Goal: Use online tool/utility: Utilize a website feature to perform a specific function

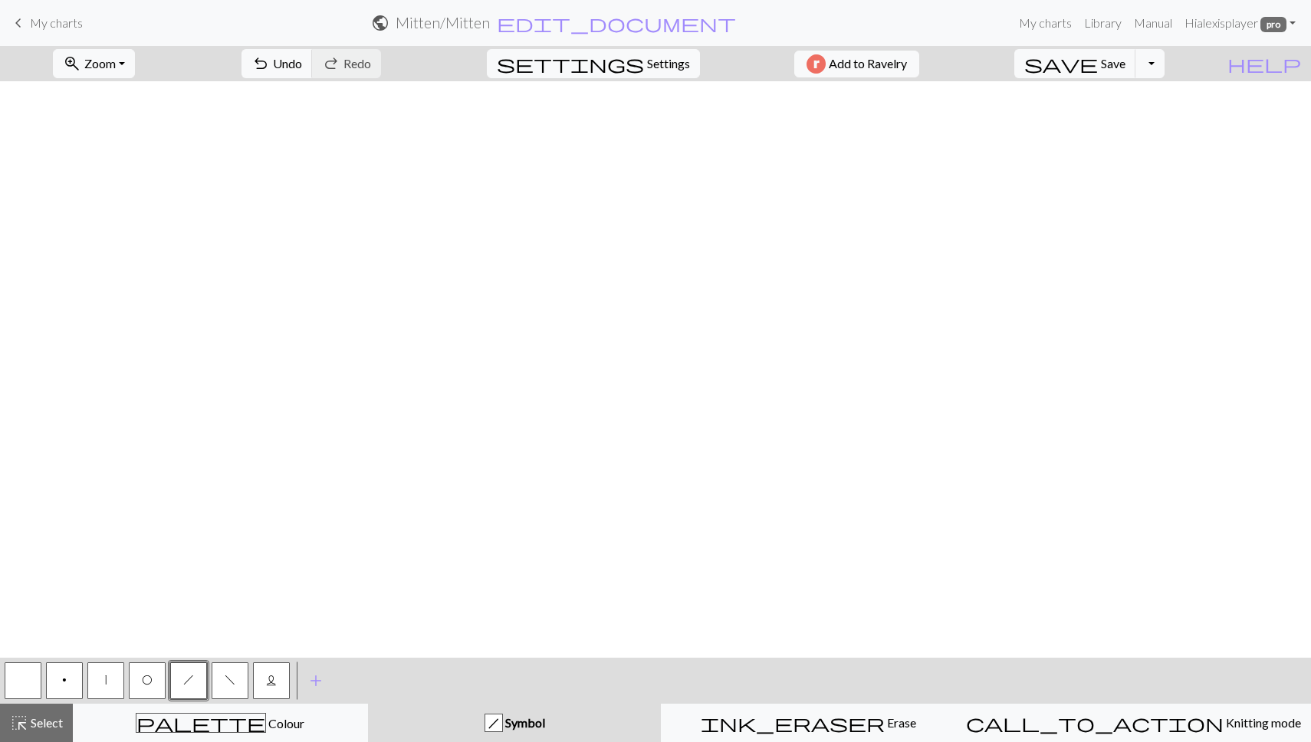
scroll to position [1026, 812]
click at [116, 66] on span "Zoom" at bounding box center [99, 63] width 31 height 15
click at [116, 57] on span "Zoom" at bounding box center [99, 63] width 31 height 15
click at [266, 675] on span "L" at bounding box center [271, 680] width 11 height 12
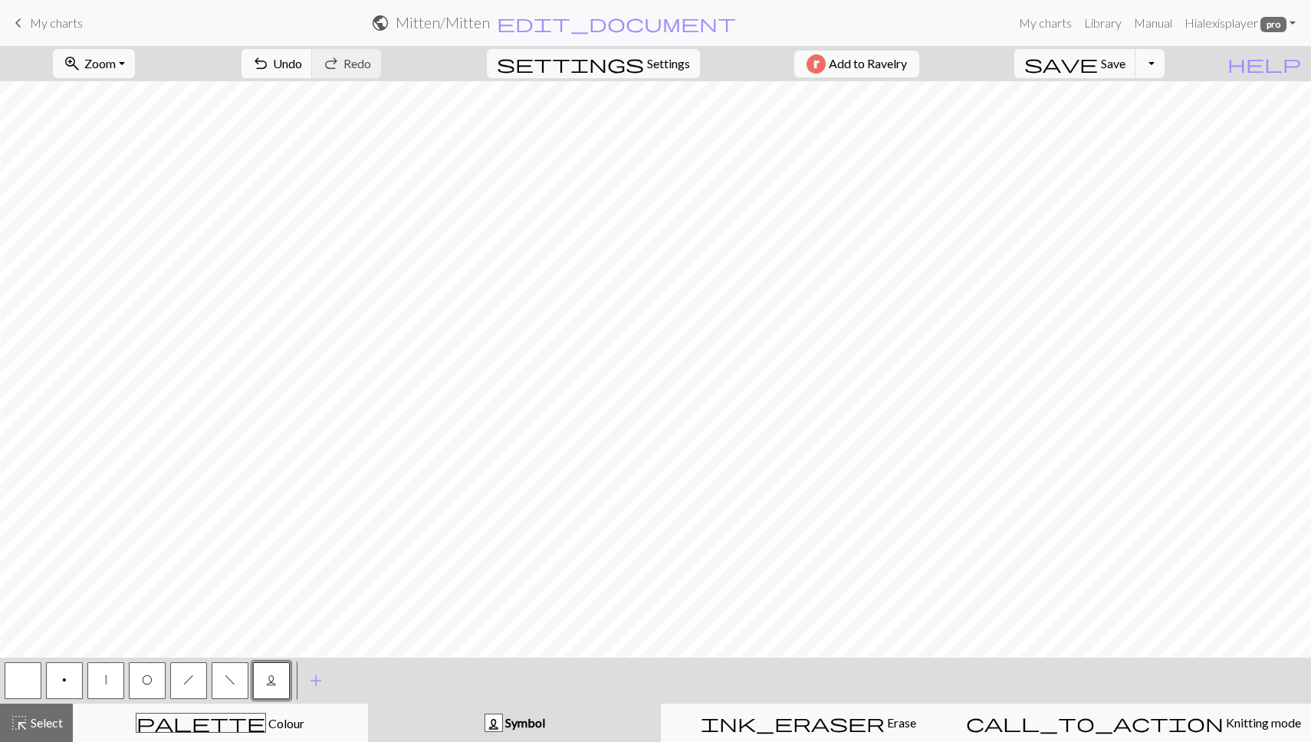
click at [69, 671] on button "p" at bounding box center [64, 680] width 37 height 37
click at [180, 676] on button "h" at bounding box center [188, 680] width 37 height 37
click at [32, 676] on button "button" at bounding box center [23, 680] width 37 height 37
click at [71, 672] on button "p" at bounding box center [64, 680] width 37 height 37
click at [271, 688] on button "L" at bounding box center [271, 680] width 37 height 37
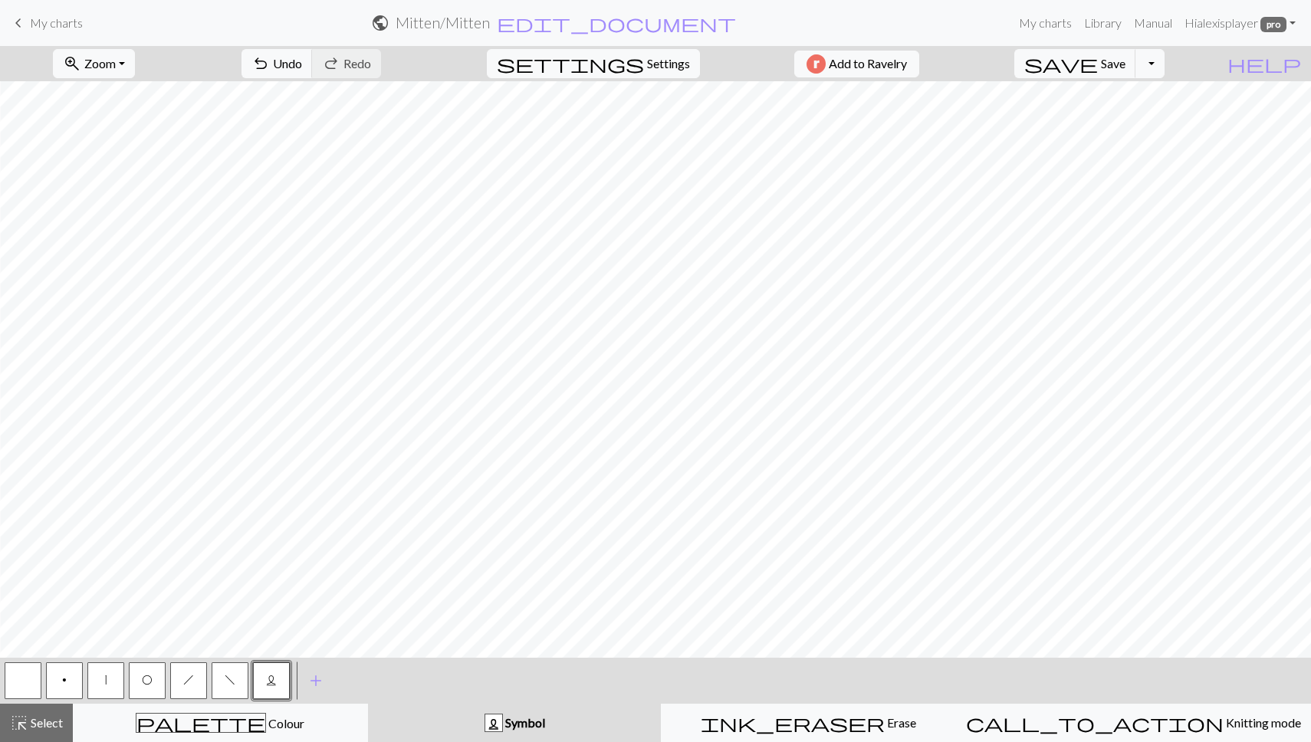
click at [103, 686] on button "|" at bounding box center [105, 680] width 37 height 37
click at [149, 675] on span "O" at bounding box center [147, 680] width 11 height 12
click at [103, 689] on button "|" at bounding box center [105, 680] width 37 height 37
click at [313, 681] on span "add" at bounding box center [316, 680] width 18 height 21
click at [321, 681] on button "button" at bounding box center [312, 680] width 37 height 37
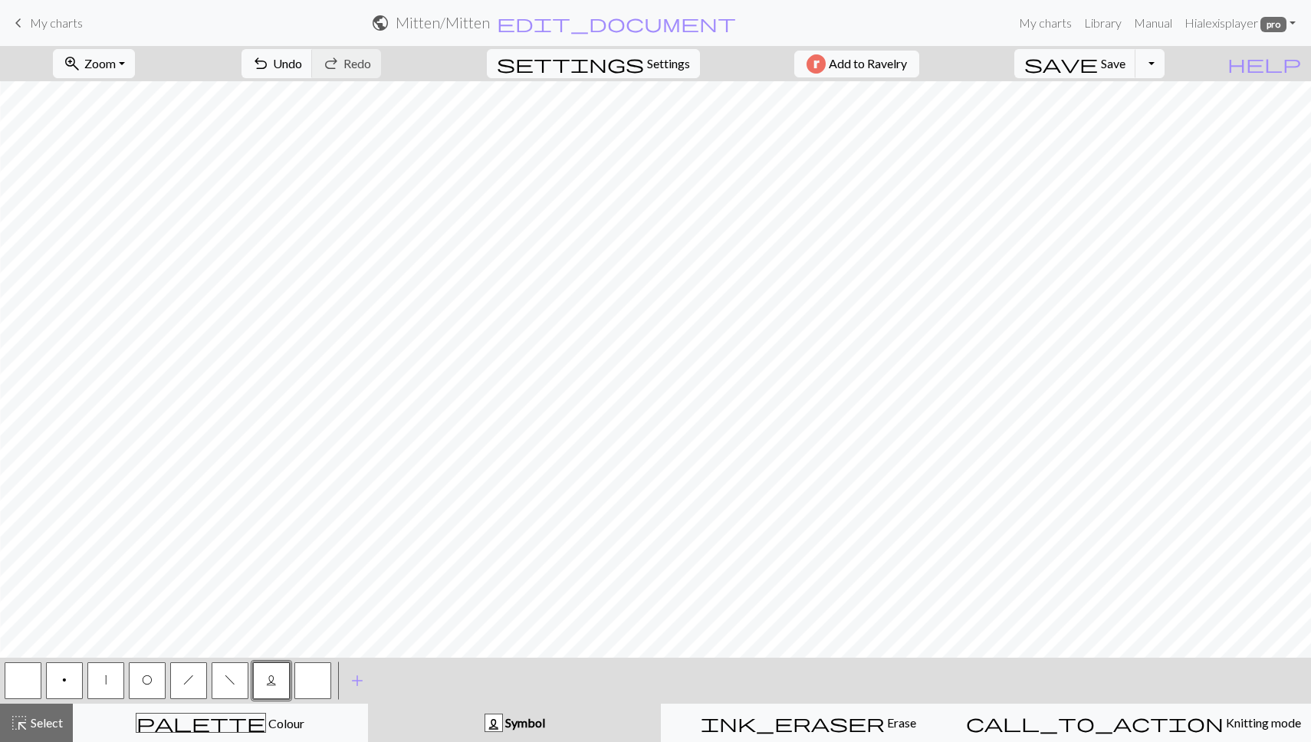
click at [321, 681] on button "button" at bounding box center [312, 680] width 37 height 37
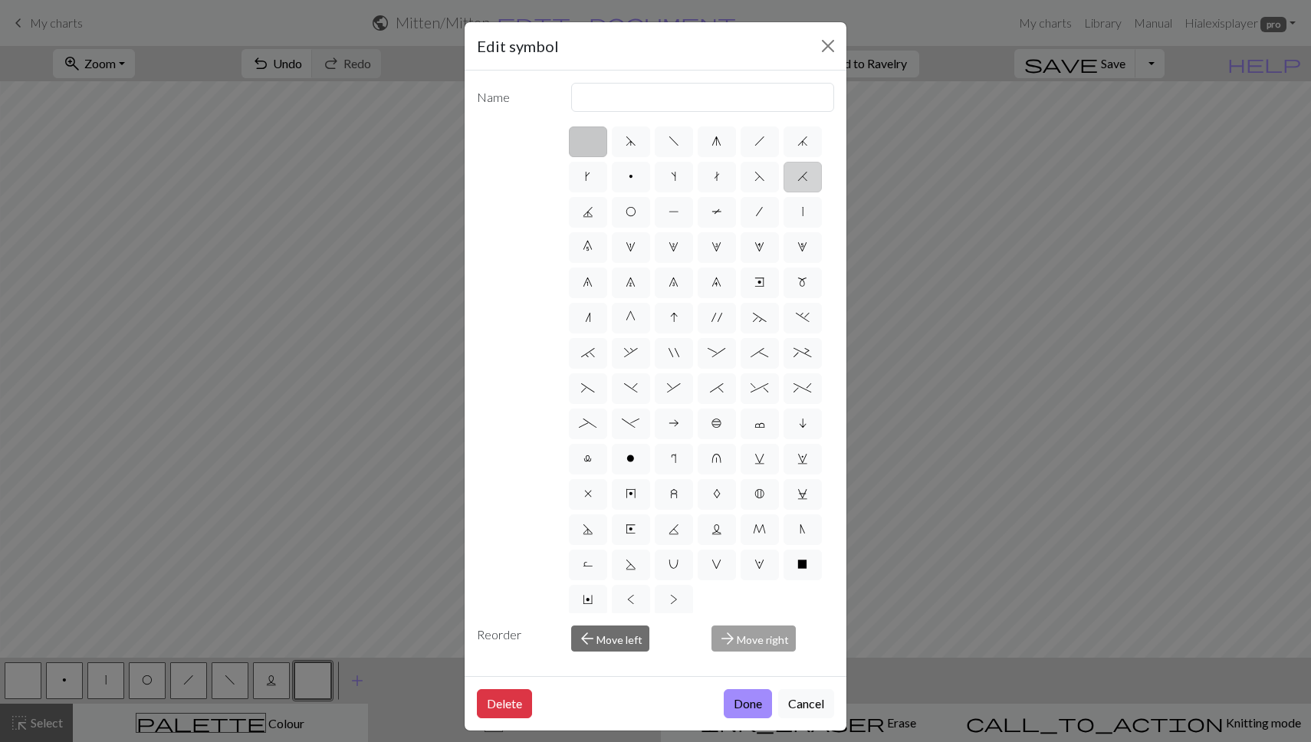
click at [793, 182] on label "H" at bounding box center [802, 177] width 38 height 31
click at [797, 177] on input "H" at bounding box center [802, 172] width 10 height 10
radio input "true"
type input "k2tog"
click at [731, 700] on button "Done" at bounding box center [748, 703] width 48 height 29
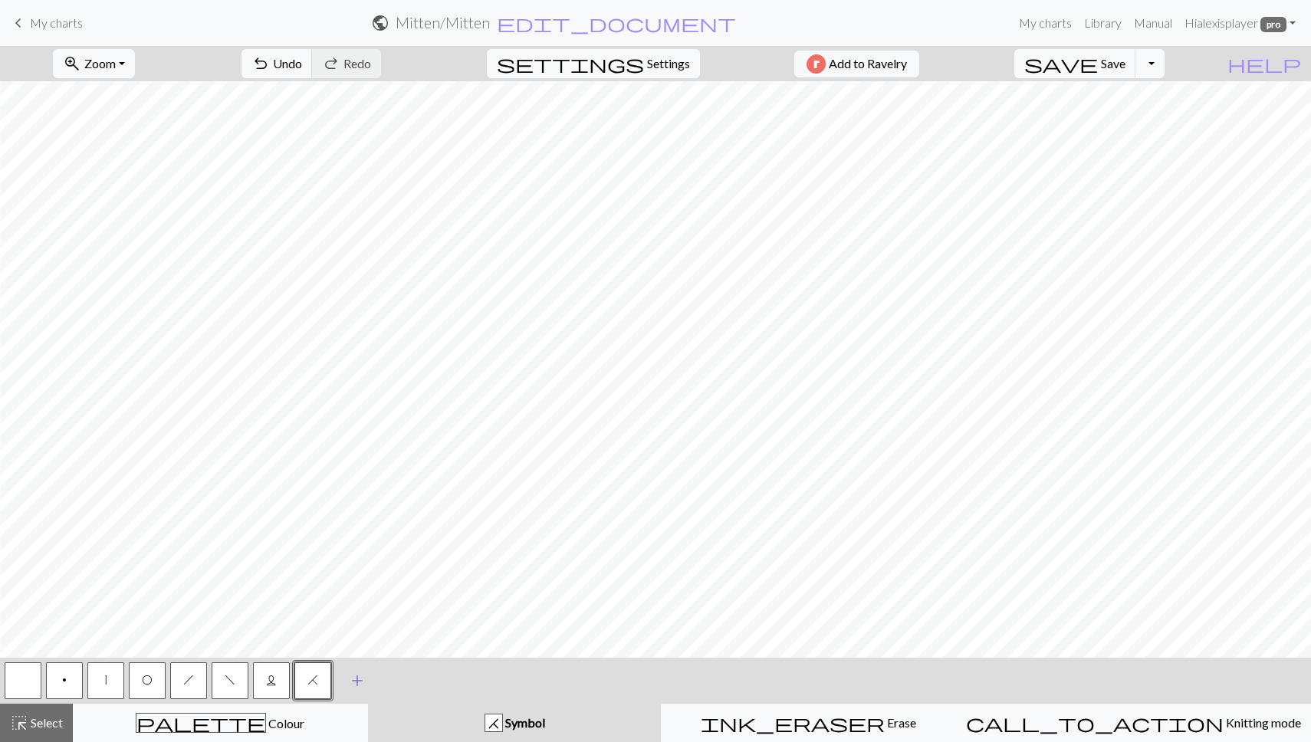
click at [356, 686] on span "add" at bounding box center [357, 680] width 18 height 21
click at [350, 695] on button "button" at bounding box center [354, 680] width 37 height 37
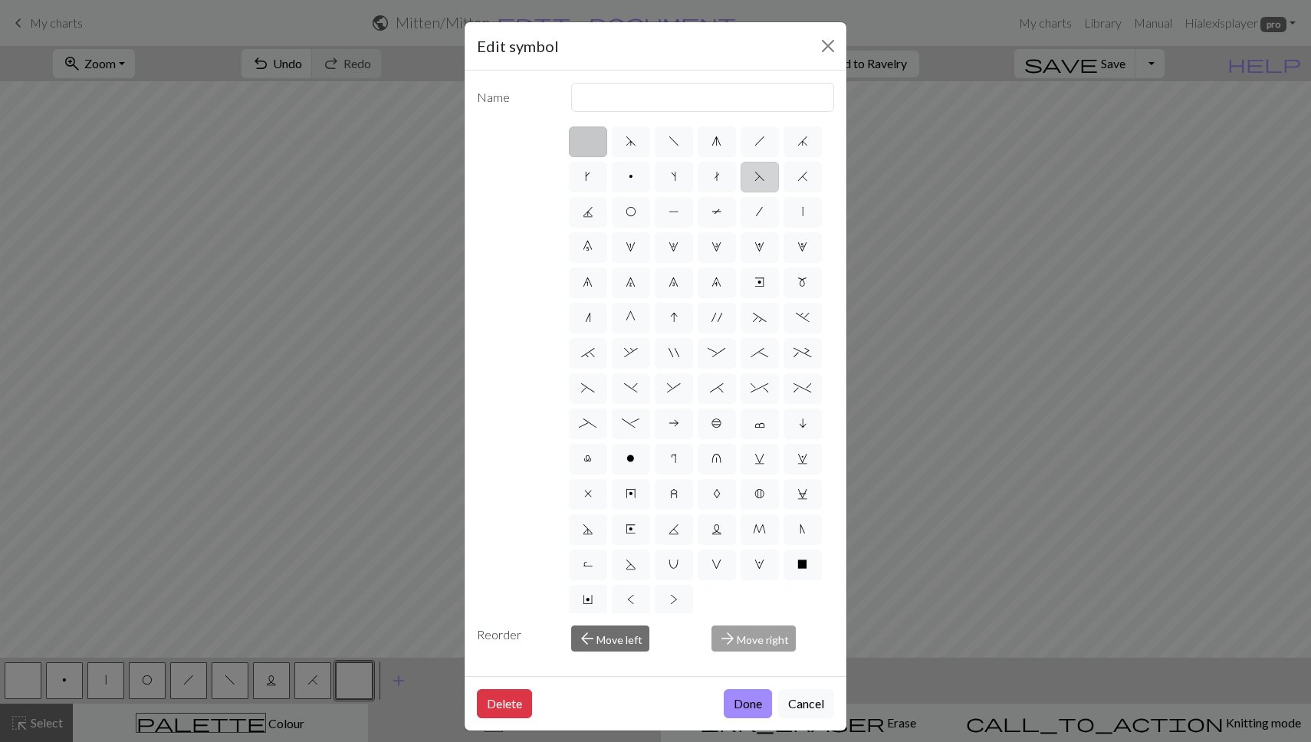
click at [765, 173] on label "F" at bounding box center [759, 177] width 38 height 31
click at [764, 173] on input "F" at bounding box center [759, 172] width 10 height 10
radio input "true"
type input "ssk"
click at [750, 705] on button "Done" at bounding box center [748, 703] width 48 height 29
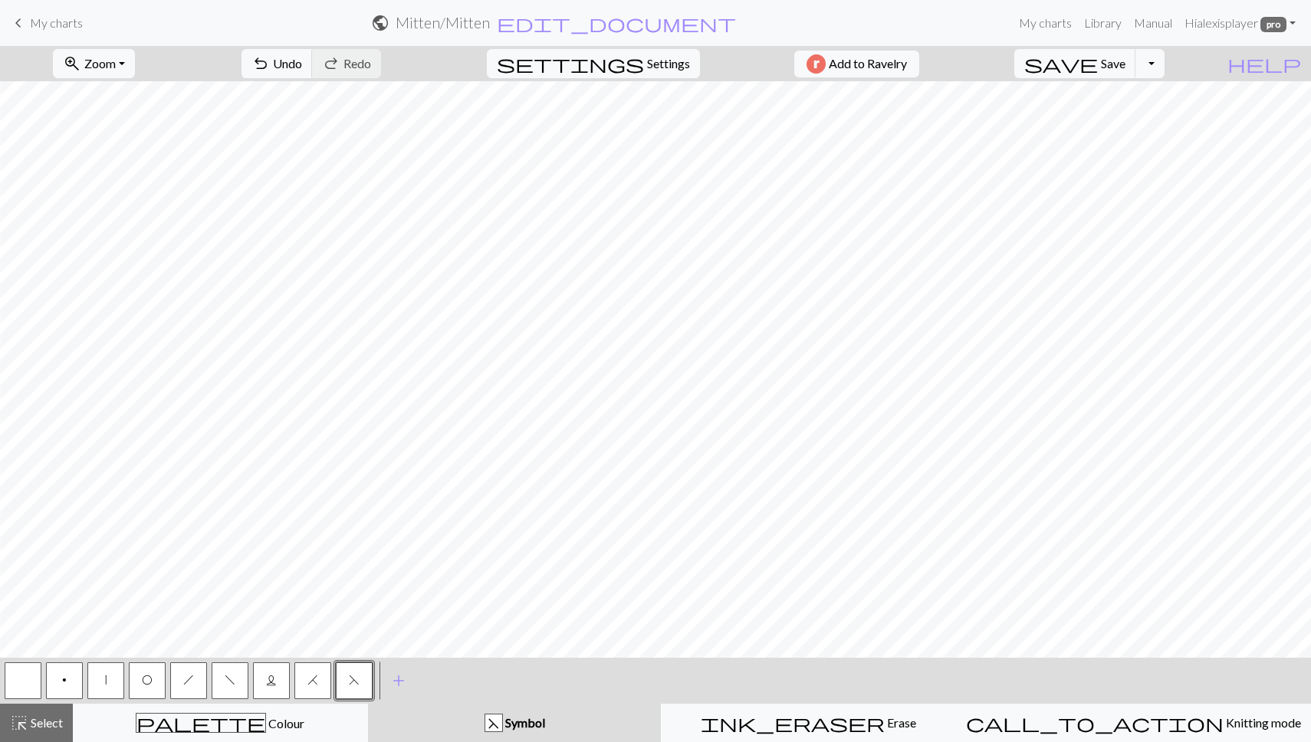
click at [102, 683] on button "|" at bounding box center [105, 680] width 37 height 37
click at [20, 685] on button "button" at bounding box center [23, 680] width 37 height 37
click at [313, 679] on span "H" at bounding box center [312, 680] width 11 height 12
click at [386, 675] on button "add Add a symbol" at bounding box center [398, 680] width 38 height 38
click at [394, 676] on button "button" at bounding box center [395, 680] width 37 height 37
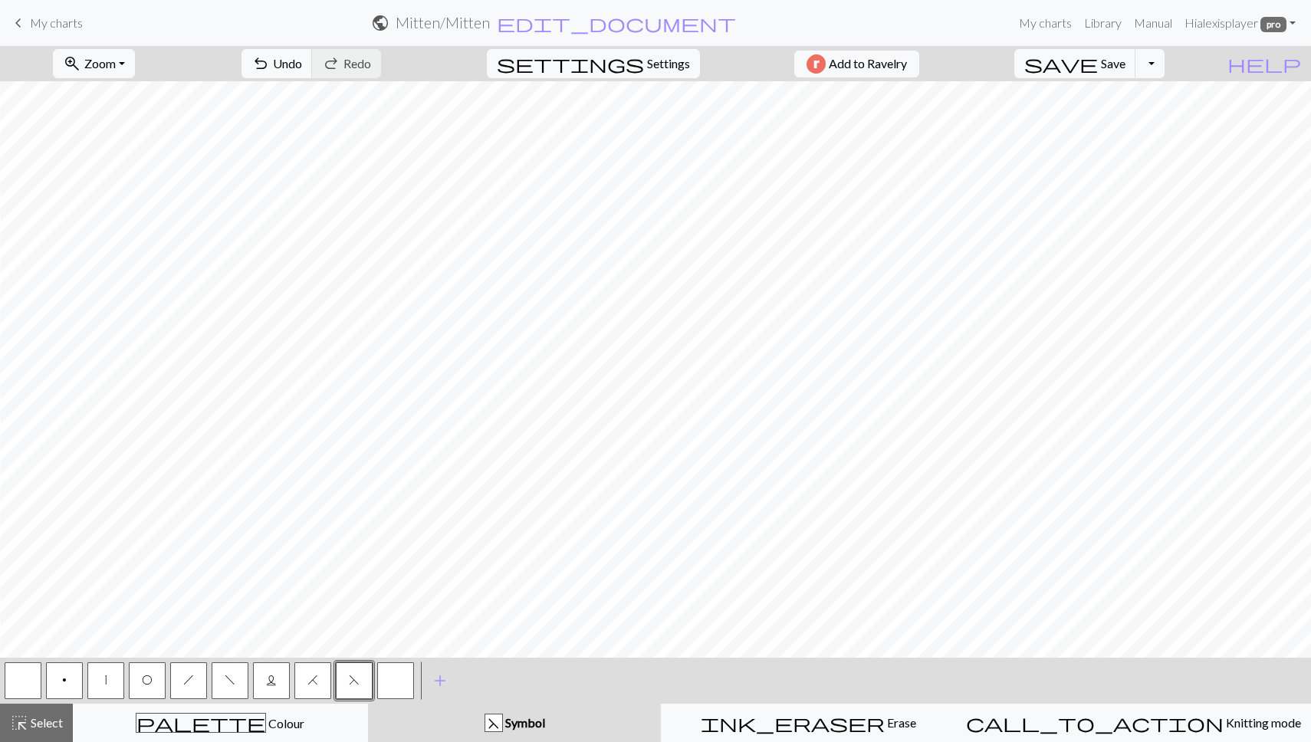
click at [394, 676] on button "button" at bounding box center [395, 680] width 37 height 37
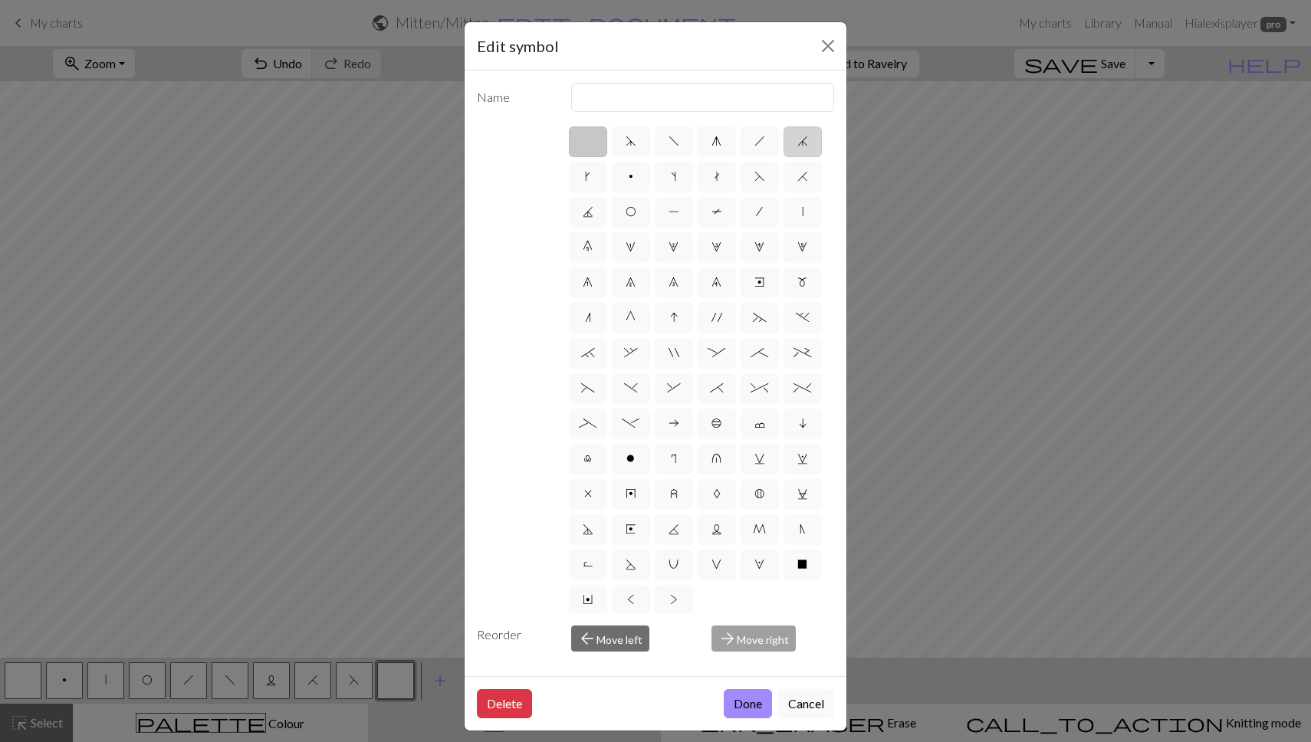
click at [799, 141] on span "j" at bounding box center [802, 141] width 11 height 12
click at [799, 141] on input "j" at bounding box center [802, 137] width 10 height 10
radio input "true"
type input "k3tog"
click at [618, 136] on label "d" at bounding box center [631, 141] width 38 height 31
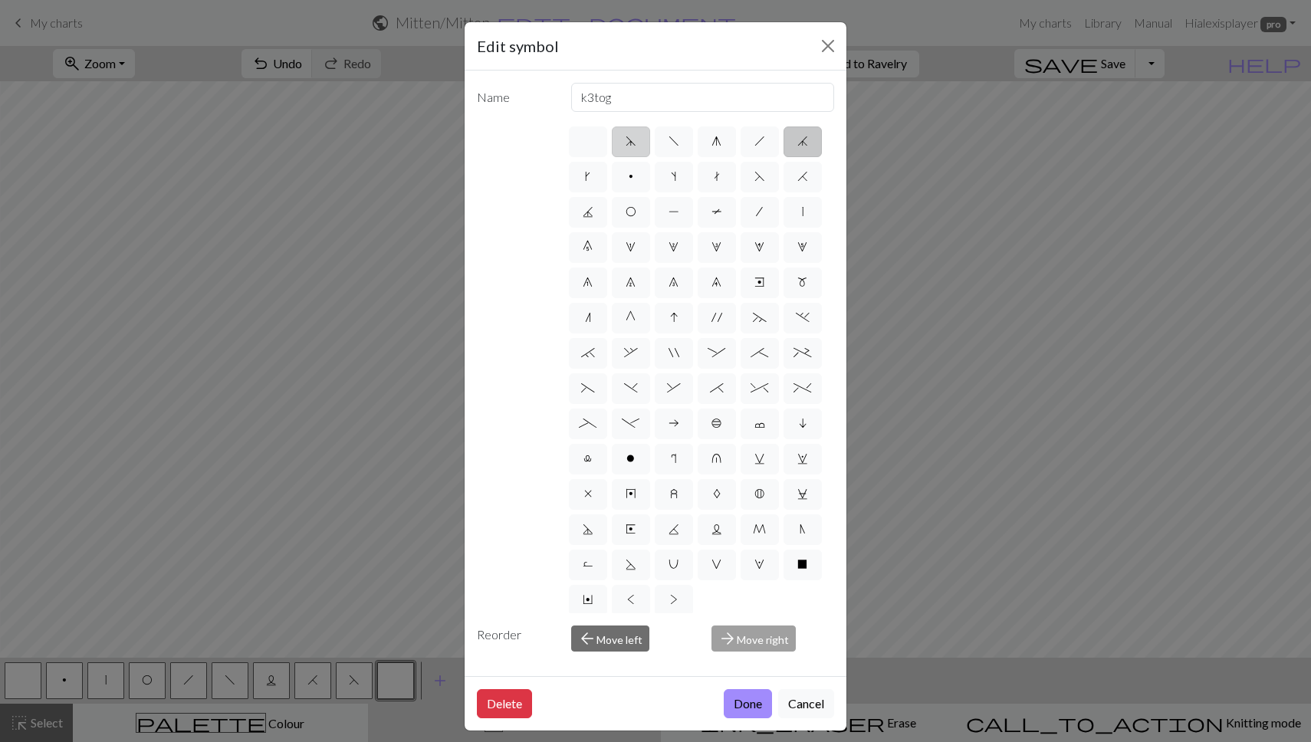
click at [625, 136] on input "d" at bounding box center [630, 137] width 10 height 10
radio input "true"
type input "sk2p"
click at [737, 705] on button "Done" at bounding box center [748, 703] width 48 height 29
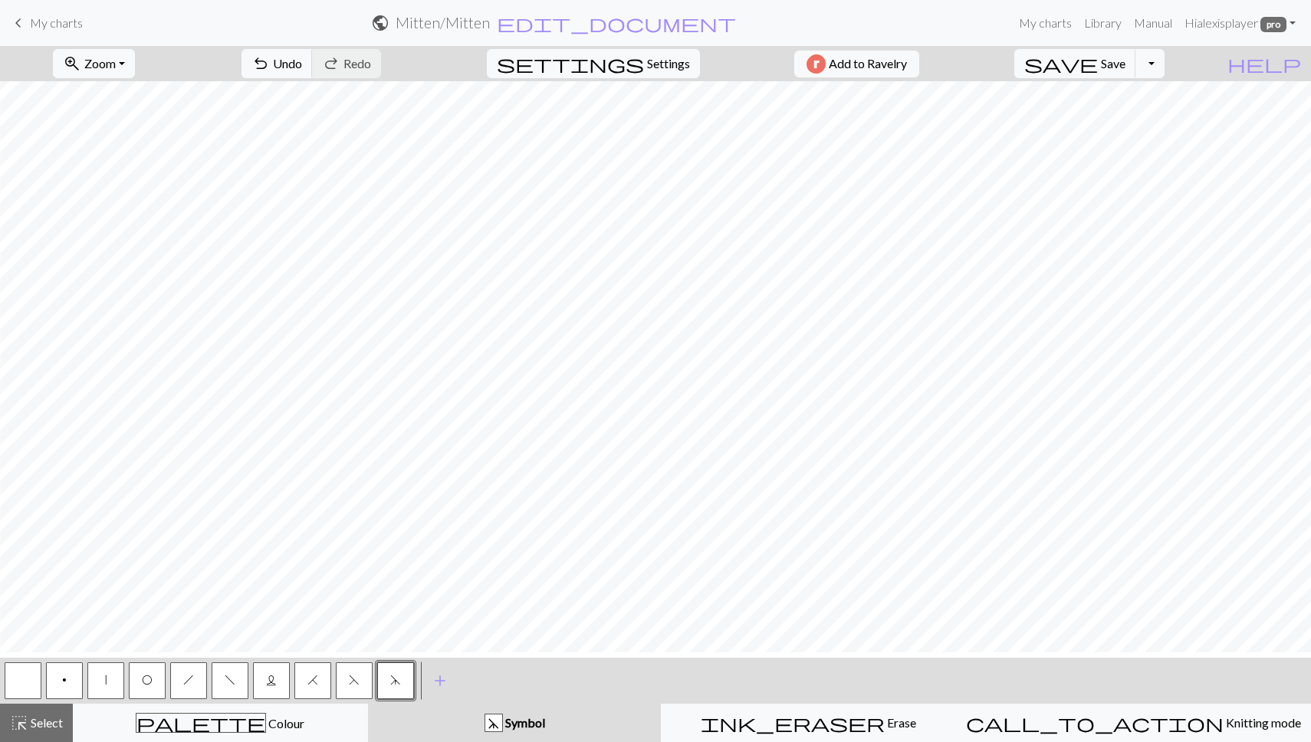
scroll to position [1208, 1062]
click at [53, 714] on div "highlight_alt Select Select" at bounding box center [36, 723] width 53 height 18
click at [277, 682] on button "L" at bounding box center [271, 680] width 37 height 37
click at [28, 679] on button "button" at bounding box center [23, 680] width 37 height 37
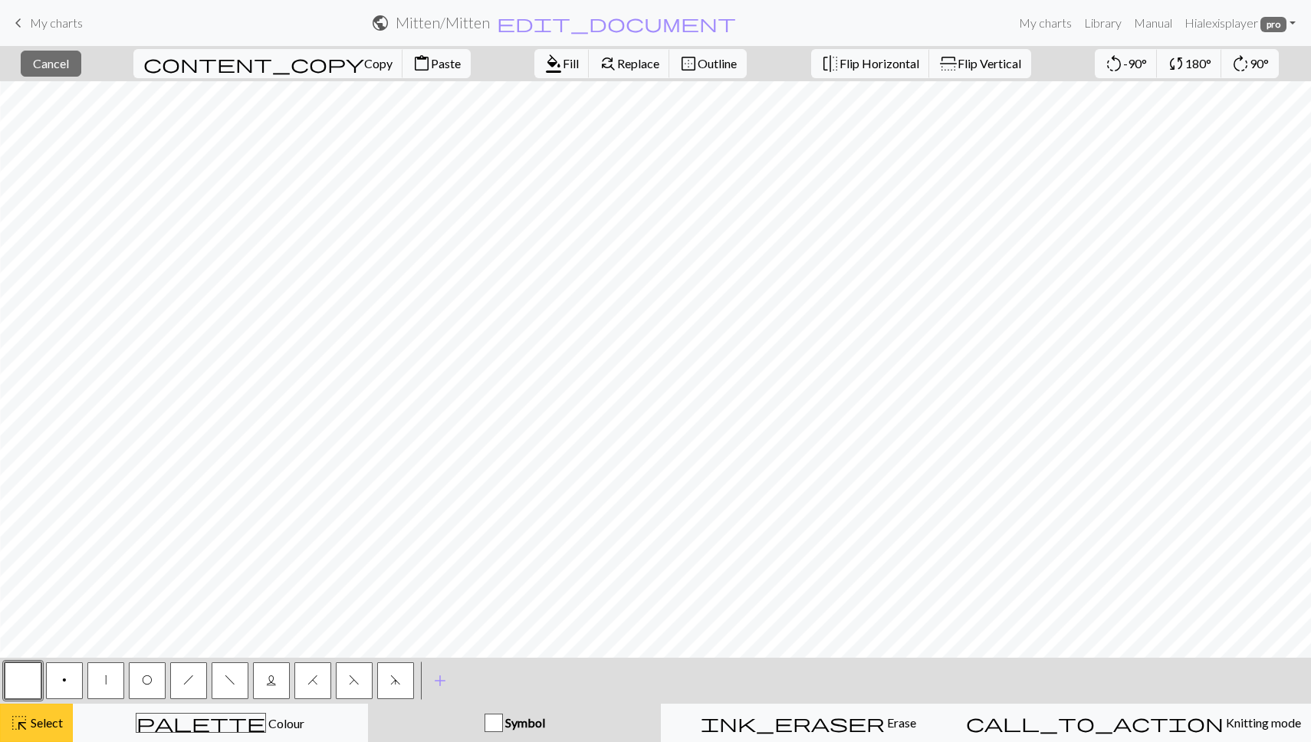
click at [51, 726] on span "Select" at bounding box center [45, 722] width 34 height 15
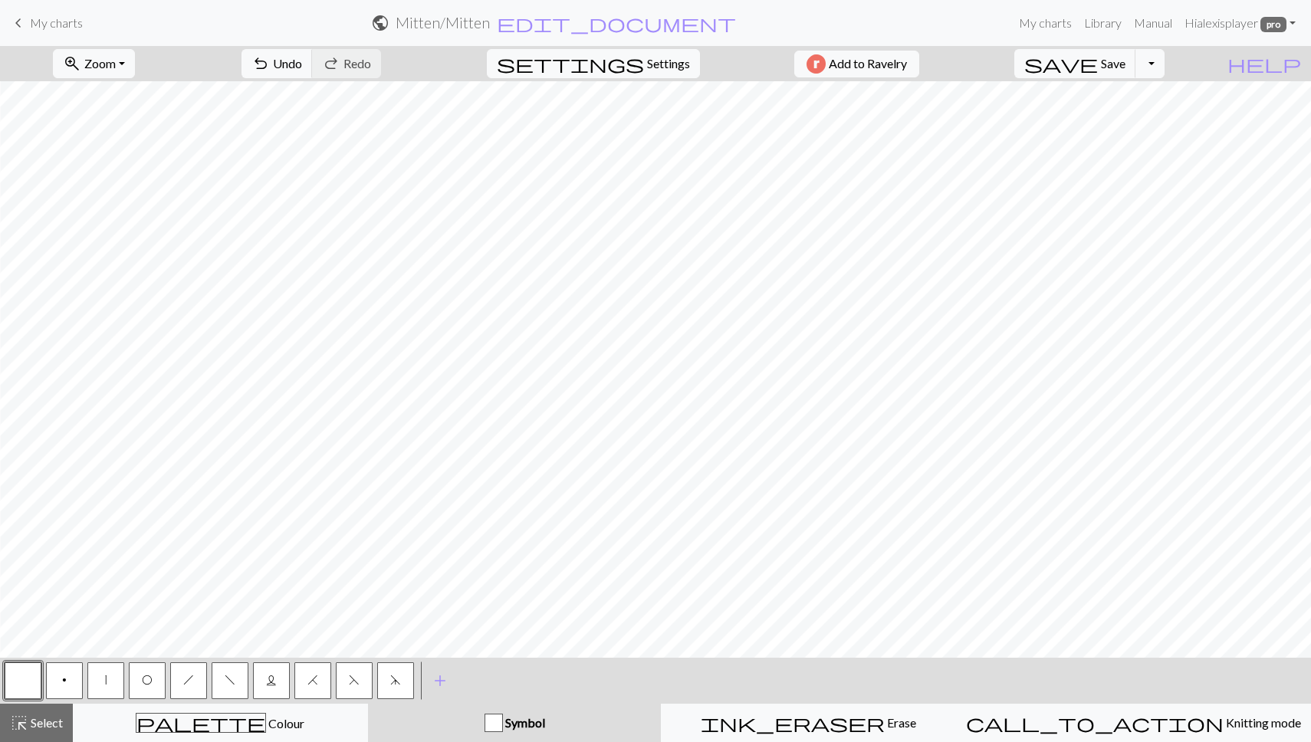
click at [32, 689] on button "button" at bounding box center [23, 680] width 37 height 37
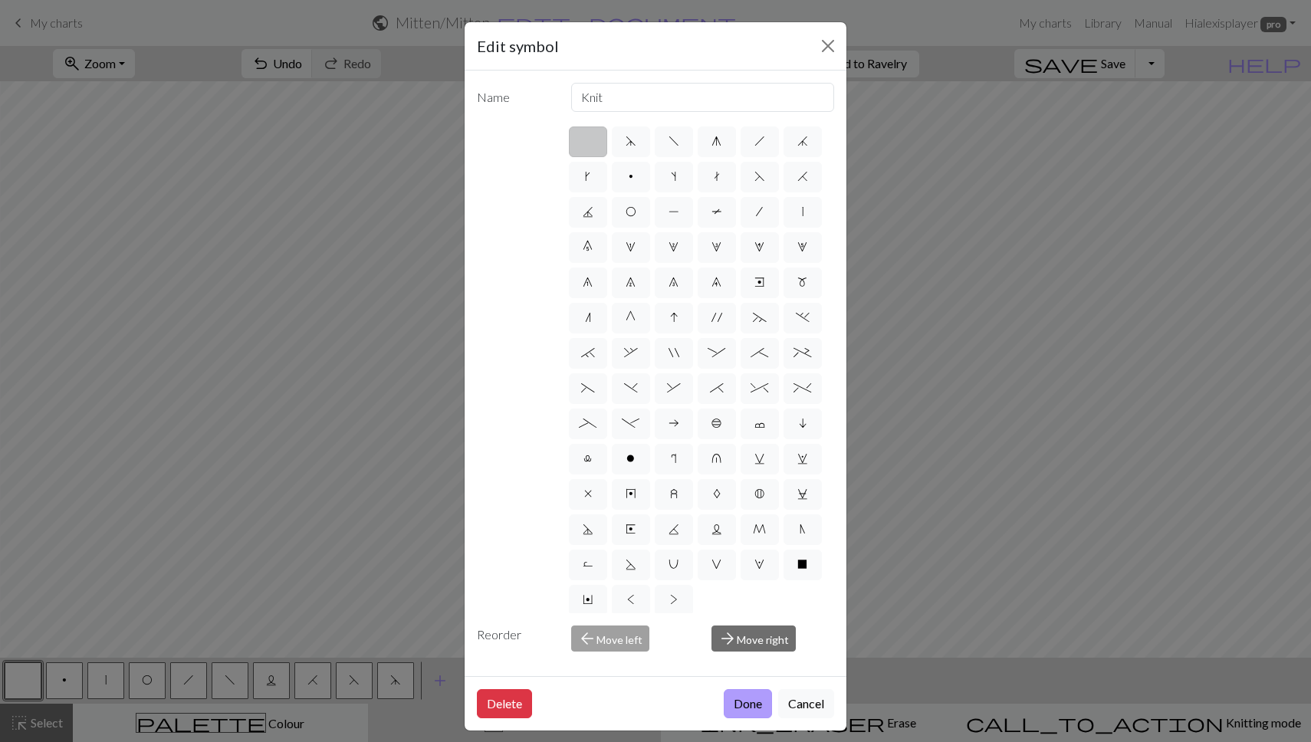
click at [746, 698] on button "Done" at bounding box center [748, 703] width 48 height 29
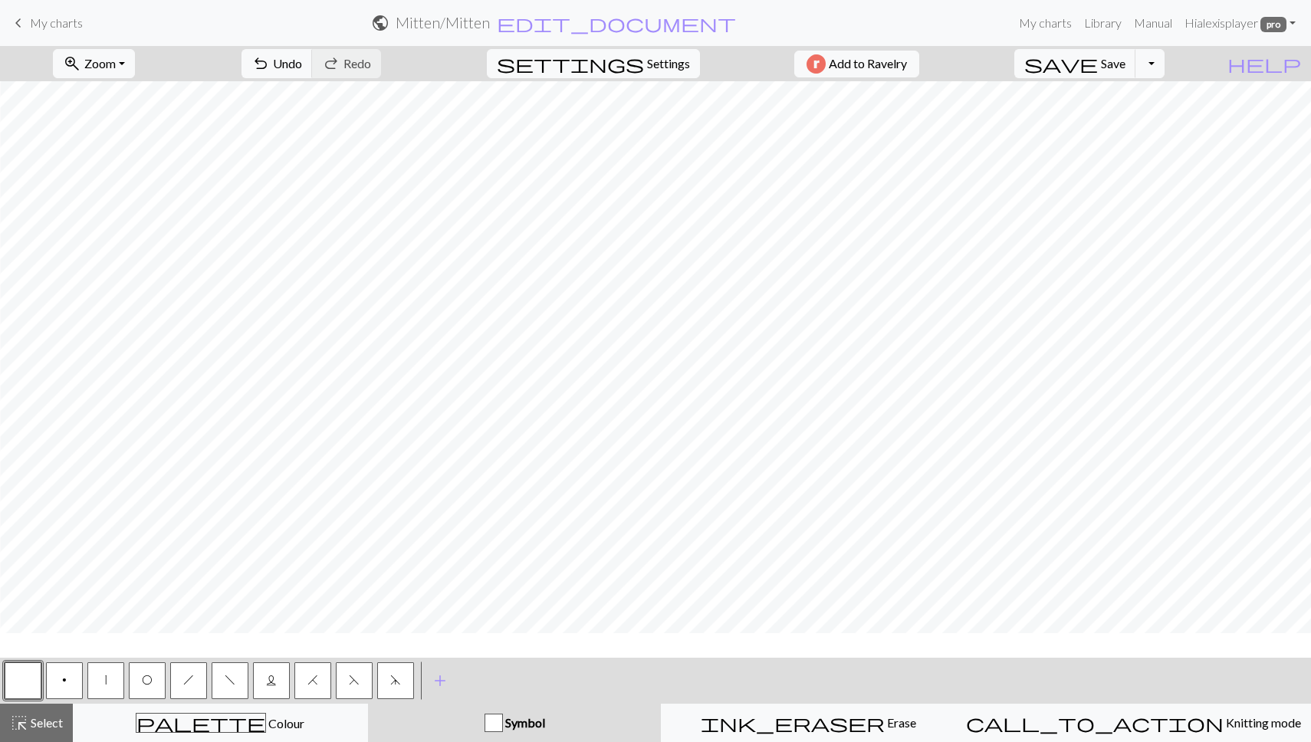
scroll to position [1027, 1062]
click at [11, 717] on span "highlight_alt" at bounding box center [19, 722] width 18 height 21
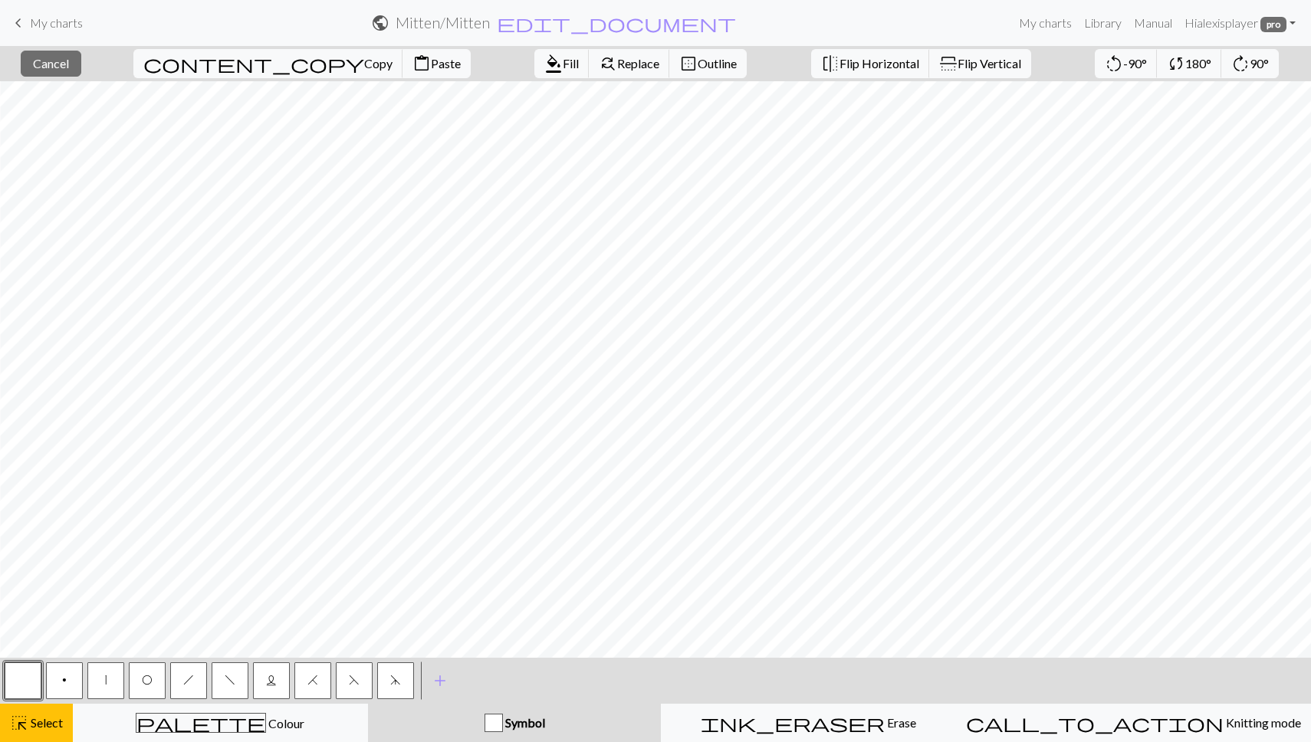
scroll to position [1204, 1062]
click at [215, 71] on button "content_copy Copy" at bounding box center [268, 63] width 270 height 29
click at [18, 727] on span "highlight_alt" at bounding box center [19, 722] width 18 height 21
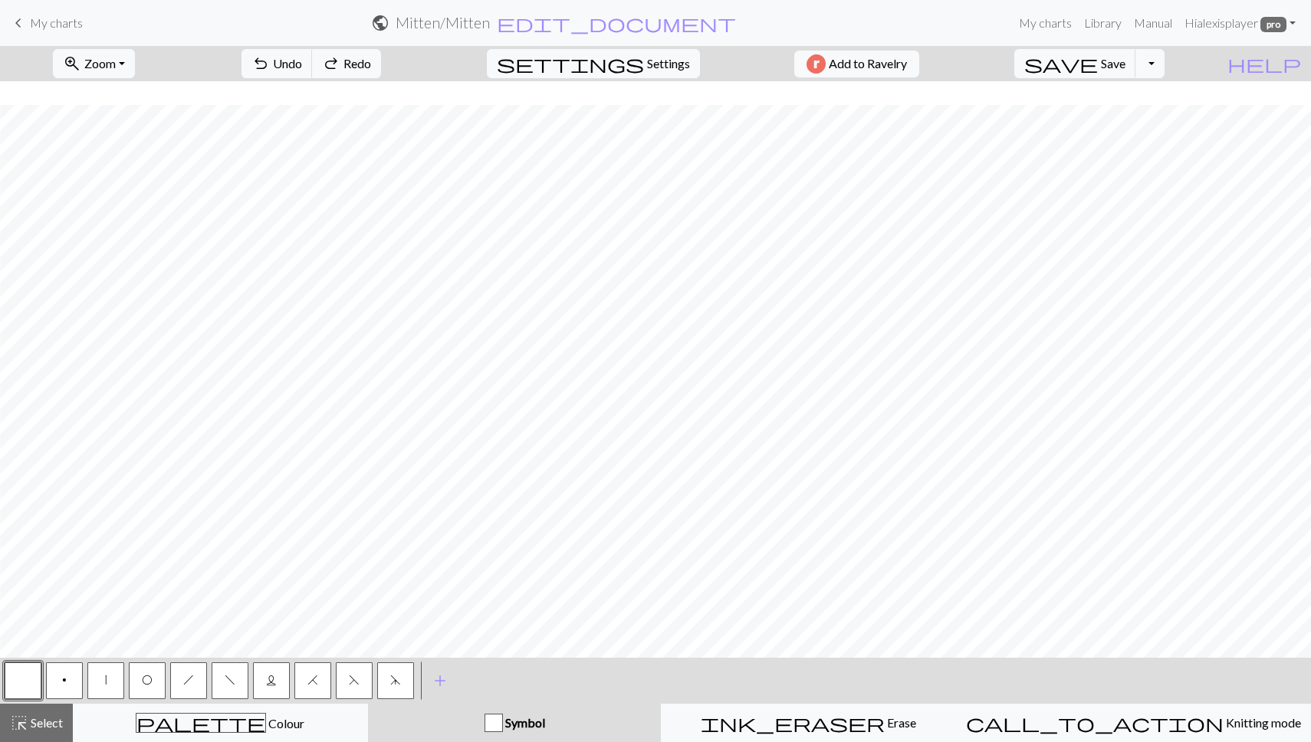
scroll to position [1213, 1062]
click at [13, 670] on button "button" at bounding box center [23, 680] width 37 height 37
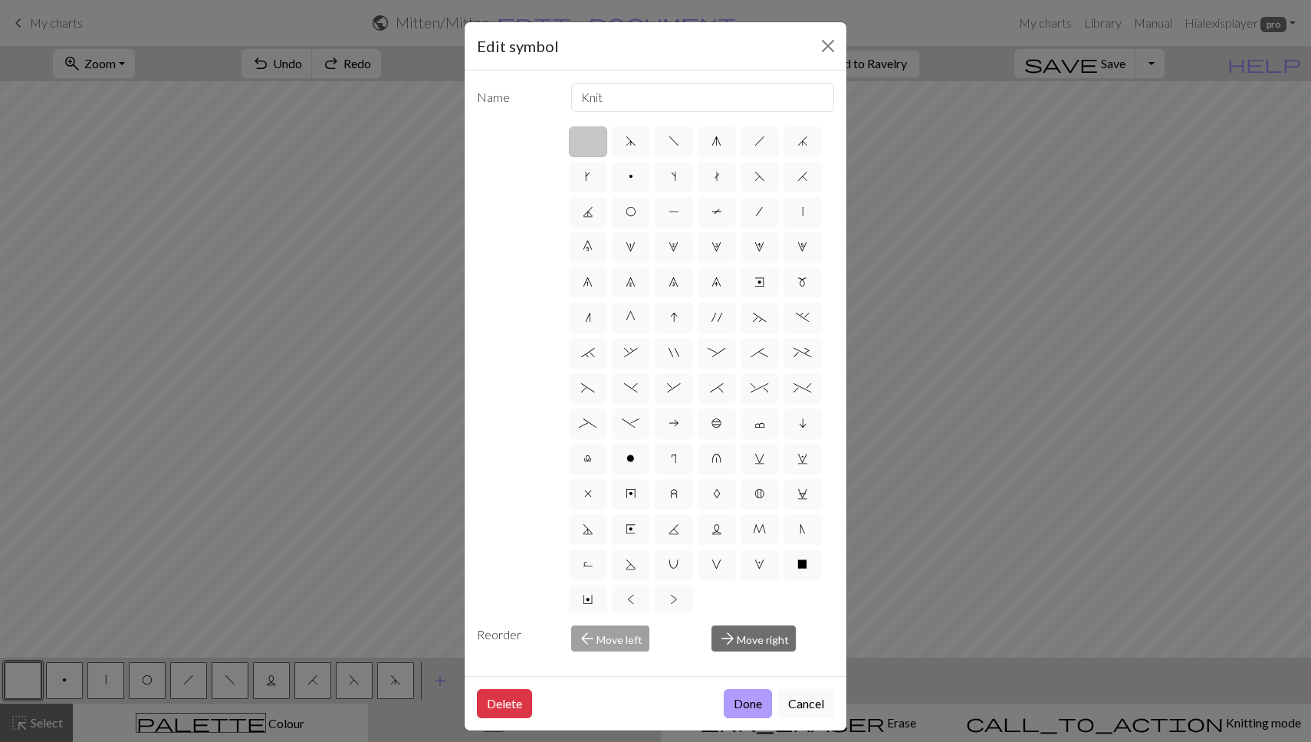
click at [749, 709] on button "Done" at bounding box center [748, 703] width 48 height 29
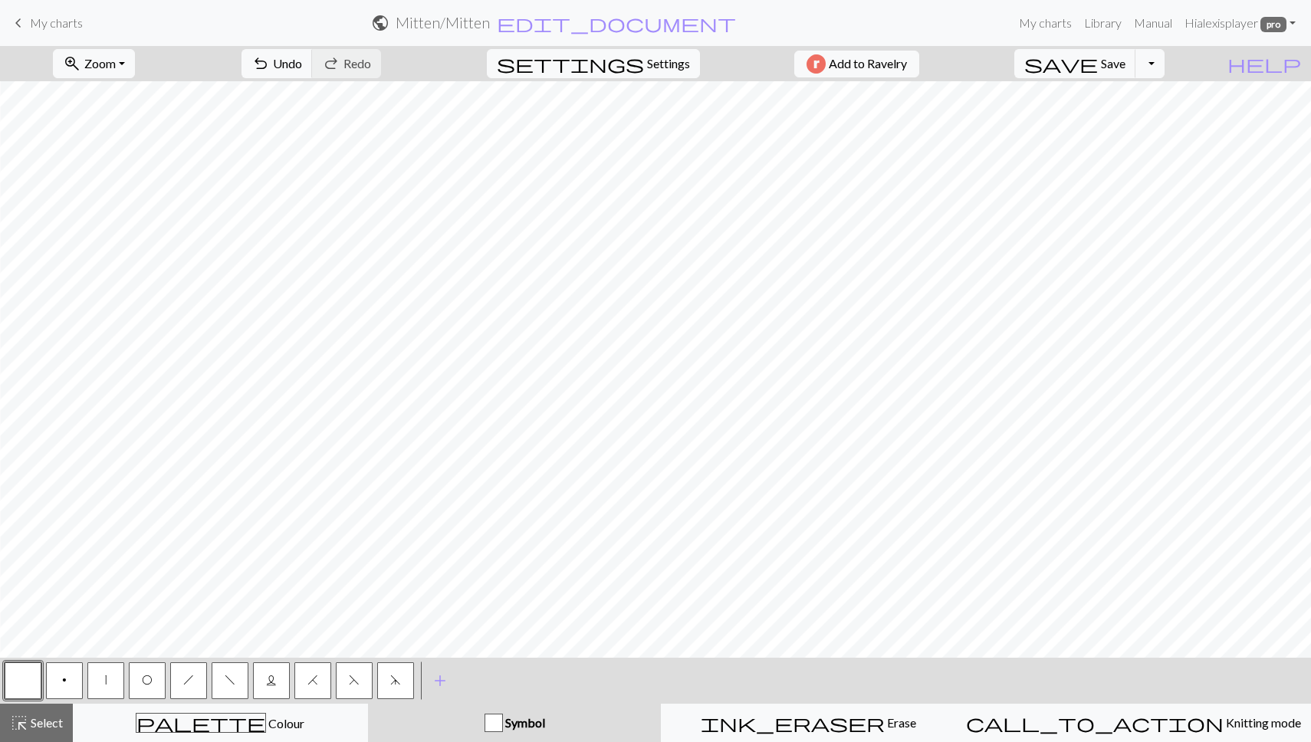
click at [274, 678] on span "L" at bounding box center [271, 680] width 11 height 12
click at [195, 686] on button "h" at bounding box center [188, 680] width 37 height 37
click at [264, 678] on button "L" at bounding box center [271, 680] width 37 height 37
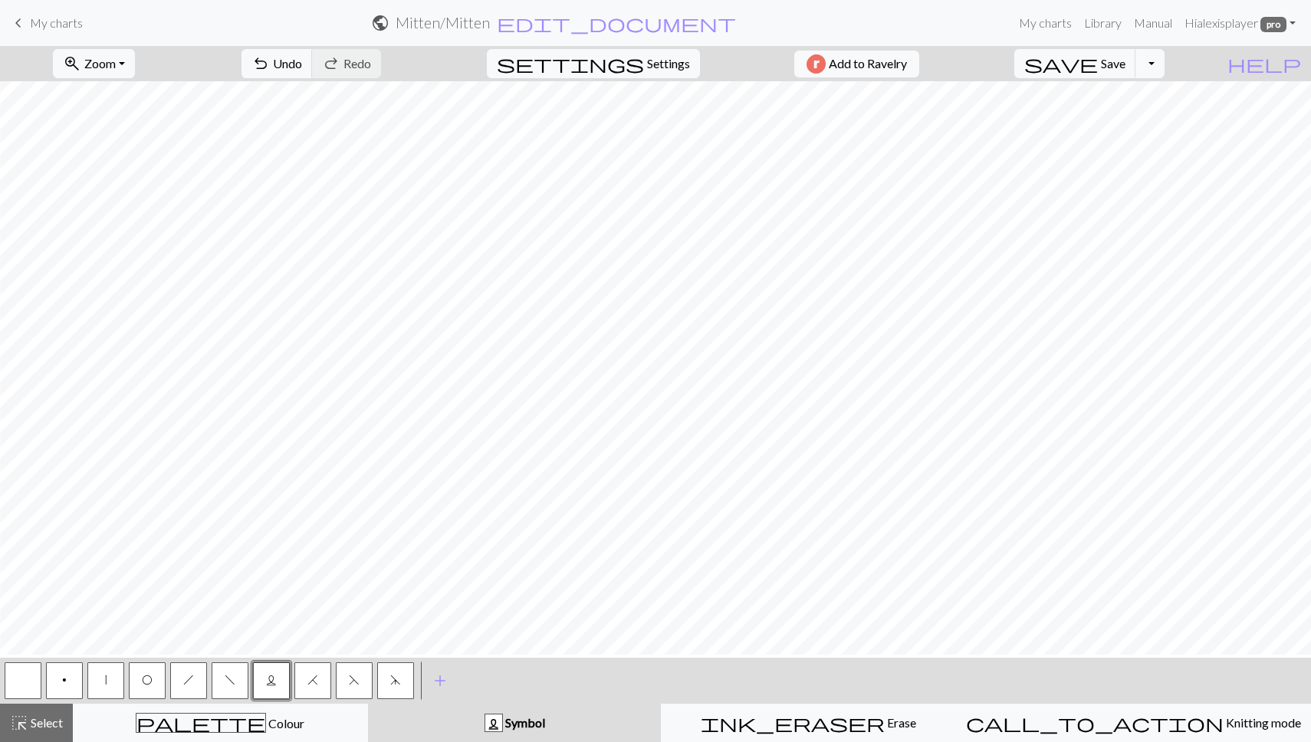
scroll to position [1057, 1062]
click at [19, 672] on button "button" at bounding box center [23, 680] width 37 height 37
click at [51, 722] on span "Select" at bounding box center [45, 722] width 34 height 15
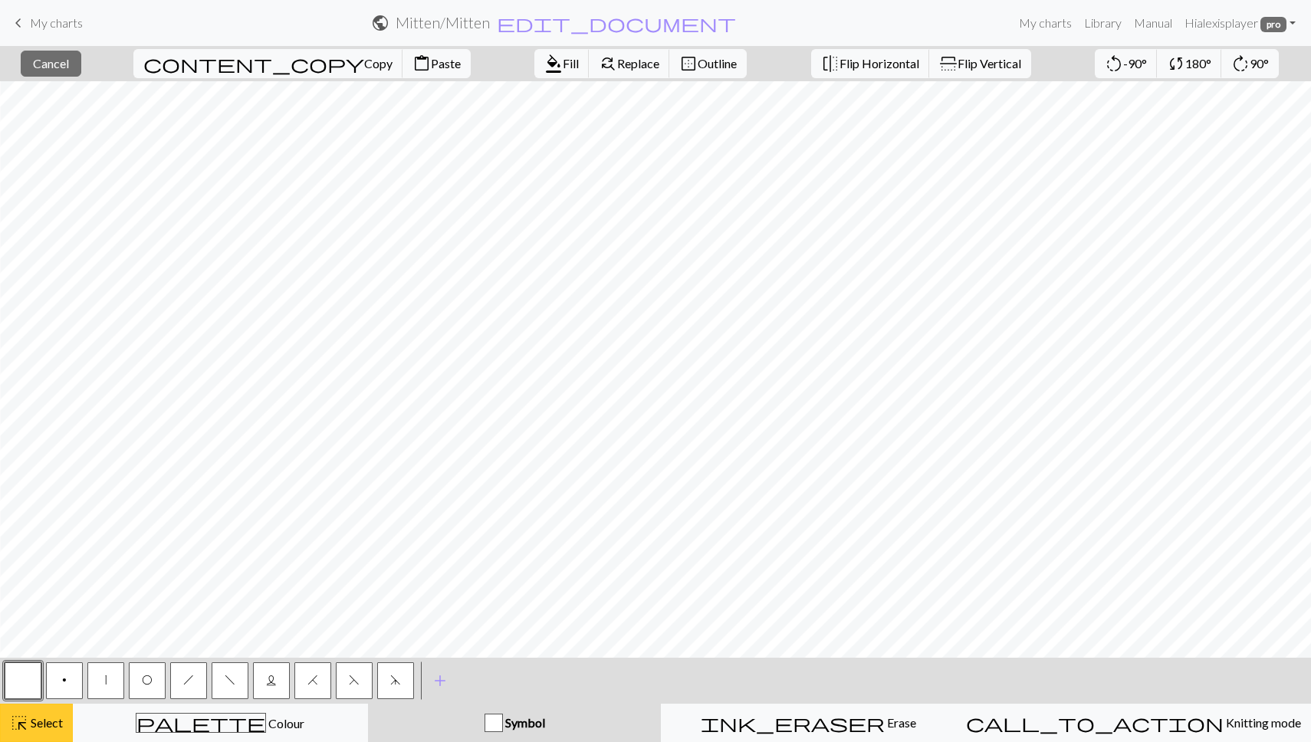
click at [54, 721] on span "Select" at bounding box center [45, 722] width 34 height 15
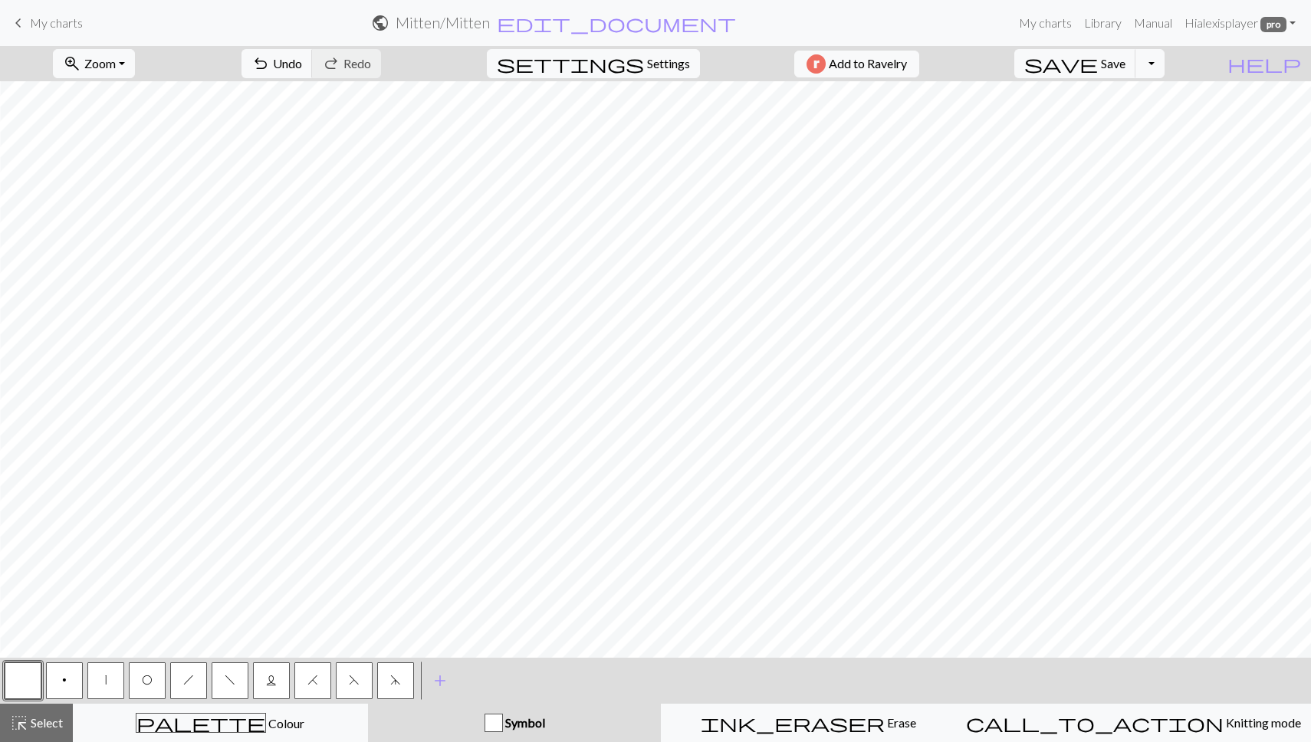
click at [58, 675] on button "p" at bounding box center [64, 680] width 37 height 37
click at [232, 679] on span "f" at bounding box center [230, 680] width 11 height 12
click at [42, 730] on span "Select" at bounding box center [45, 722] width 34 height 15
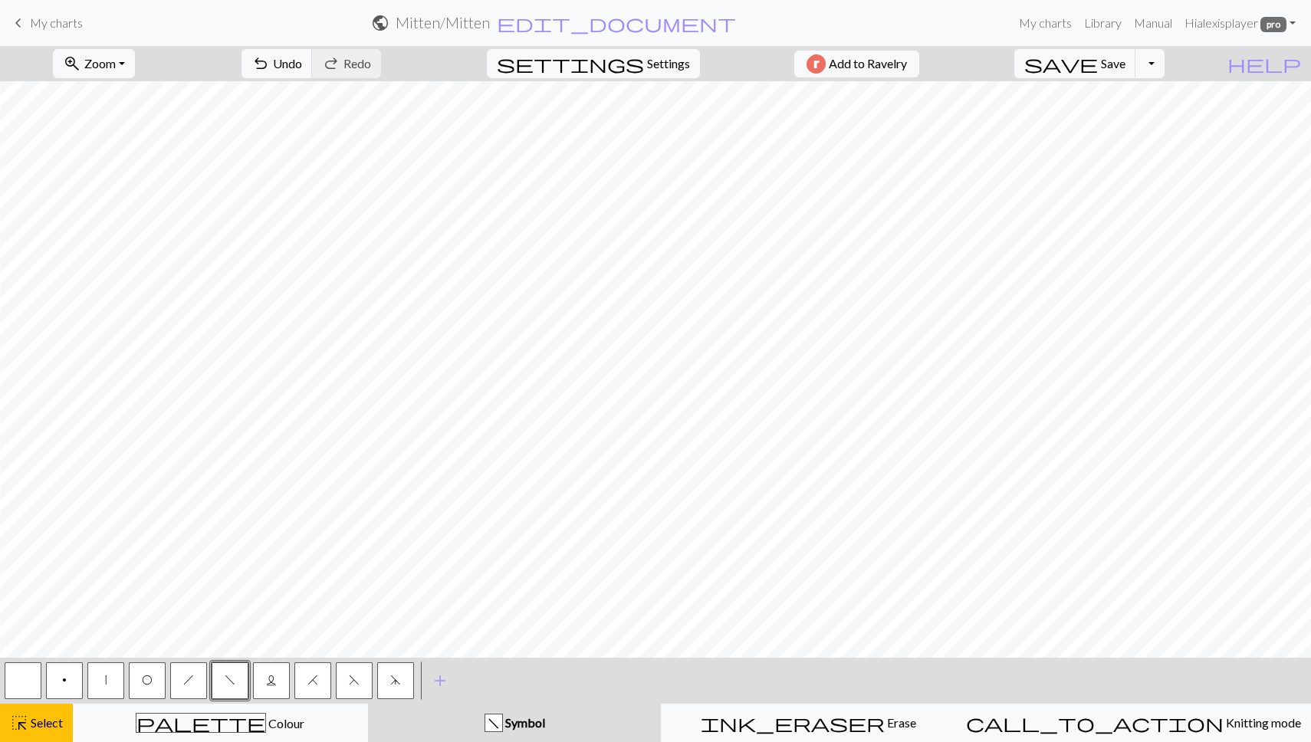
click at [263, 670] on button "L" at bounding box center [271, 680] width 37 height 37
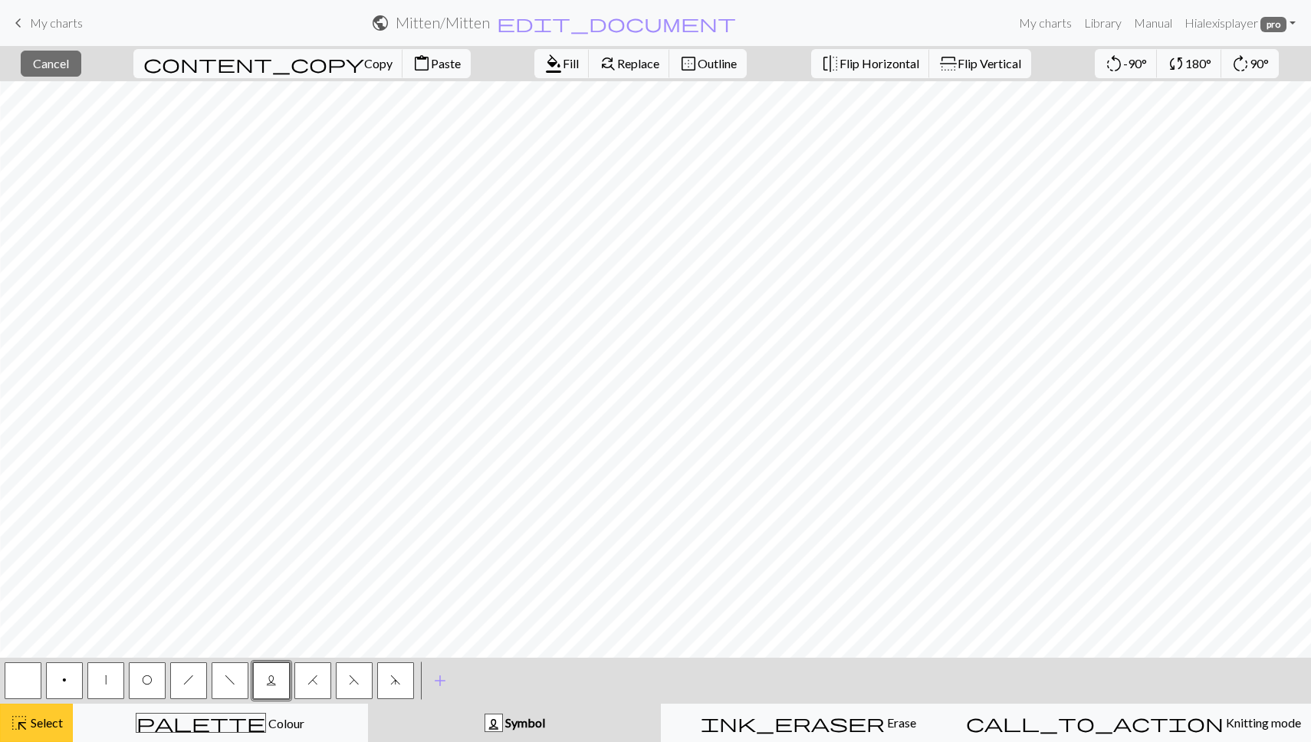
click at [35, 730] on div "highlight_alt Select Select" at bounding box center [36, 723] width 53 height 18
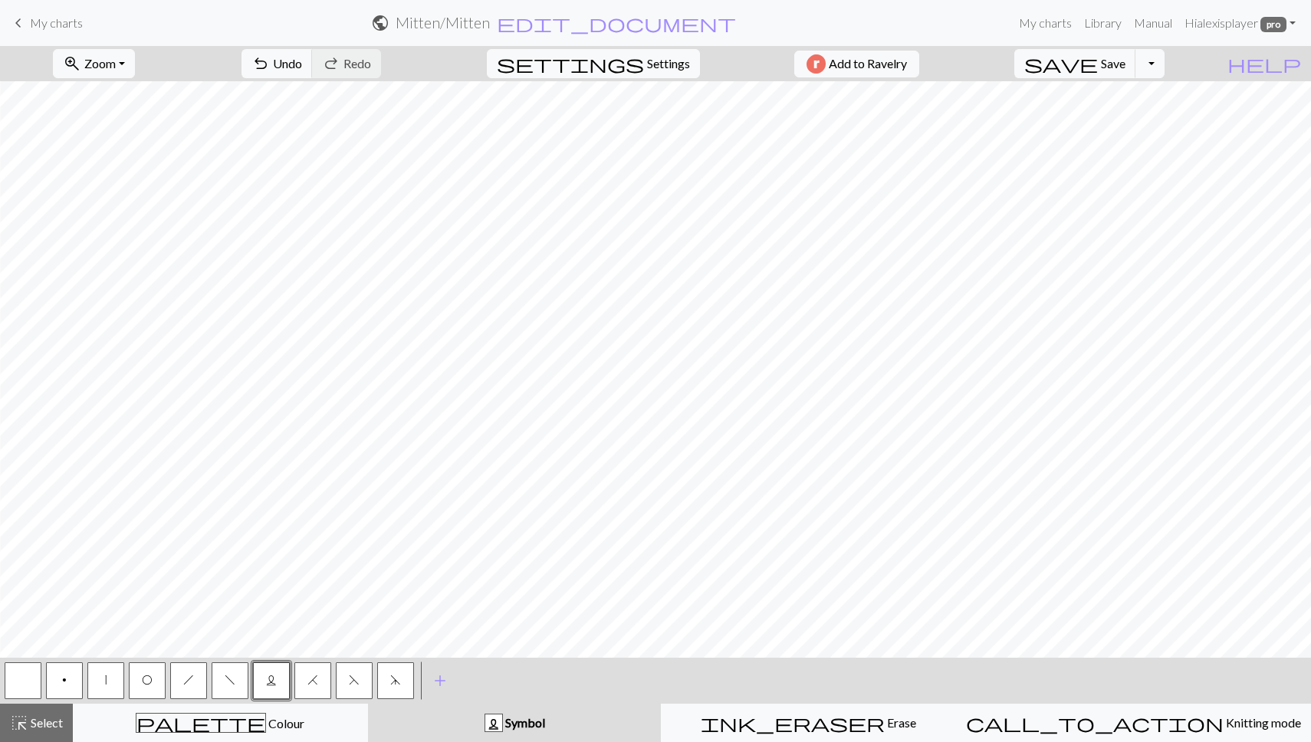
click at [96, 678] on button "|" at bounding box center [105, 680] width 37 height 37
click at [64, 683] on span "p" at bounding box center [64, 680] width 5 height 12
click at [150, 686] on span "O" at bounding box center [147, 680] width 11 height 12
click at [67, 681] on button "p" at bounding box center [64, 680] width 37 height 37
click at [310, 684] on span "H" at bounding box center [312, 680] width 11 height 12
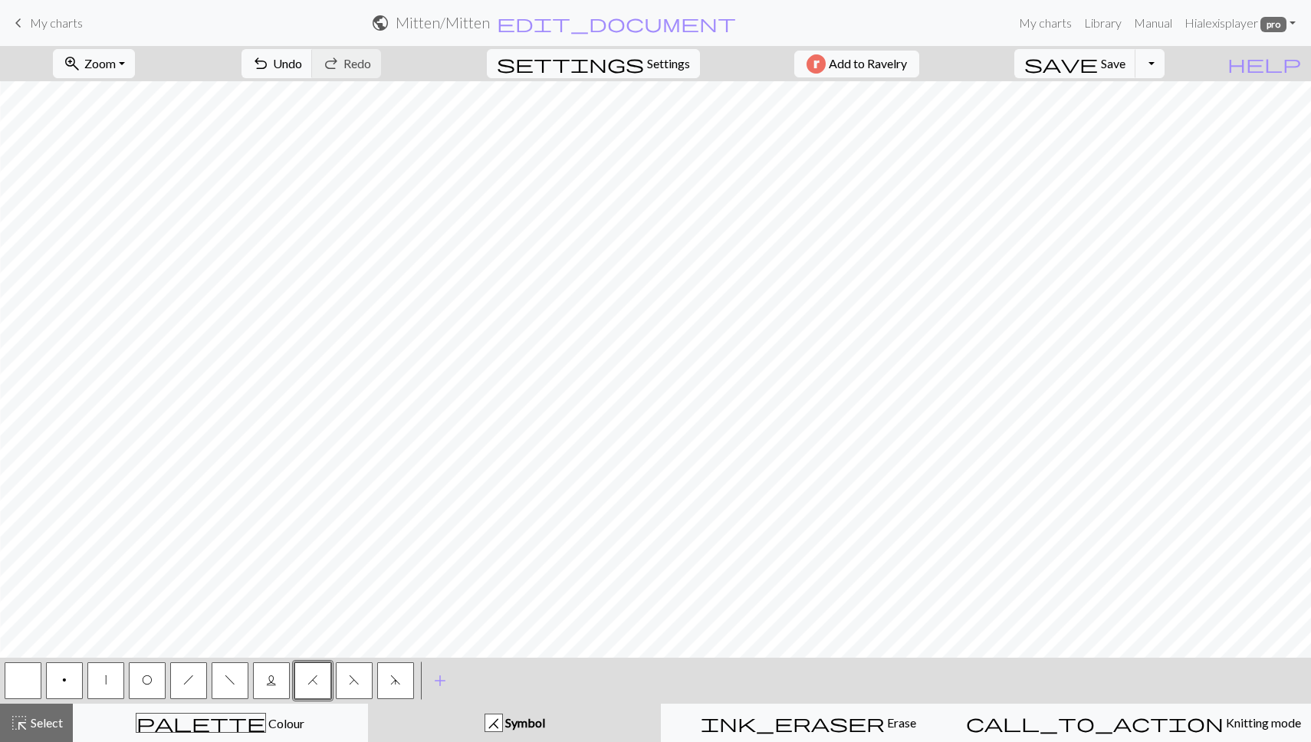
click at [344, 687] on button "F" at bounding box center [354, 680] width 37 height 37
click at [386, 685] on button "d" at bounding box center [395, 680] width 37 height 37
click at [26, 685] on button "button" at bounding box center [23, 680] width 37 height 37
click at [189, 681] on span "h" at bounding box center [188, 680] width 11 height 12
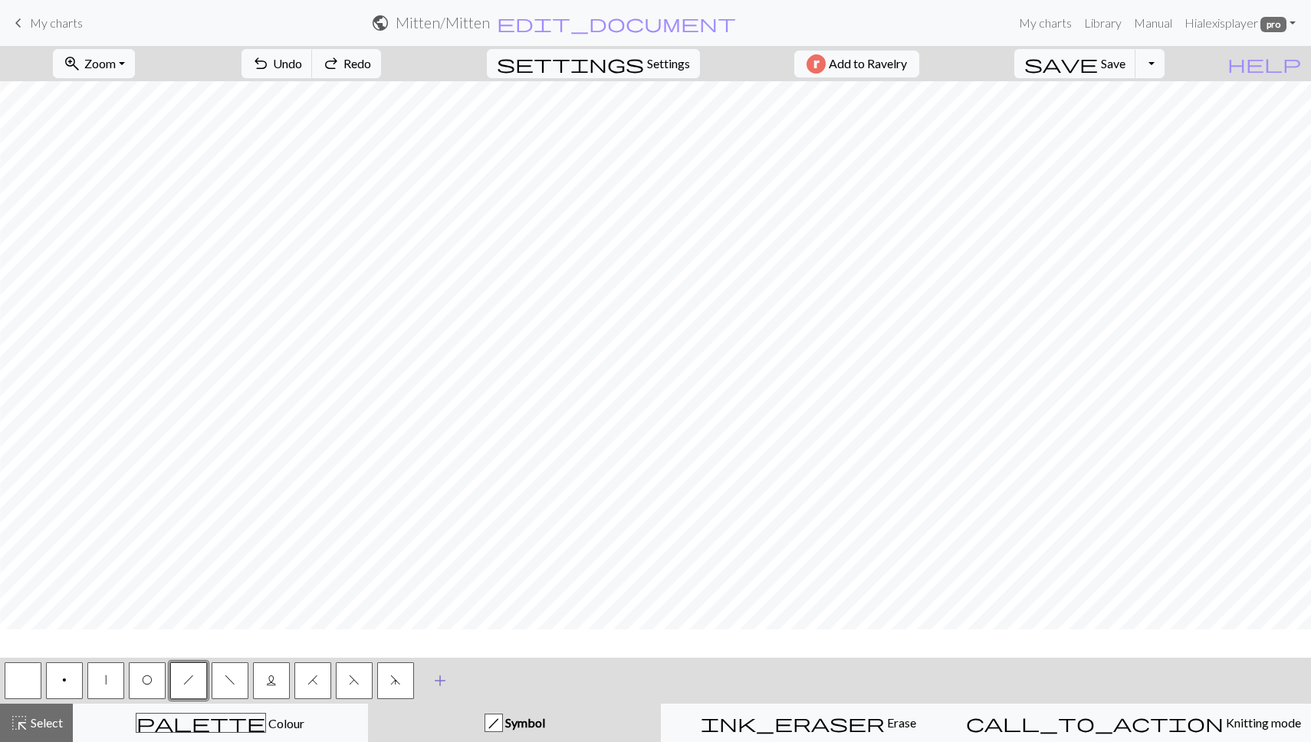
scroll to position [1160, 1059]
click at [233, 685] on span "f" at bounding box center [230, 680] width 11 height 12
click at [74, 684] on button "p" at bounding box center [64, 680] width 37 height 37
click at [266, 691] on button "L" at bounding box center [271, 680] width 37 height 37
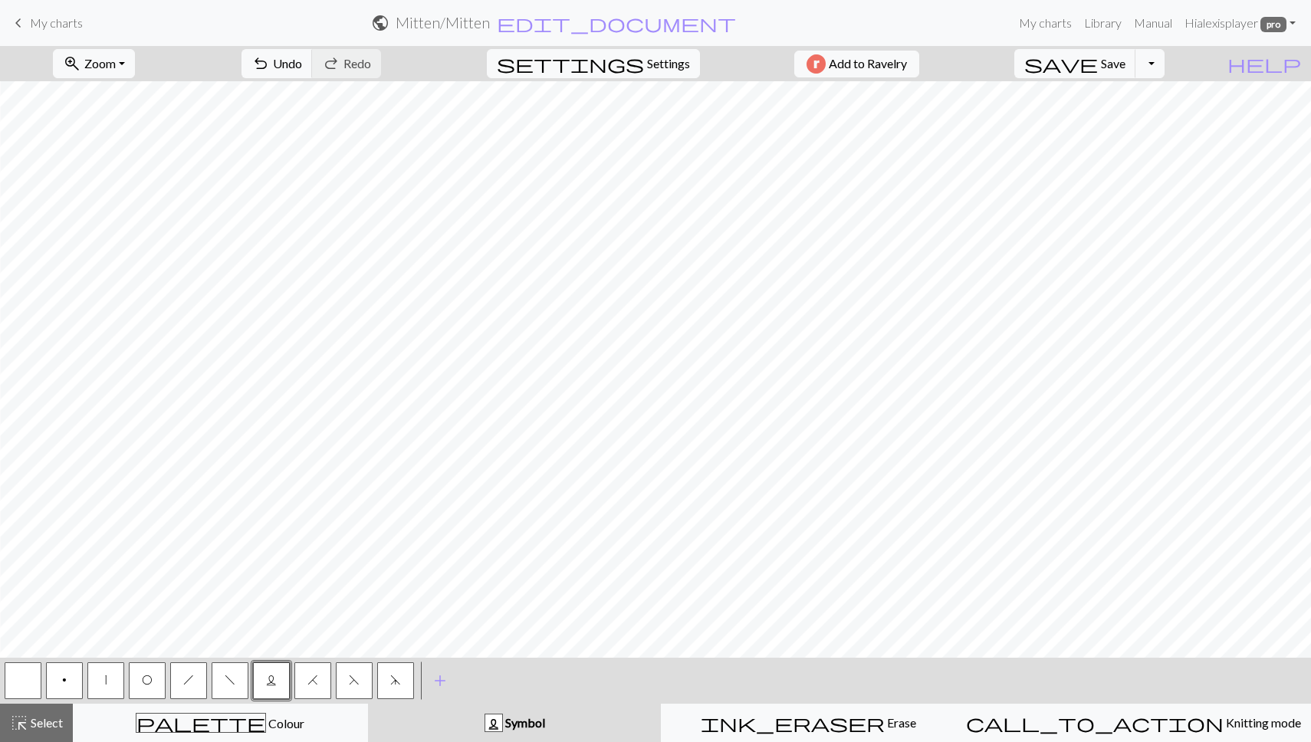
scroll to position [1210, 1058]
click at [35, 729] on span "Select" at bounding box center [45, 722] width 34 height 15
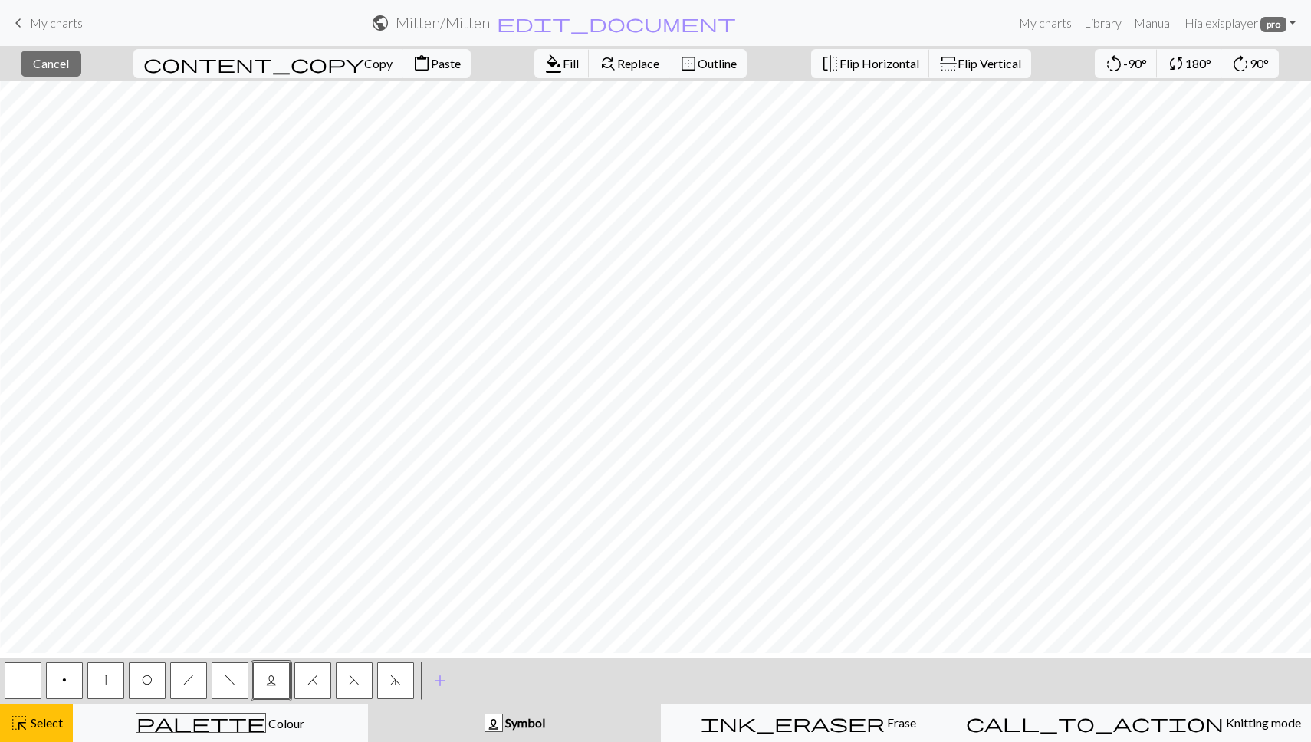
scroll to position [1038, 1058]
click at [115, 730] on div "palette Colour Colour" at bounding box center [220, 723] width 275 height 20
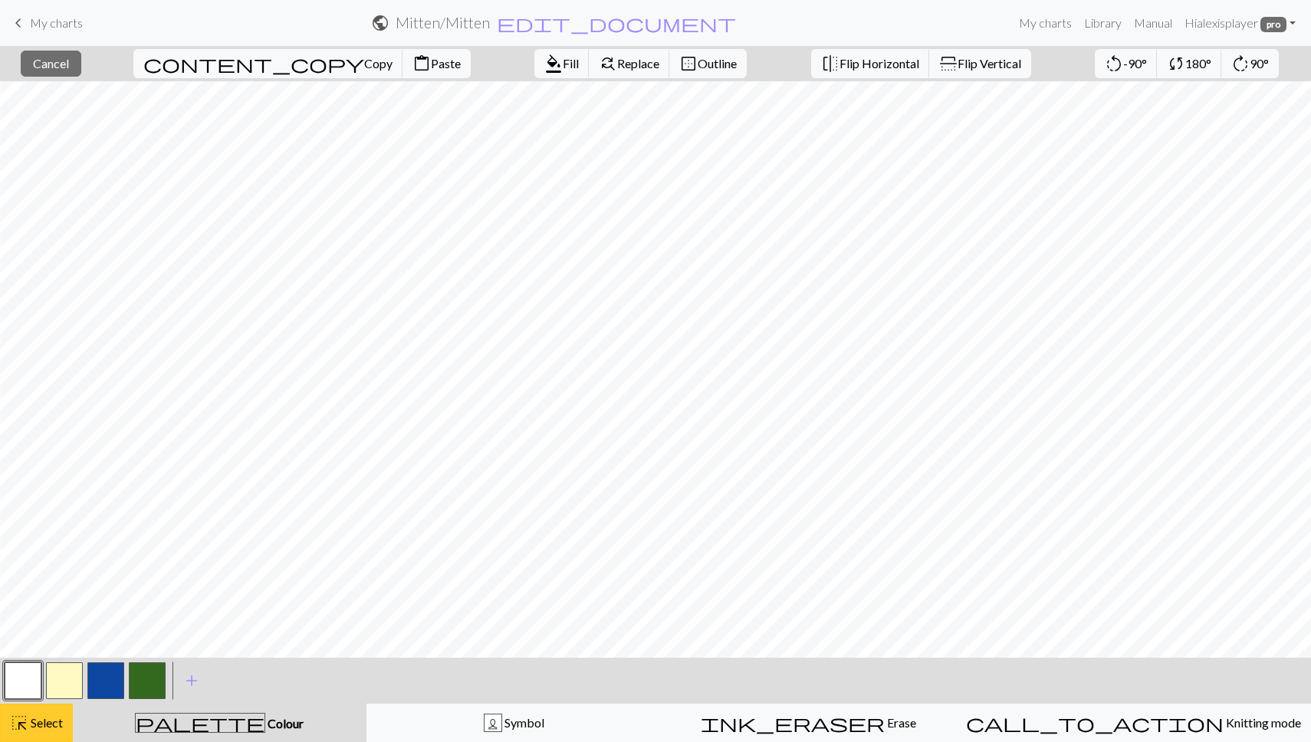
click at [44, 730] on div "highlight_alt Select Select" at bounding box center [36, 723] width 53 height 18
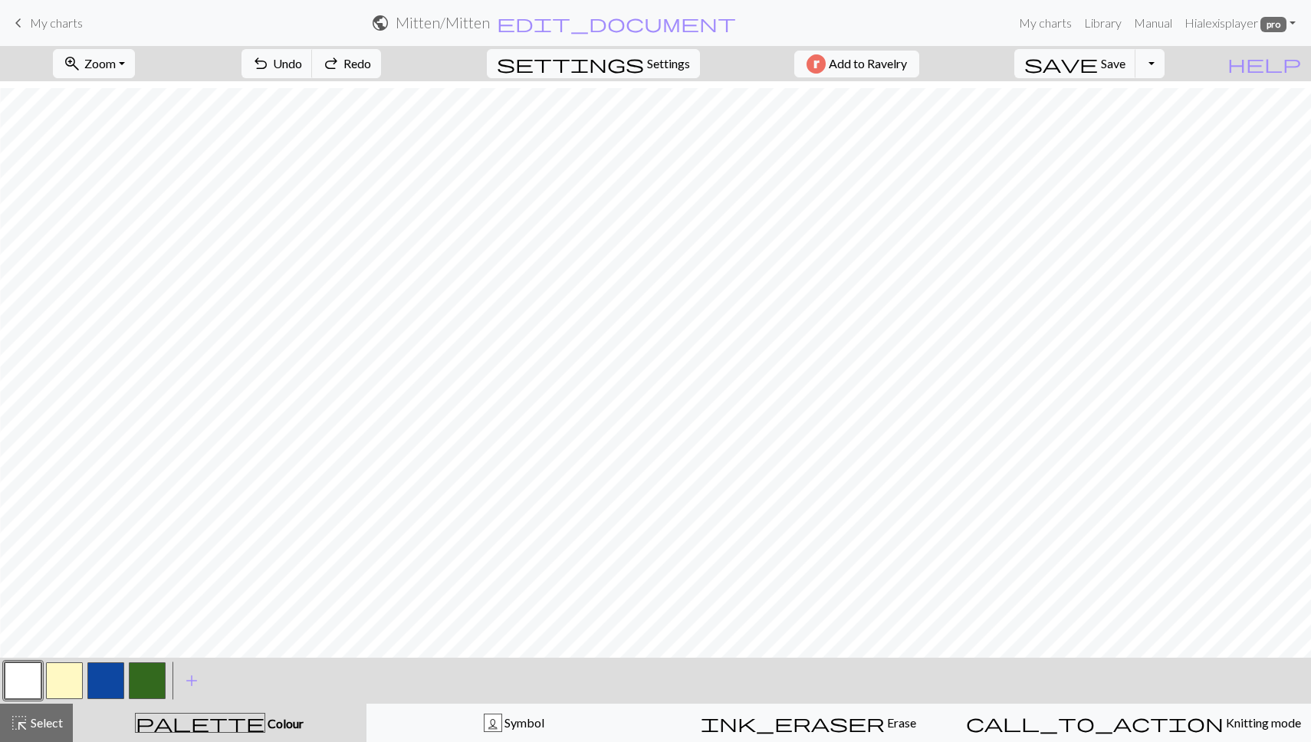
scroll to position [1213, 1058]
click at [17, 721] on span "highlight_alt" at bounding box center [19, 722] width 18 height 21
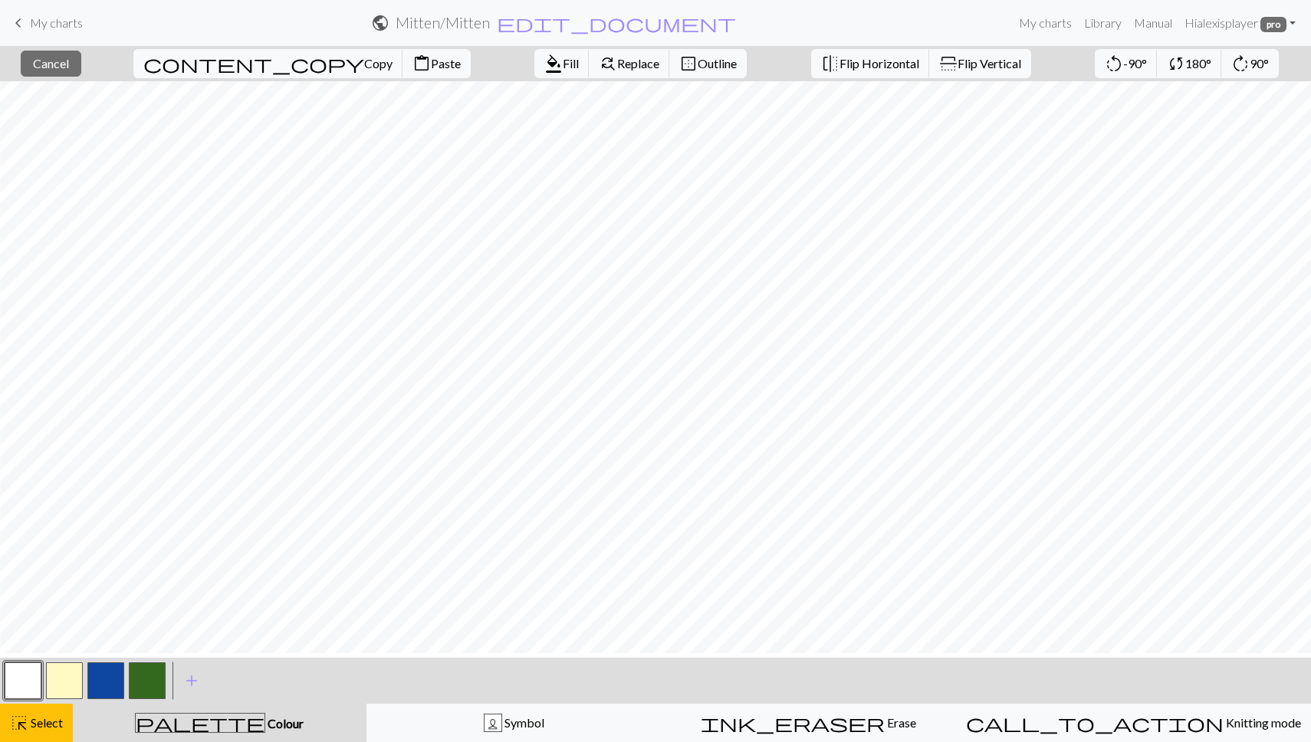
scroll to position [734, 1058]
click at [35, 727] on span "Select" at bounding box center [45, 722] width 34 height 15
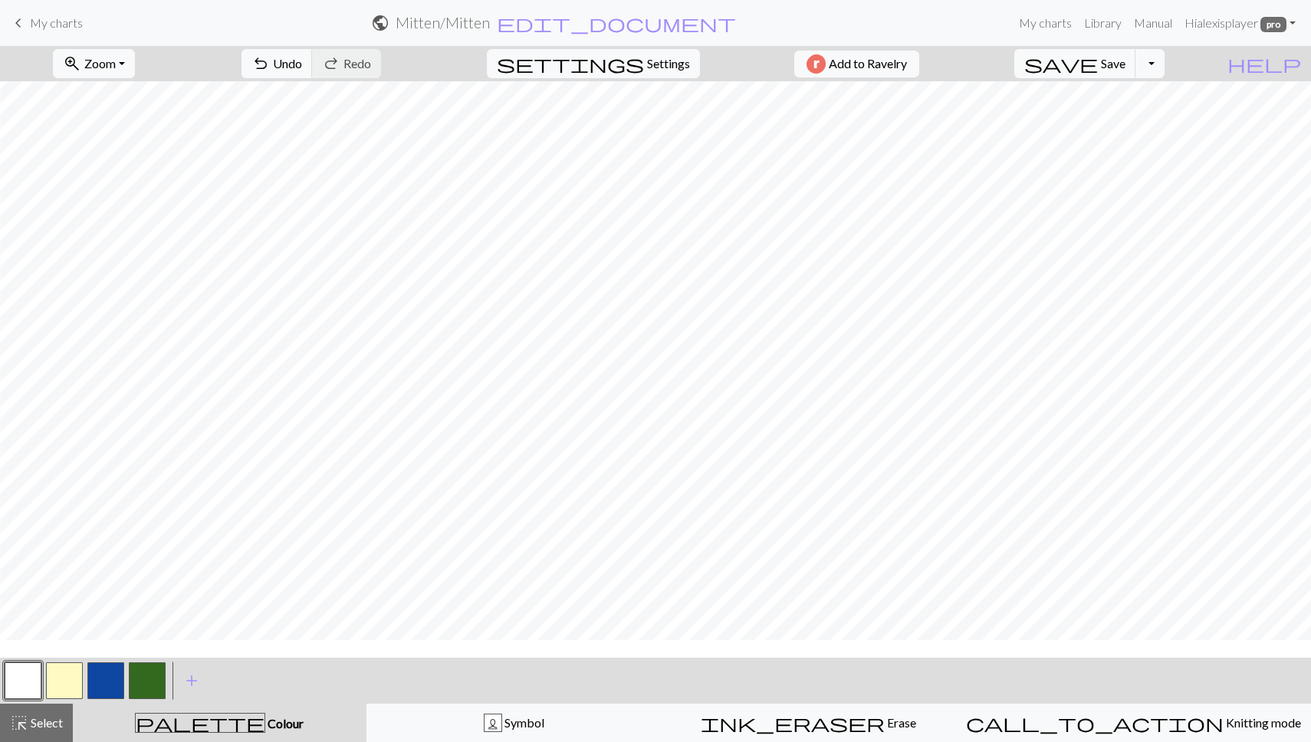
scroll to position [822, 1062]
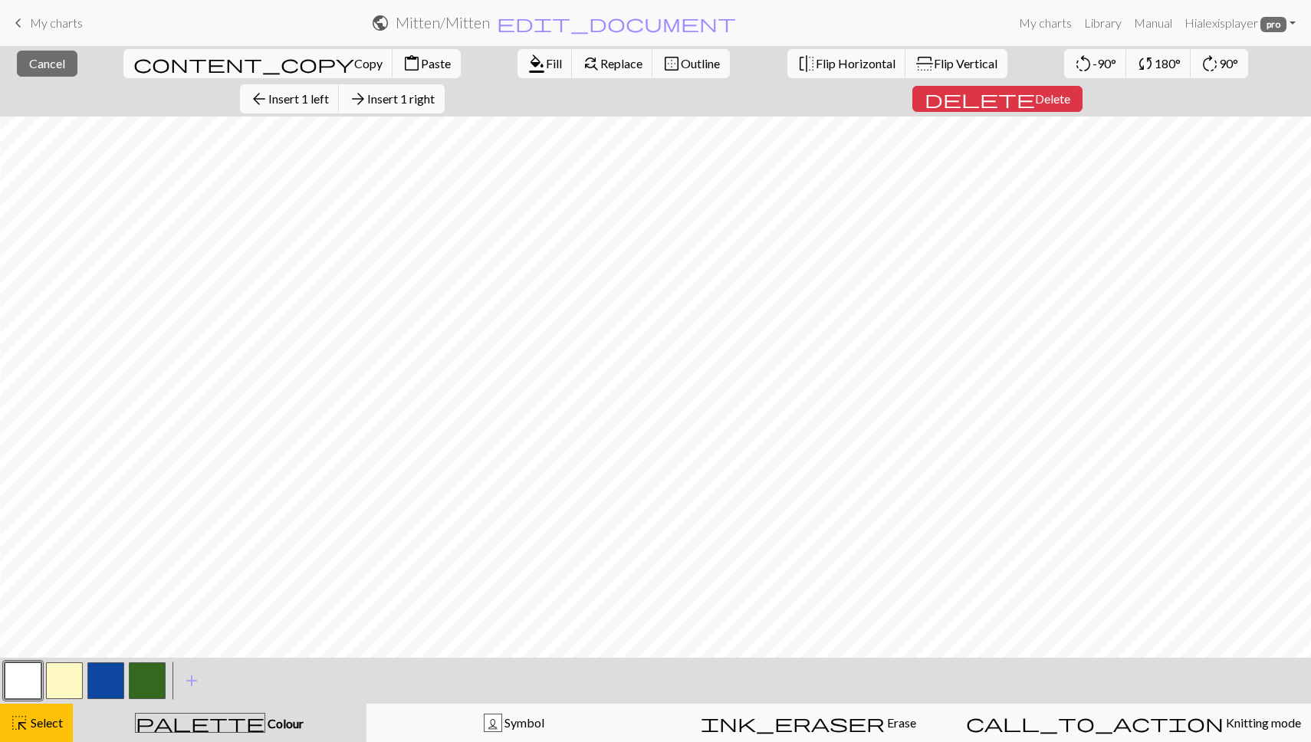
click at [445, 84] on button "arrow_forward Insert 1 right" at bounding box center [392, 98] width 106 height 29
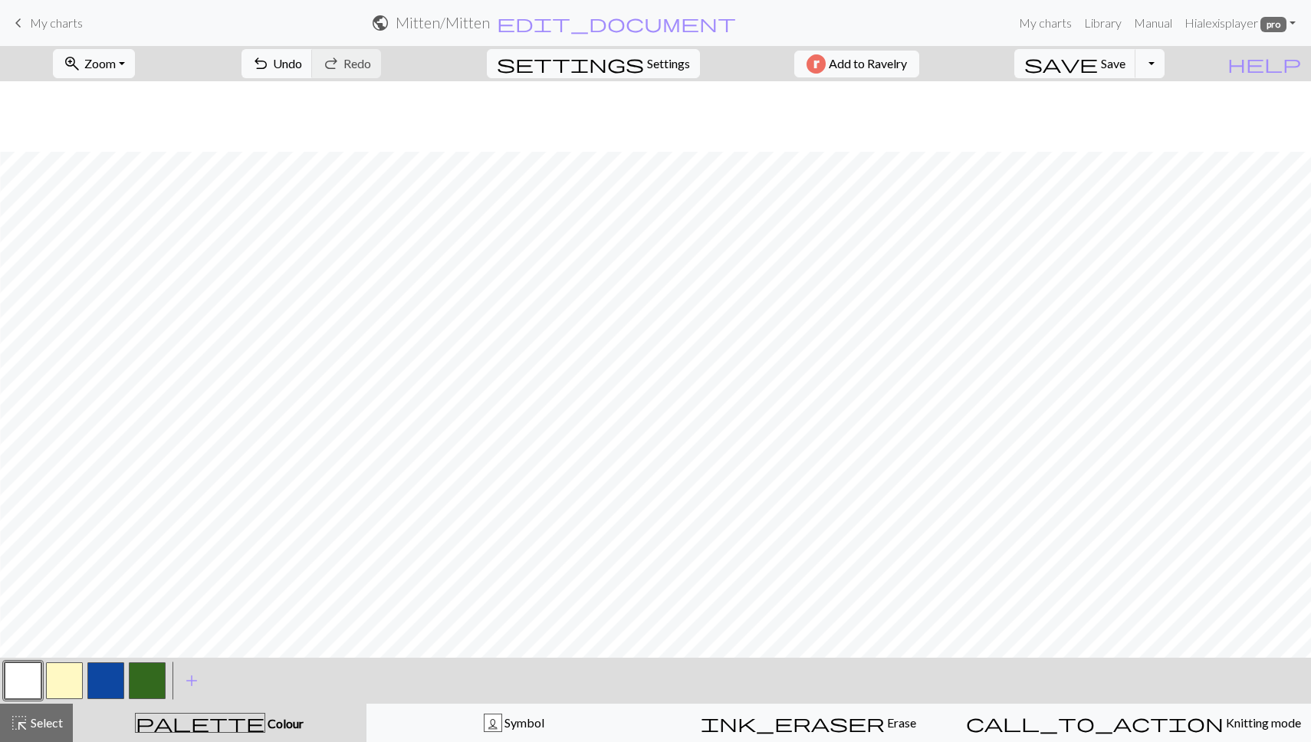
scroll to position [1213, 1062]
click at [478, 735] on button "L Symbol" at bounding box center [513, 723] width 295 height 38
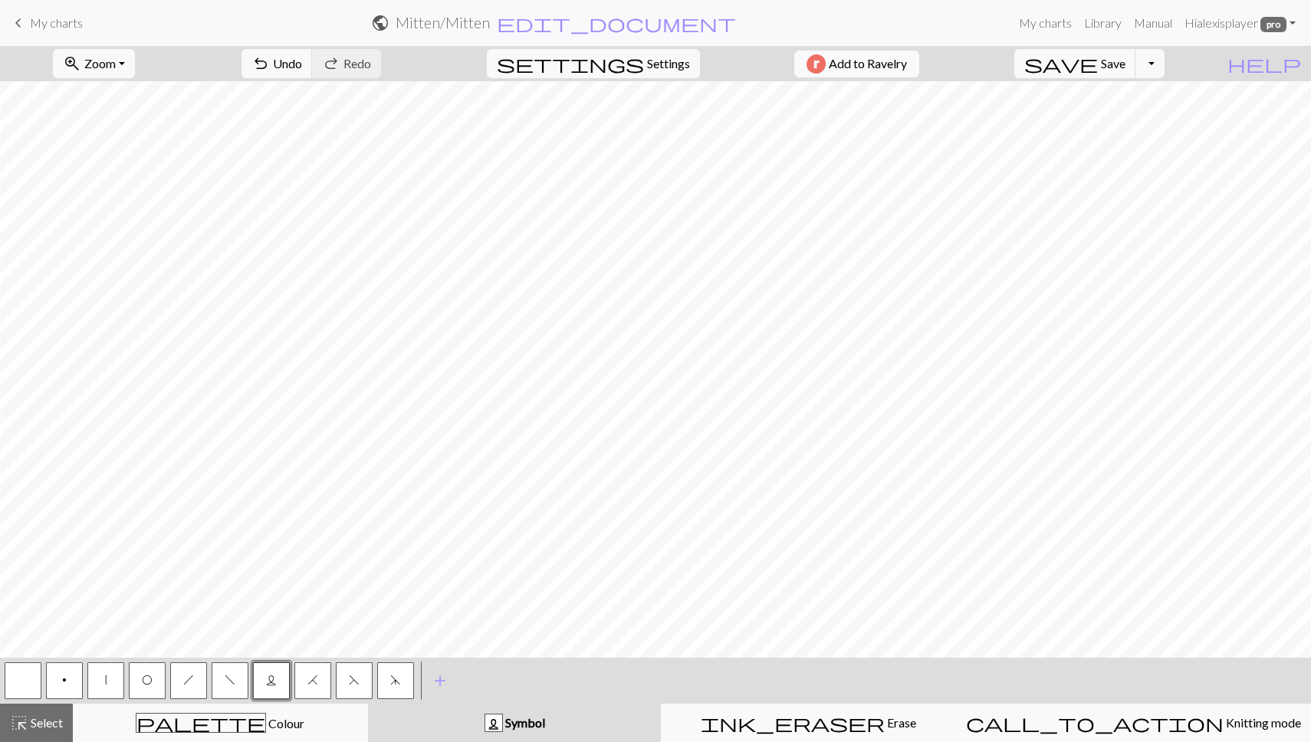
click at [110, 687] on button "|" at bounding box center [105, 680] width 37 height 37
click at [26, 672] on button "button" at bounding box center [23, 680] width 37 height 37
click at [99, 681] on button "|" at bounding box center [105, 680] width 37 height 37
click at [11, 675] on button "button" at bounding box center [23, 680] width 37 height 37
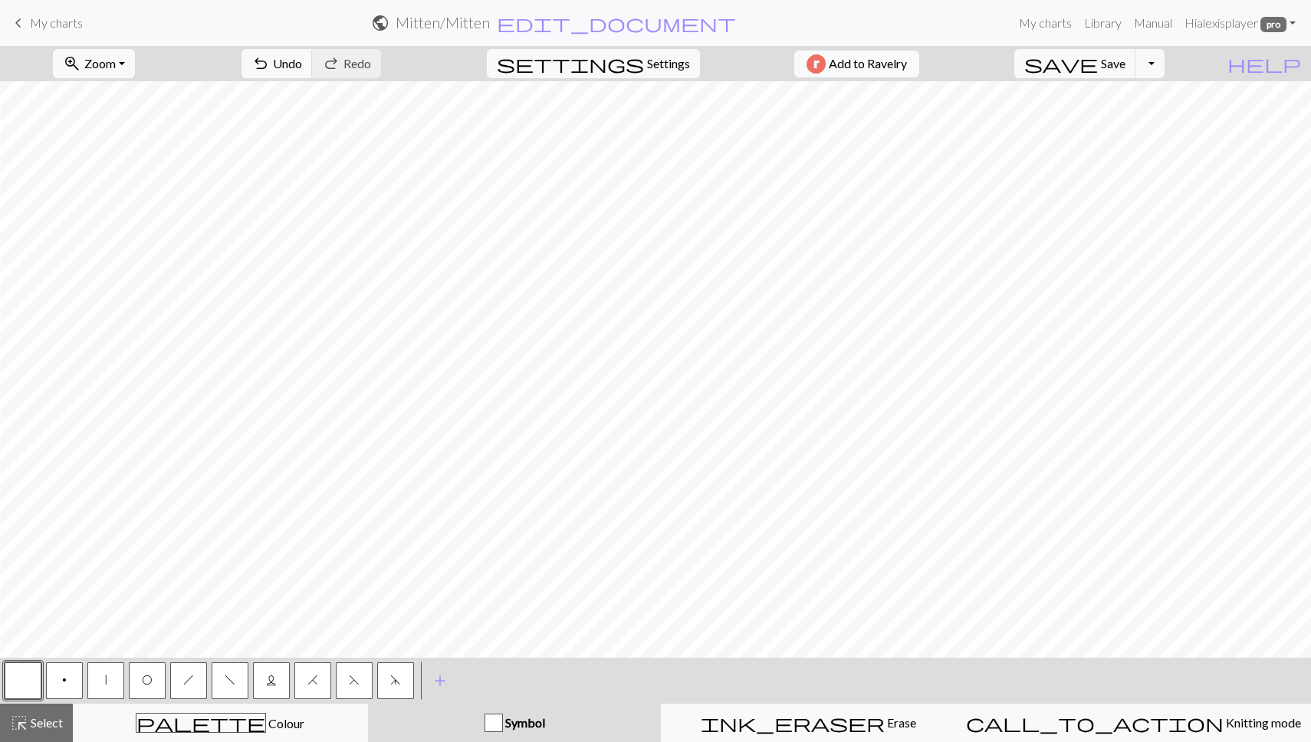
scroll to position [1213, 1058]
click at [12, 737] on button "highlight_alt Select Select" at bounding box center [36, 723] width 73 height 38
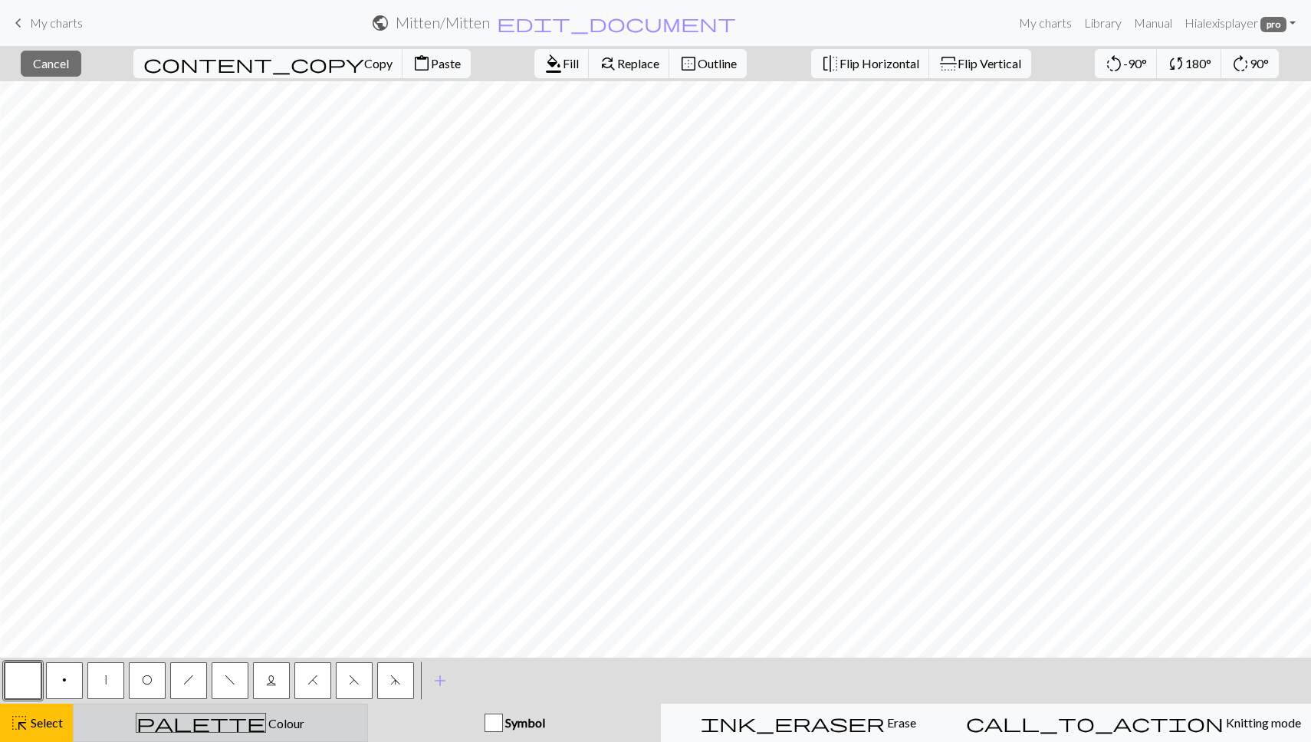
scroll to position [1213, 1085]
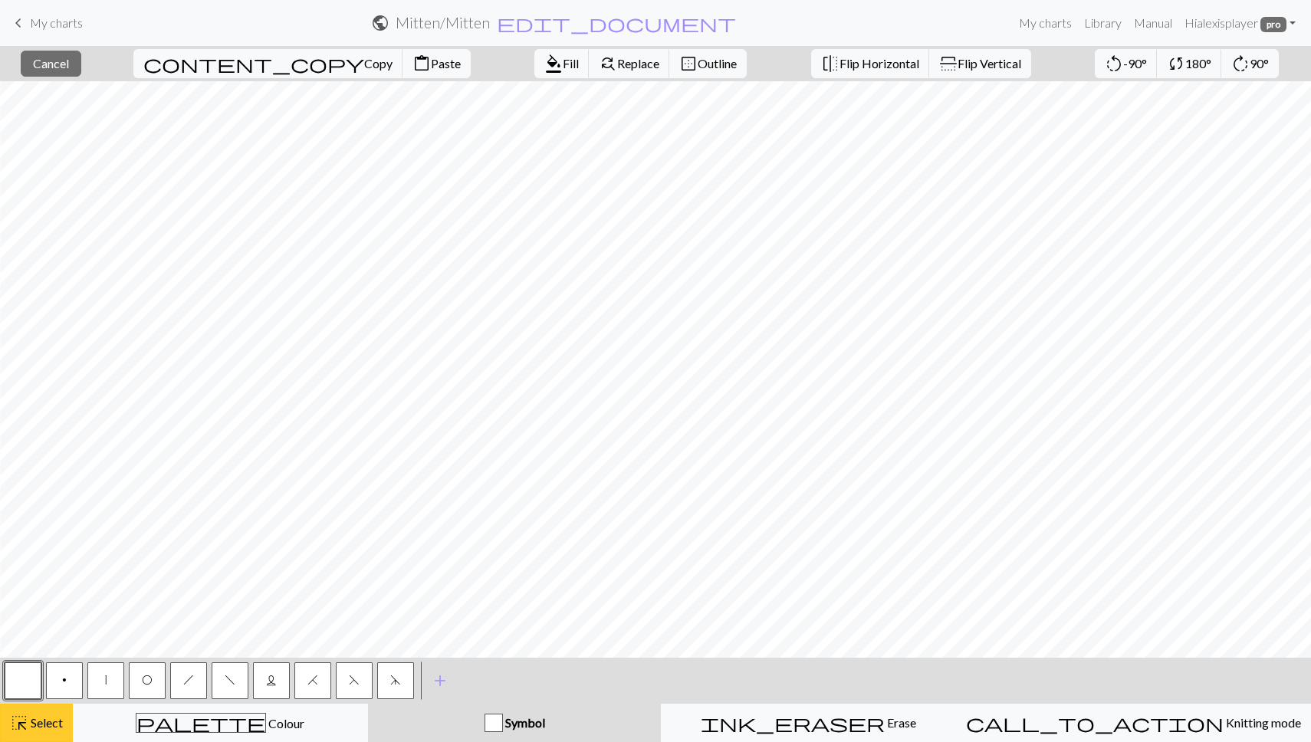
click at [28, 738] on button "highlight_alt Select Select" at bounding box center [36, 723] width 73 height 38
click at [31, 726] on span "Select" at bounding box center [45, 722] width 34 height 15
click at [48, 729] on span "Select" at bounding box center [45, 722] width 34 height 15
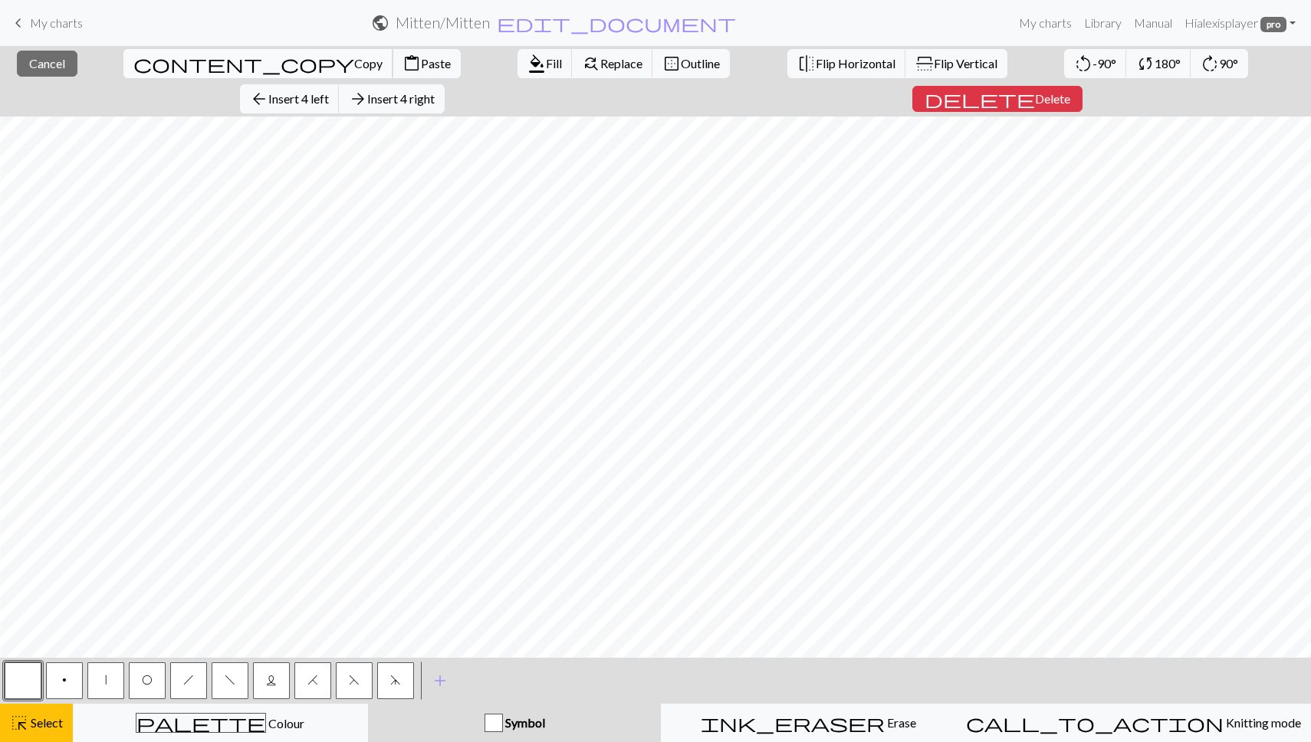
click at [354, 60] on span "Copy" at bounding box center [368, 63] width 28 height 15
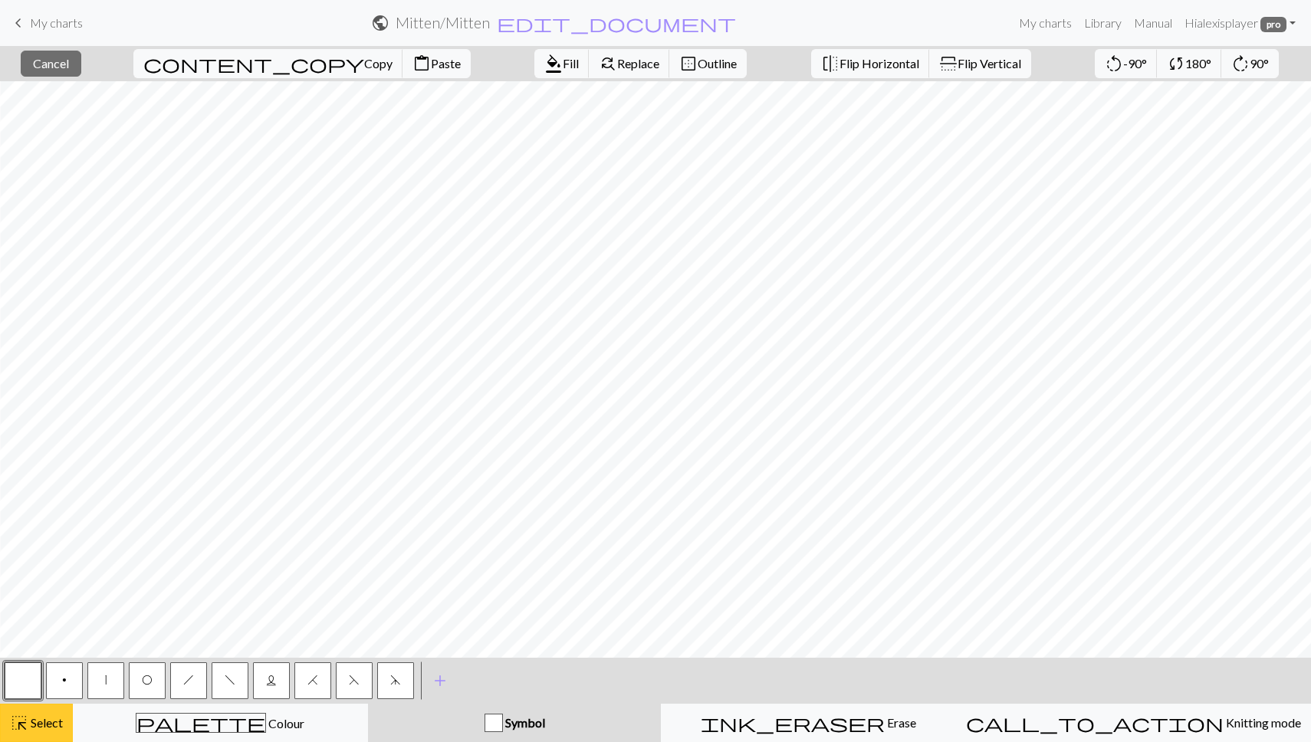
click at [17, 731] on span "highlight_alt" at bounding box center [19, 722] width 18 height 21
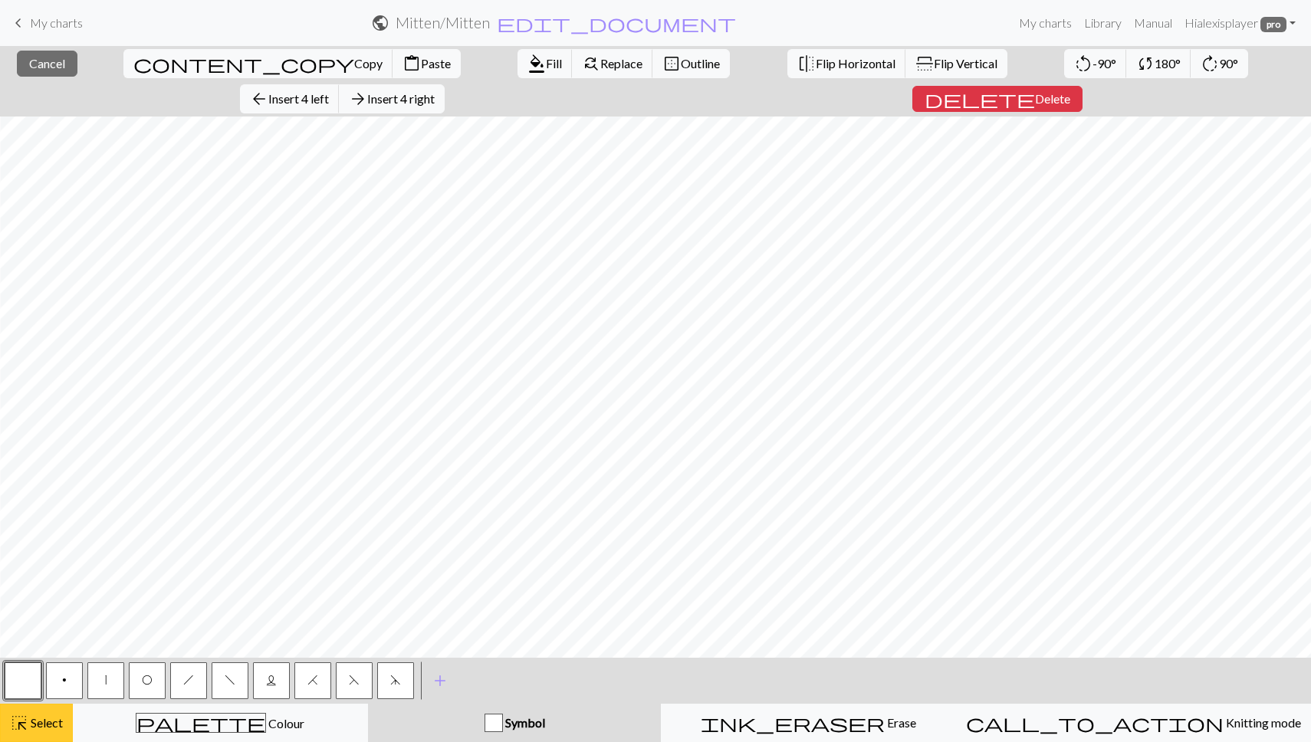
click at [43, 721] on span "Select" at bounding box center [45, 722] width 34 height 15
click at [49, 729] on span "Select" at bounding box center [45, 722] width 34 height 15
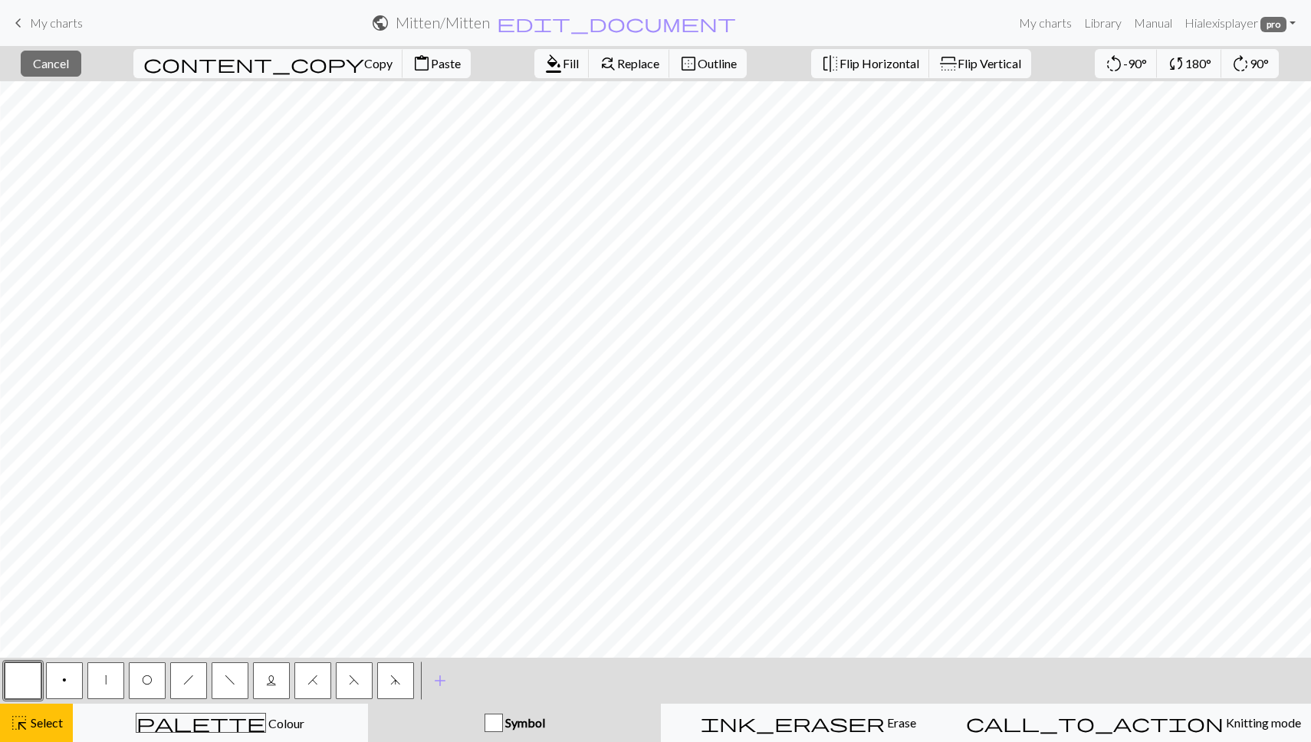
click at [40, 698] on button "button" at bounding box center [23, 680] width 37 height 37
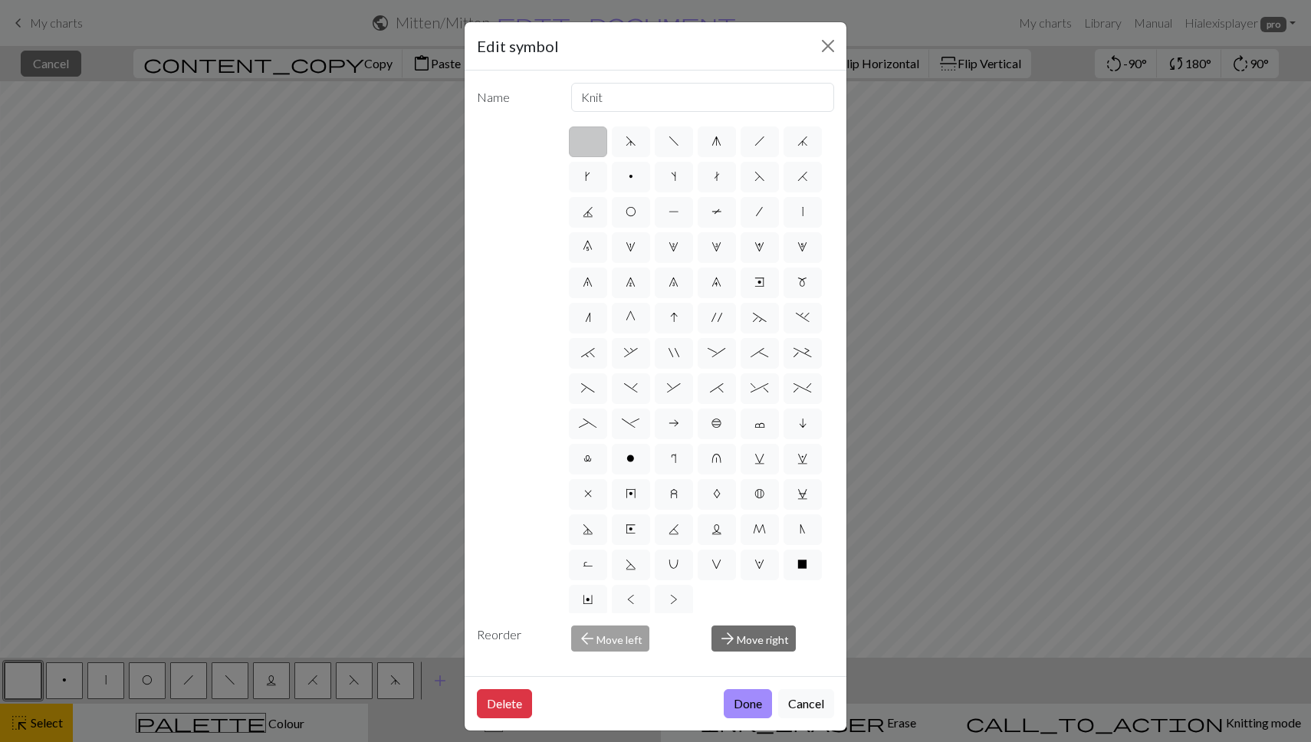
click at [133, 676] on div "Edit symbol Name Knit d f g h j k p s t F H J O P T / | 0 1 2 3 4 5 6 7 8 9 e m…" at bounding box center [655, 371] width 1311 height 742
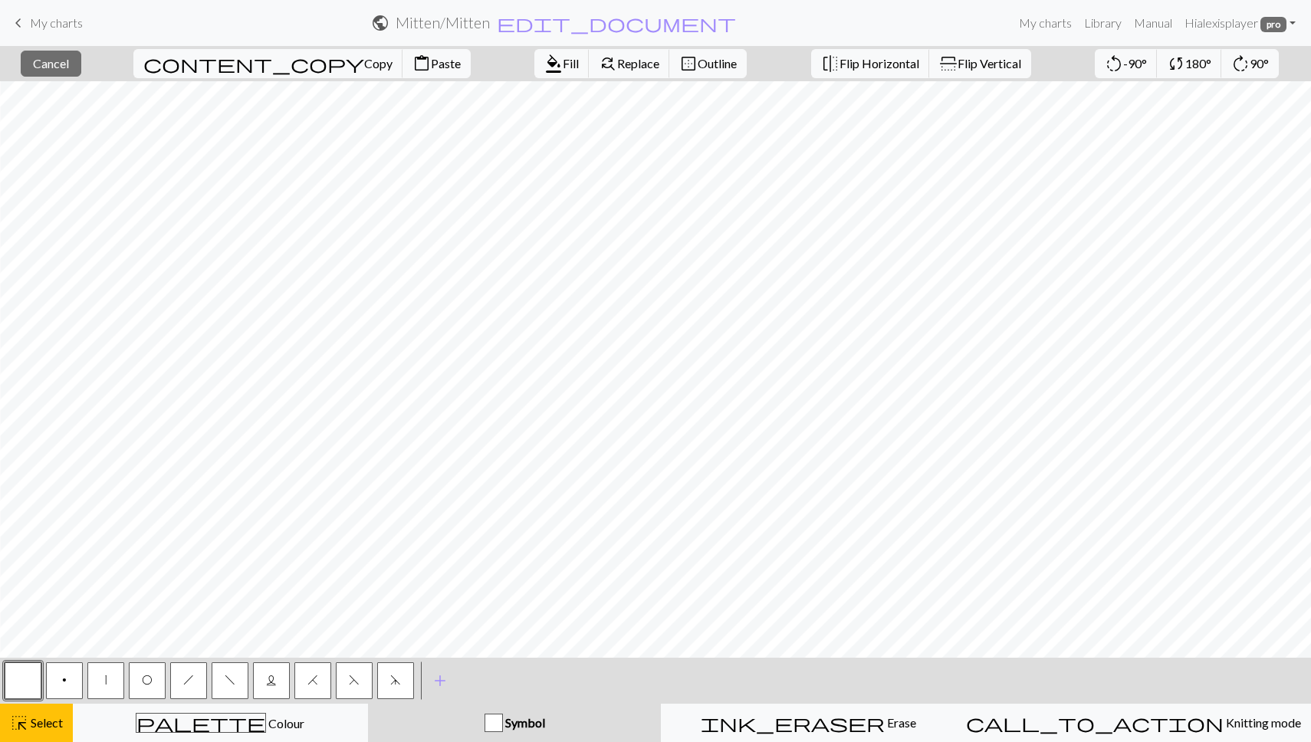
click at [39, 671] on button "button" at bounding box center [23, 680] width 37 height 37
click at [39, 671] on div "Edit symbol Name Knit d f g h j k p s t F H J O P T / | 0 1 2 3 4 5 6 7 8 9 e m…" at bounding box center [655, 371] width 1311 height 742
click at [44, 721] on span "Select" at bounding box center [45, 722] width 34 height 15
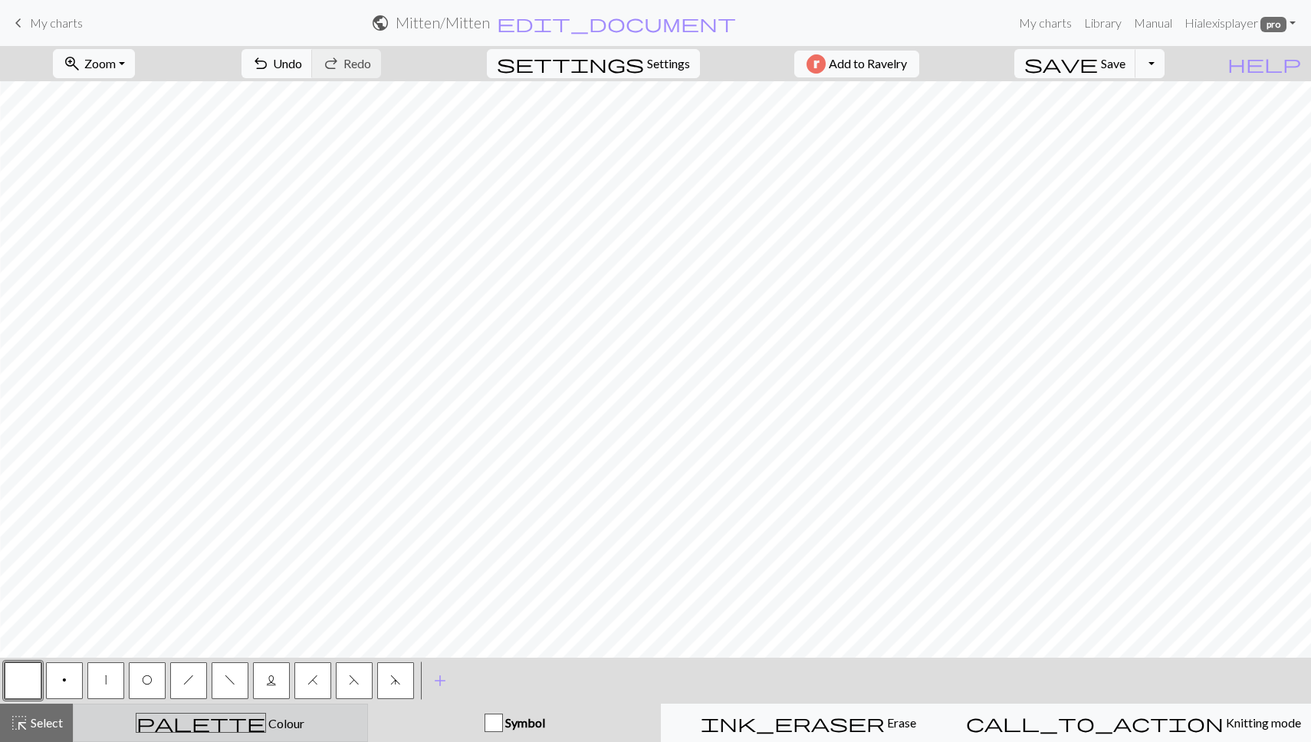
click at [171, 713] on div "palette Colour Colour" at bounding box center [220, 723] width 275 height 20
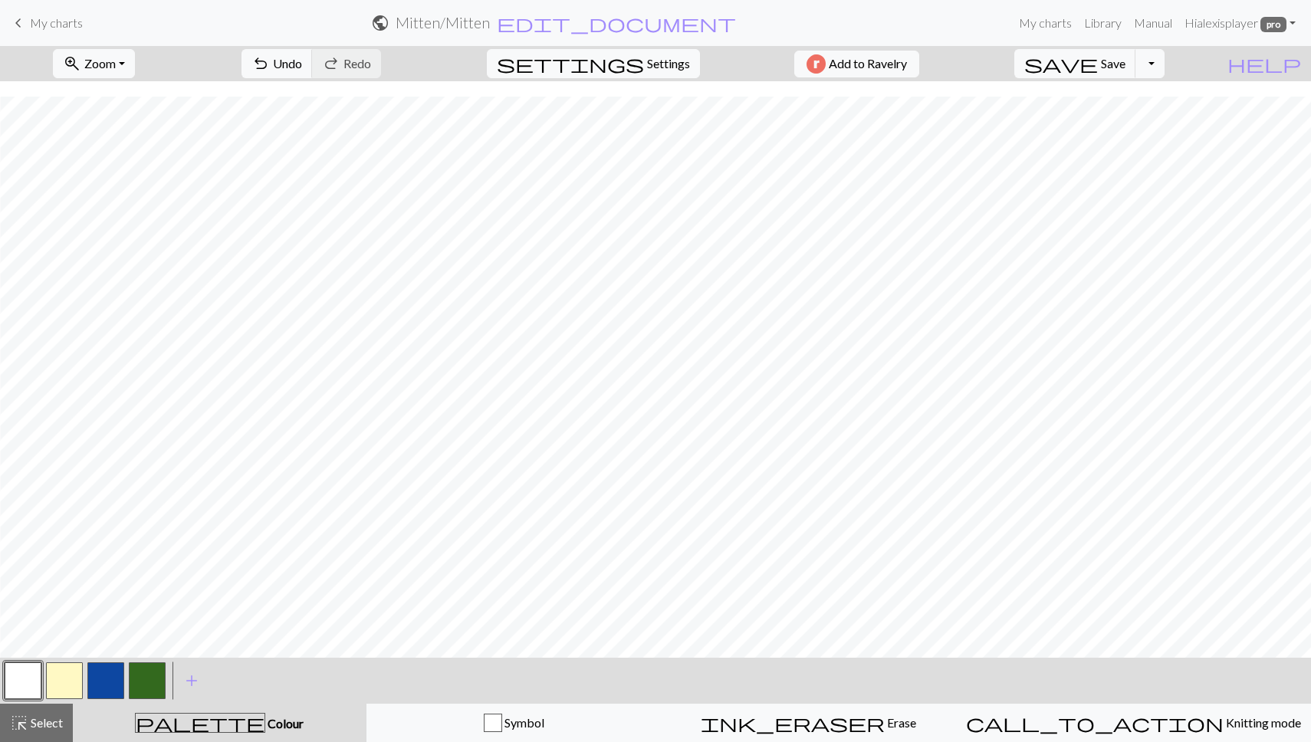
scroll to position [1163, 1085]
click at [146, 673] on button "button" at bounding box center [147, 680] width 37 height 37
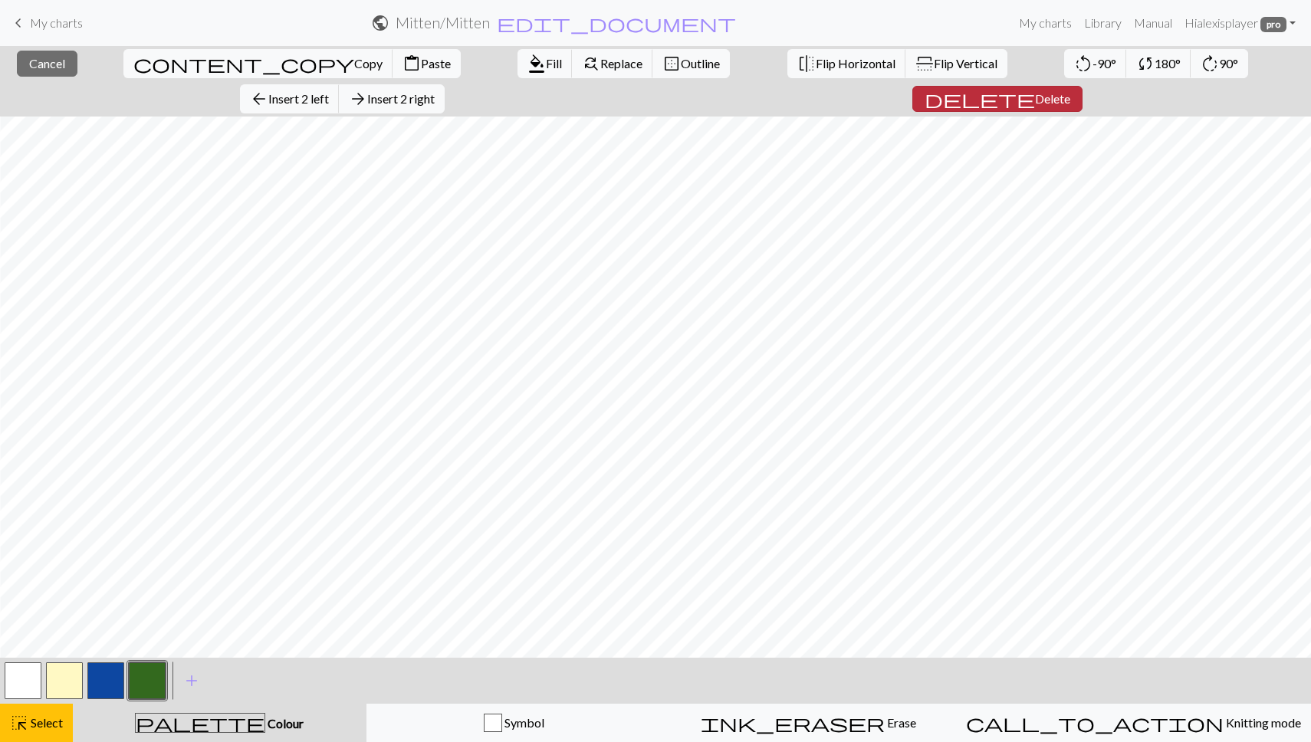
click at [1070, 91] on span "Delete" at bounding box center [1052, 98] width 35 height 15
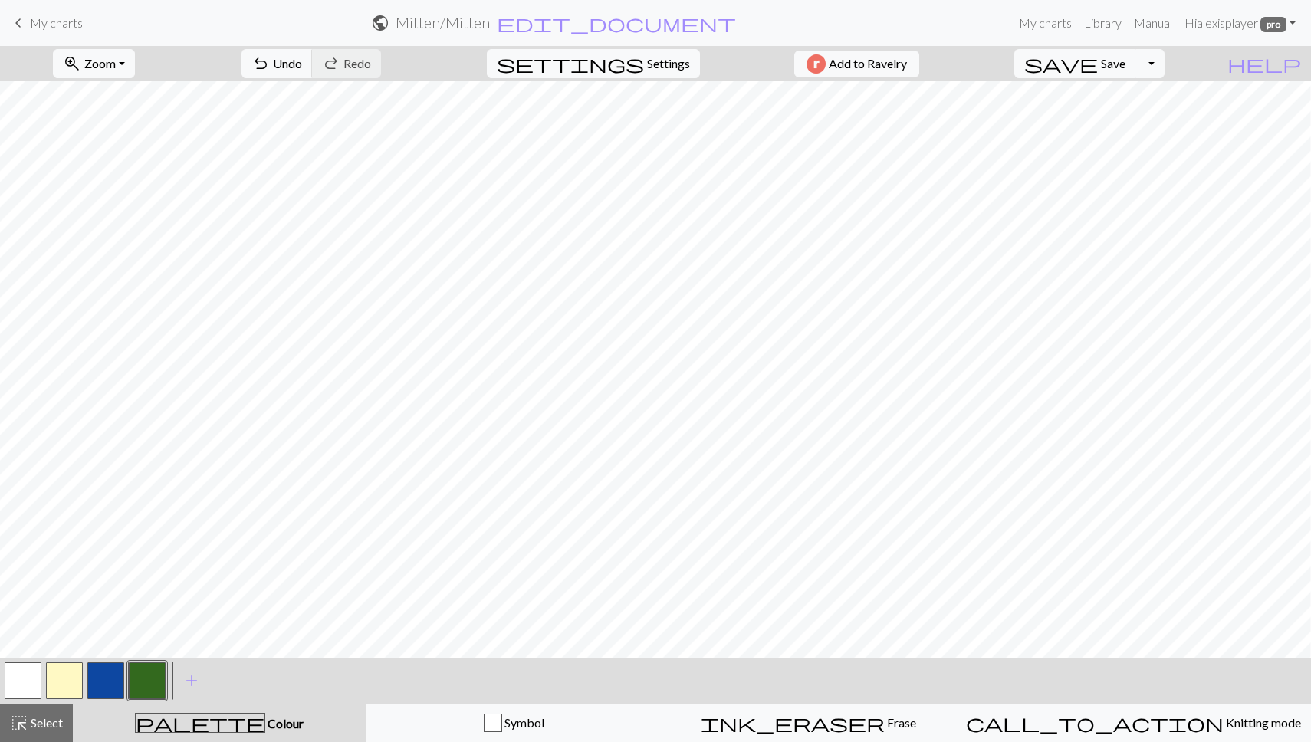
scroll to position [1213, 1039]
click at [63, 676] on button "button" at bounding box center [64, 680] width 37 height 37
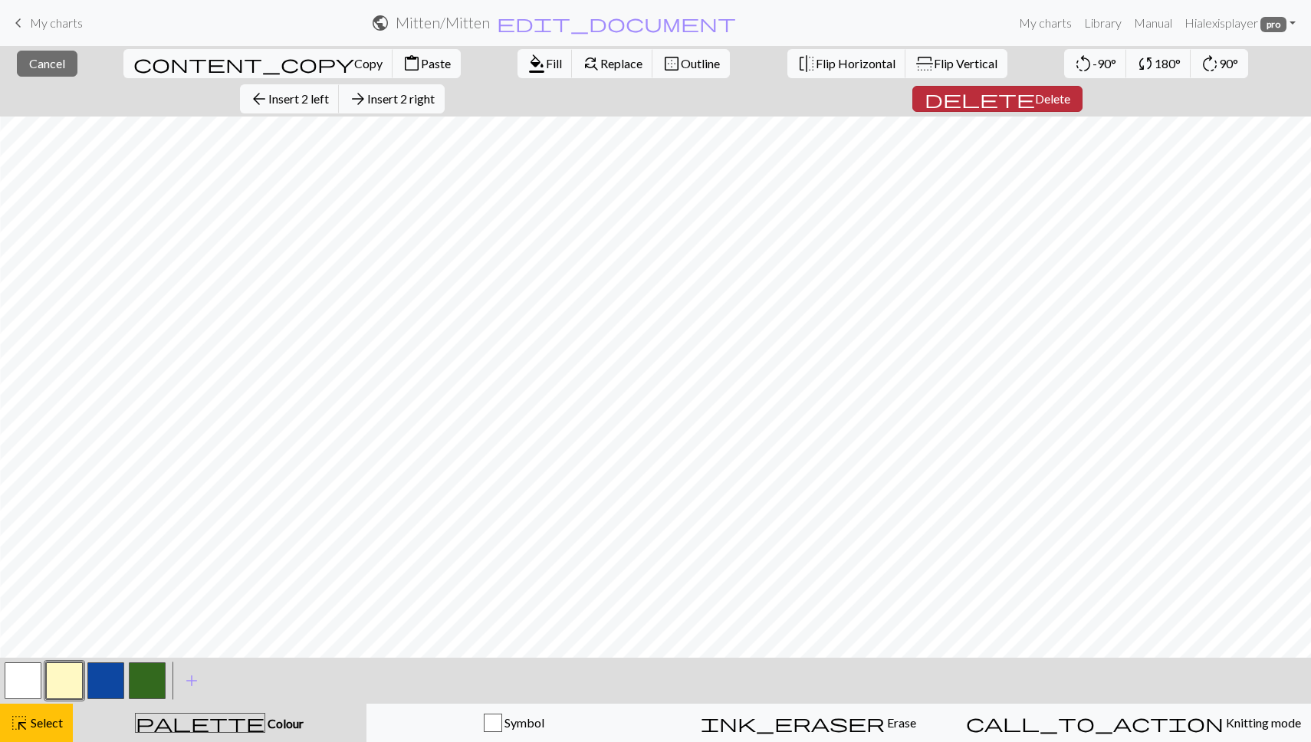
click at [1070, 91] on span "Delete" at bounding box center [1052, 98] width 35 height 15
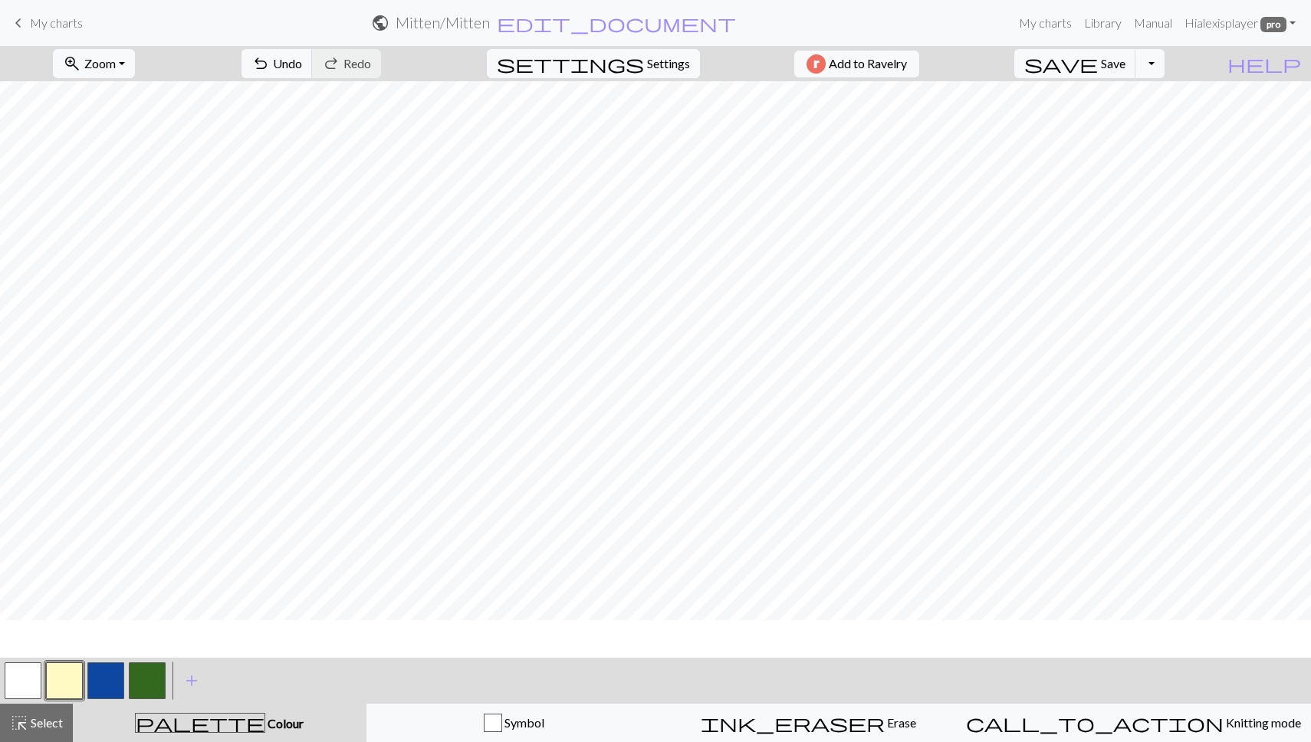
scroll to position [717, 994]
click at [152, 686] on button "button" at bounding box center [147, 680] width 37 height 37
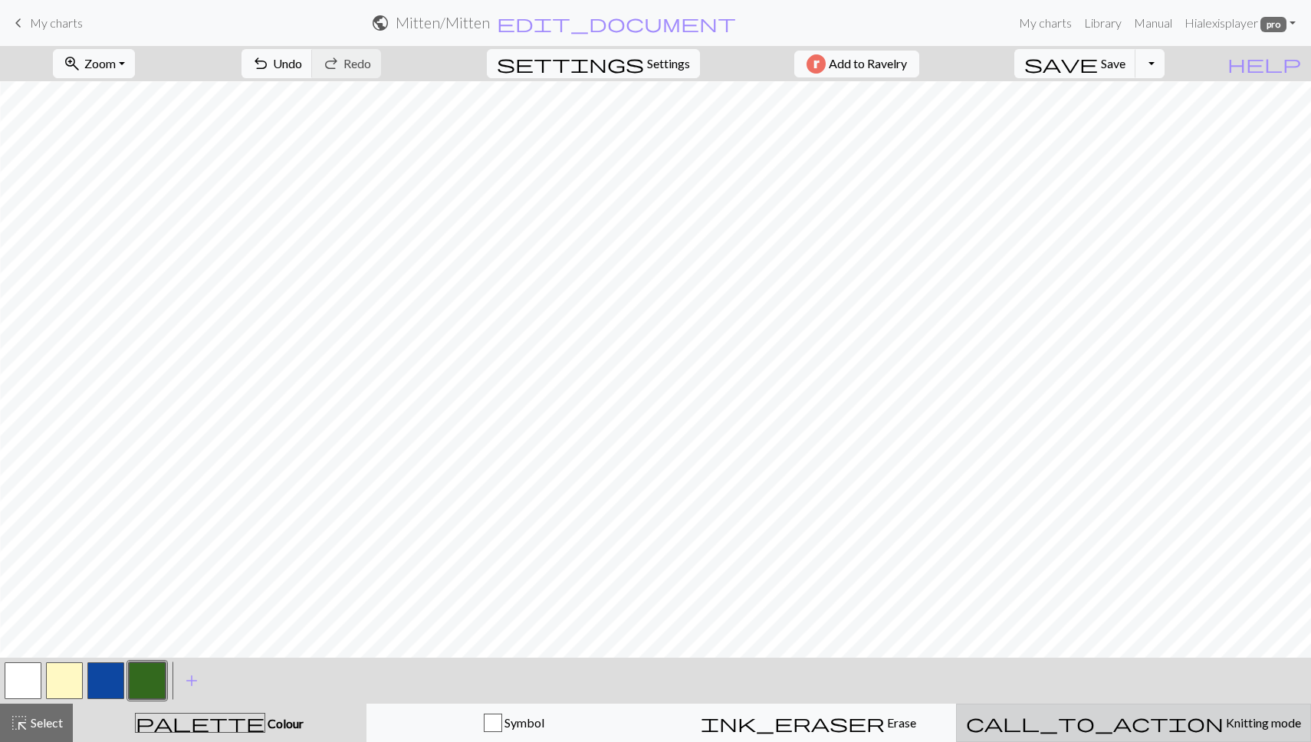
click at [1223, 726] on span "Knitting mode" at bounding box center [1261, 722] width 77 height 15
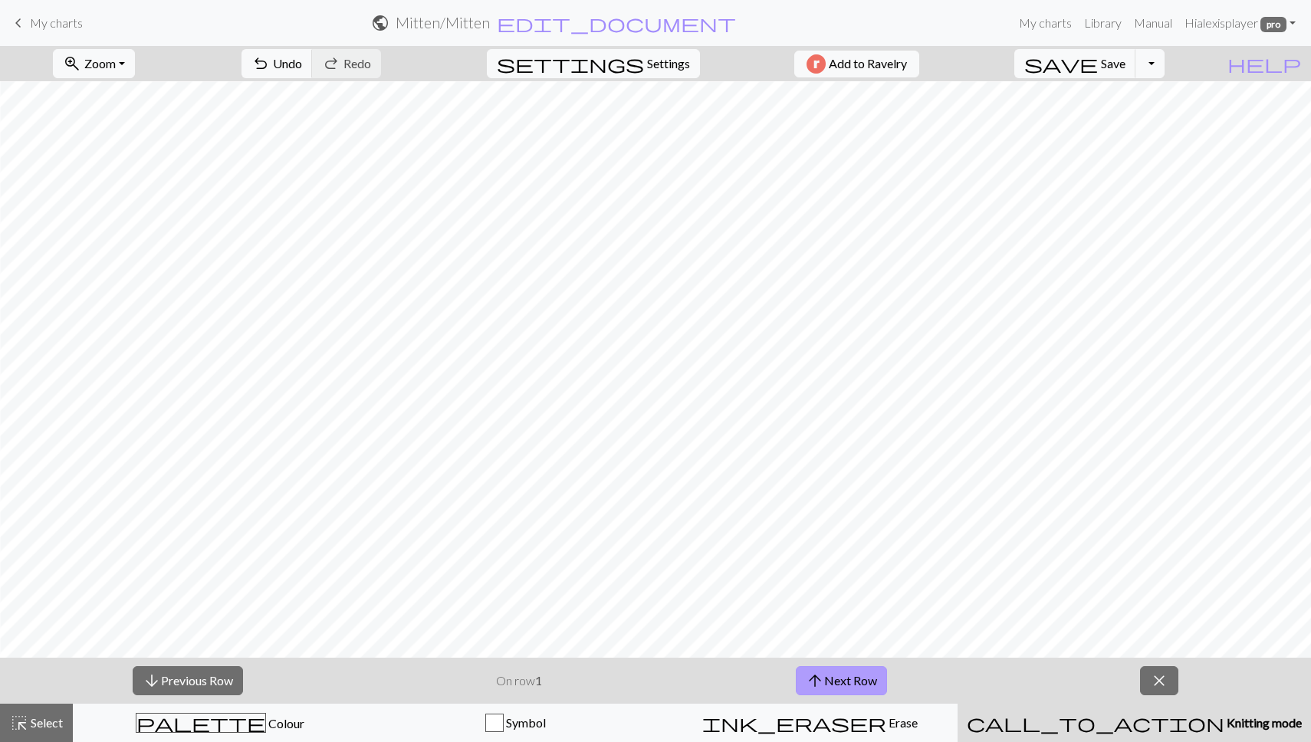
click at [823, 679] on span "arrow_upward" at bounding box center [815, 680] width 18 height 21
click at [171, 685] on button "arrow_downward Previous Row" at bounding box center [188, 680] width 110 height 29
click at [818, 688] on span "arrow_upward" at bounding box center [815, 680] width 18 height 21
click at [866, 681] on button "arrow_upward Next Row" at bounding box center [841, 680] width 91 height 29
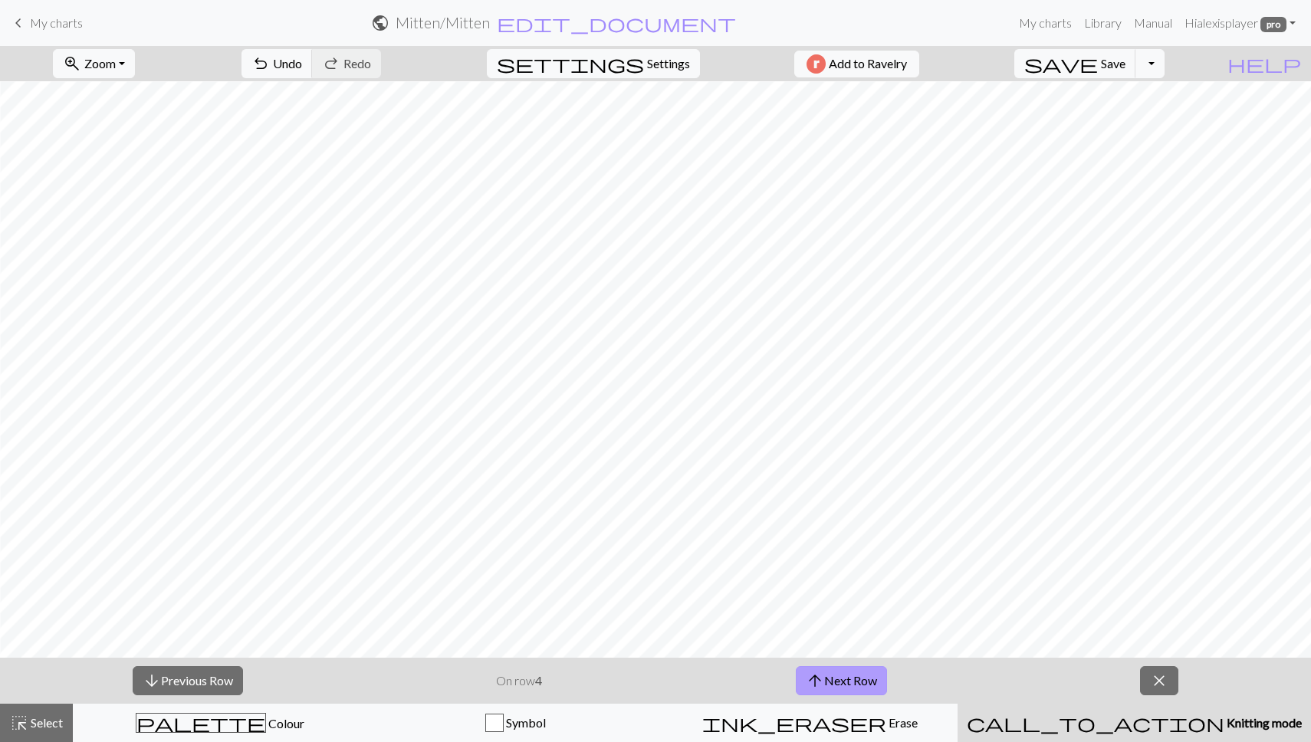
click at [866, 681] on button "arrow_upward Next Row" at bounding box center [841, 680] width 91 height 29
click at [868, 682] on button "arrow_upward Next Row" at bounding box center [841, 680] width 91 height 29
click at [1158, 684] on span "close" at bounding box center [1159, 680] width 18 height 21
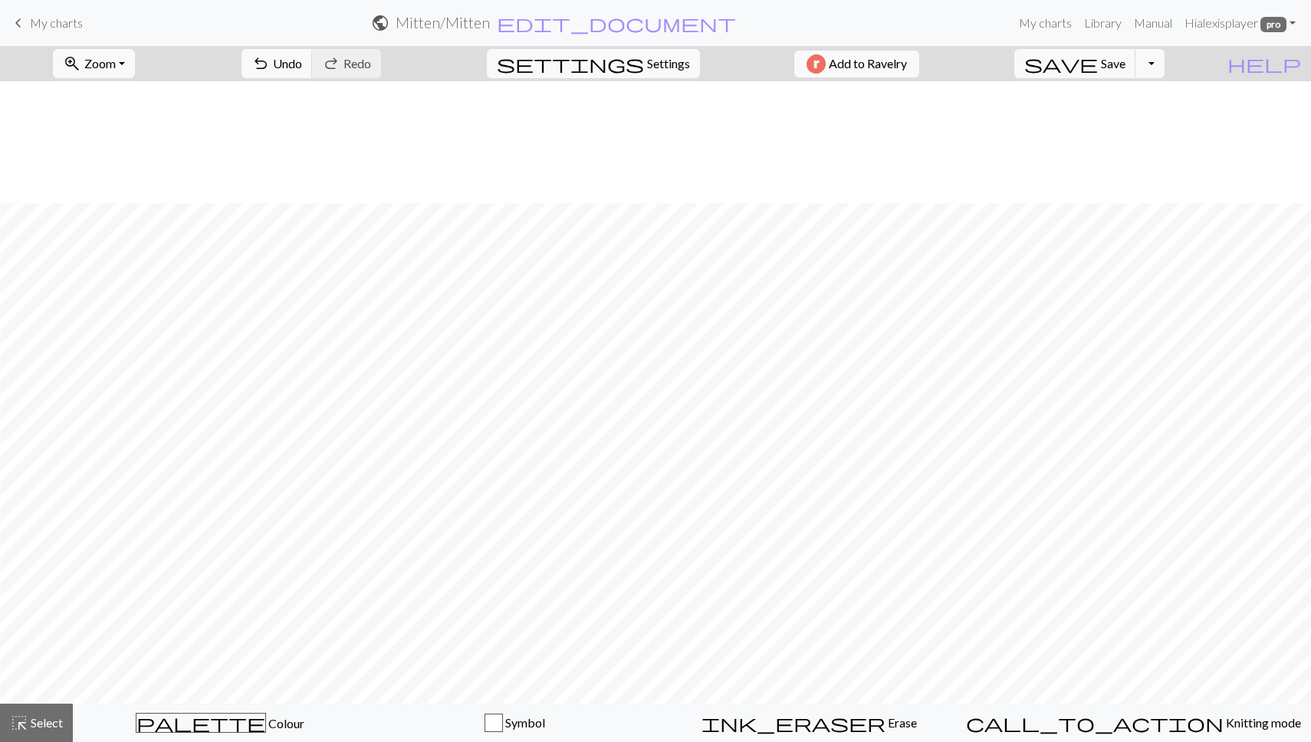
scroll to position [1542, 1479]
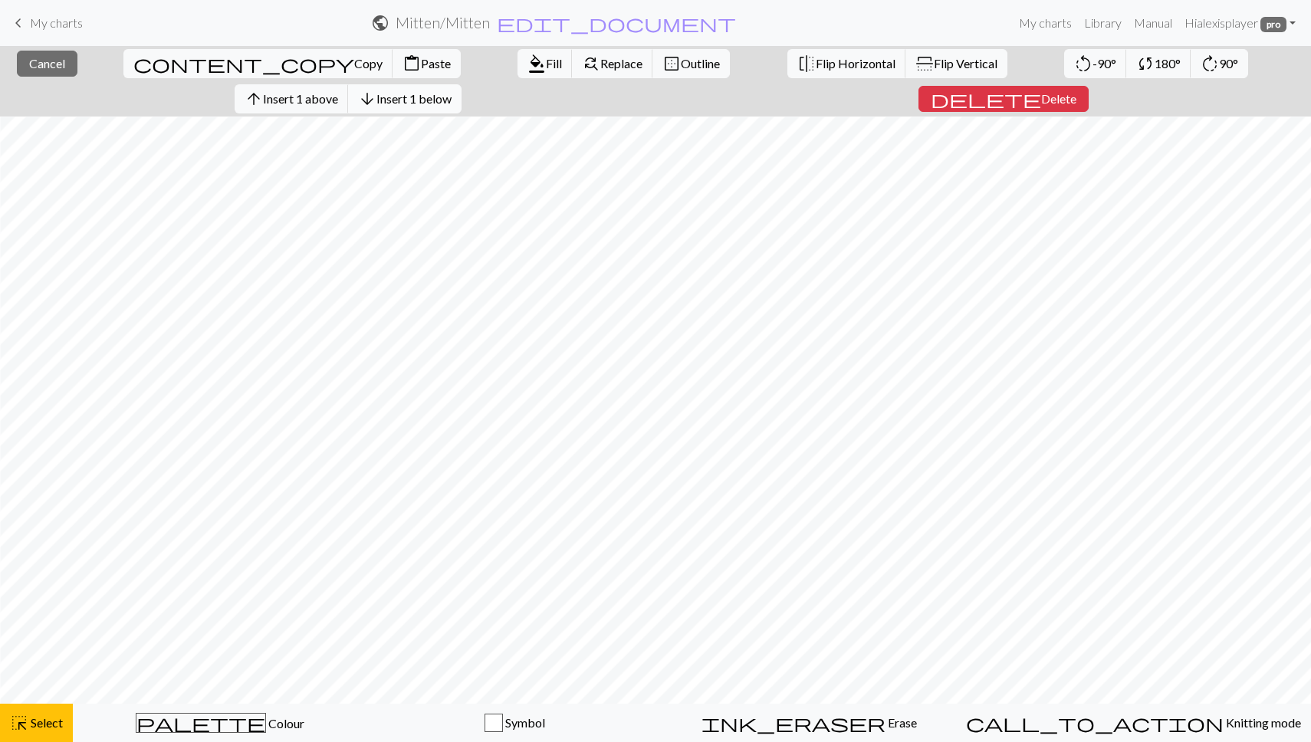
click at [451, 91] on span "Insert 1 below" at bounding box center [413, 98] width 75 height 15
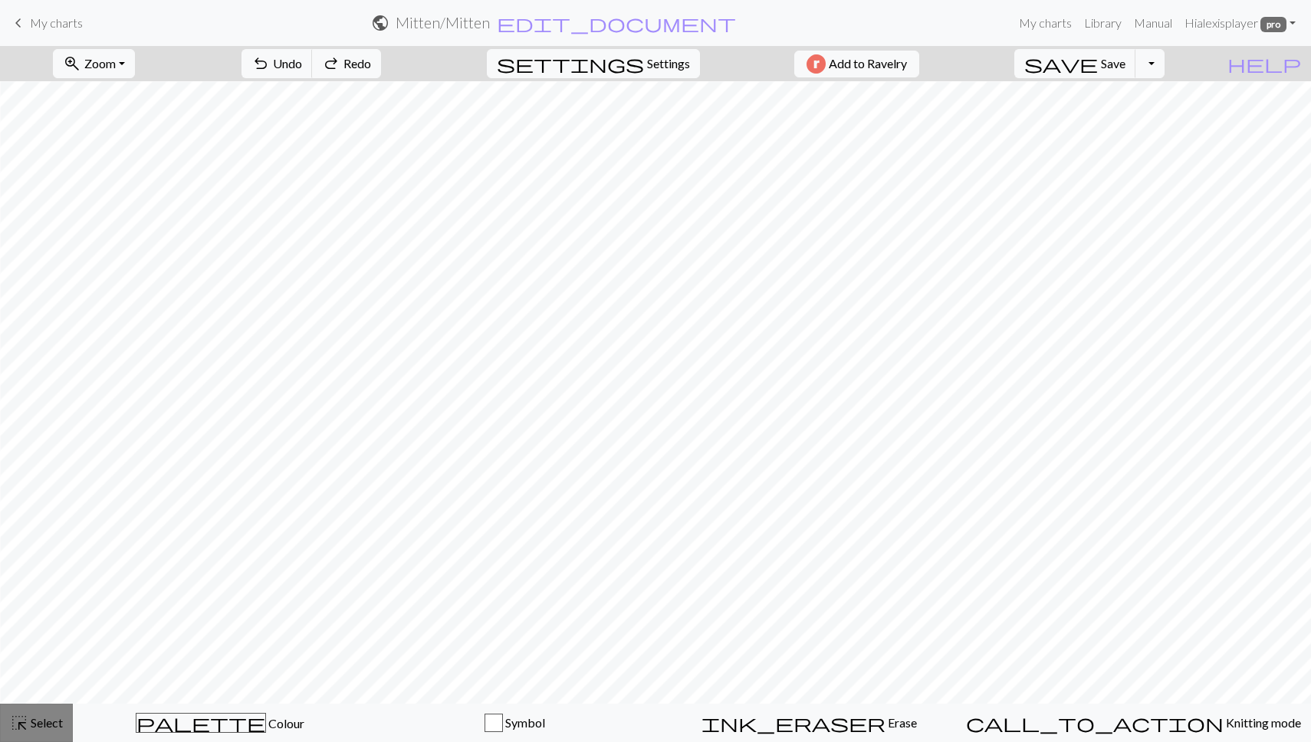
click at [28, 720] on span "Select" at bounding box center [45, 722] width 34 height 15
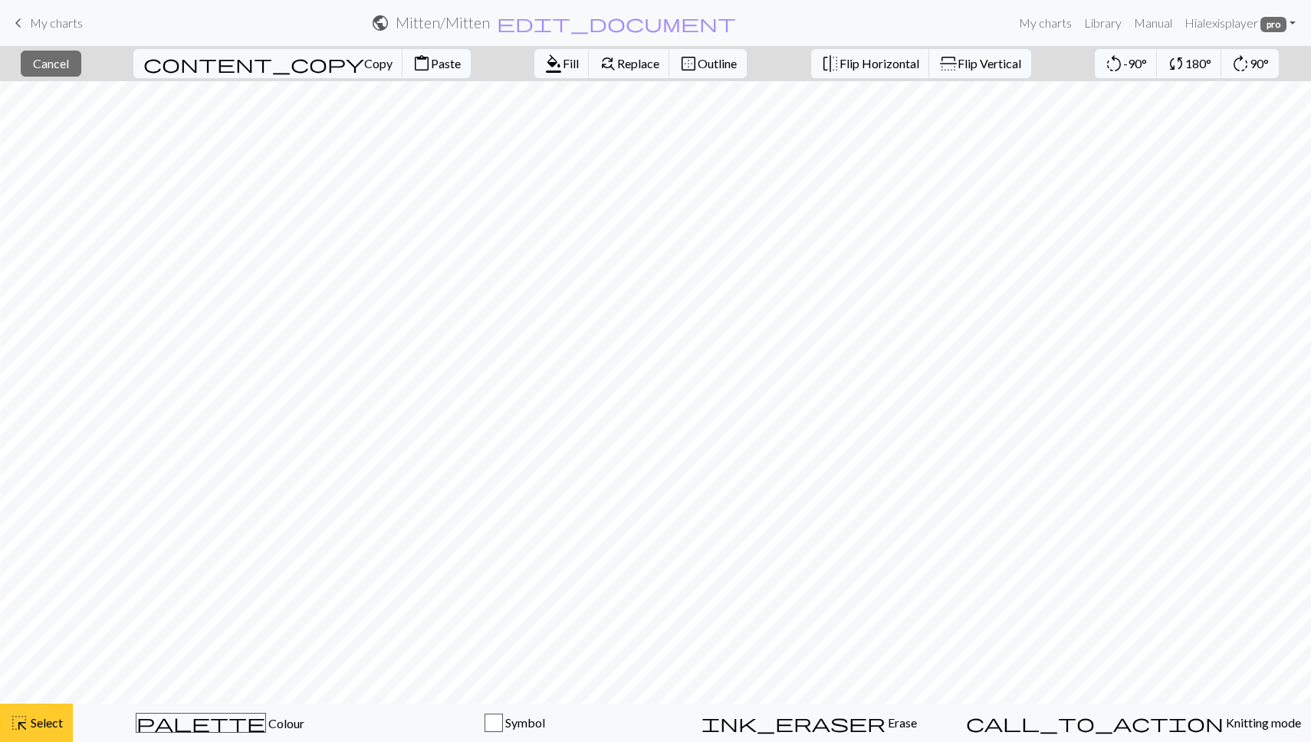
click at [31, 737] on button "highlight_alt Select Select" at bounding box center [36, 723] width 73 height 38
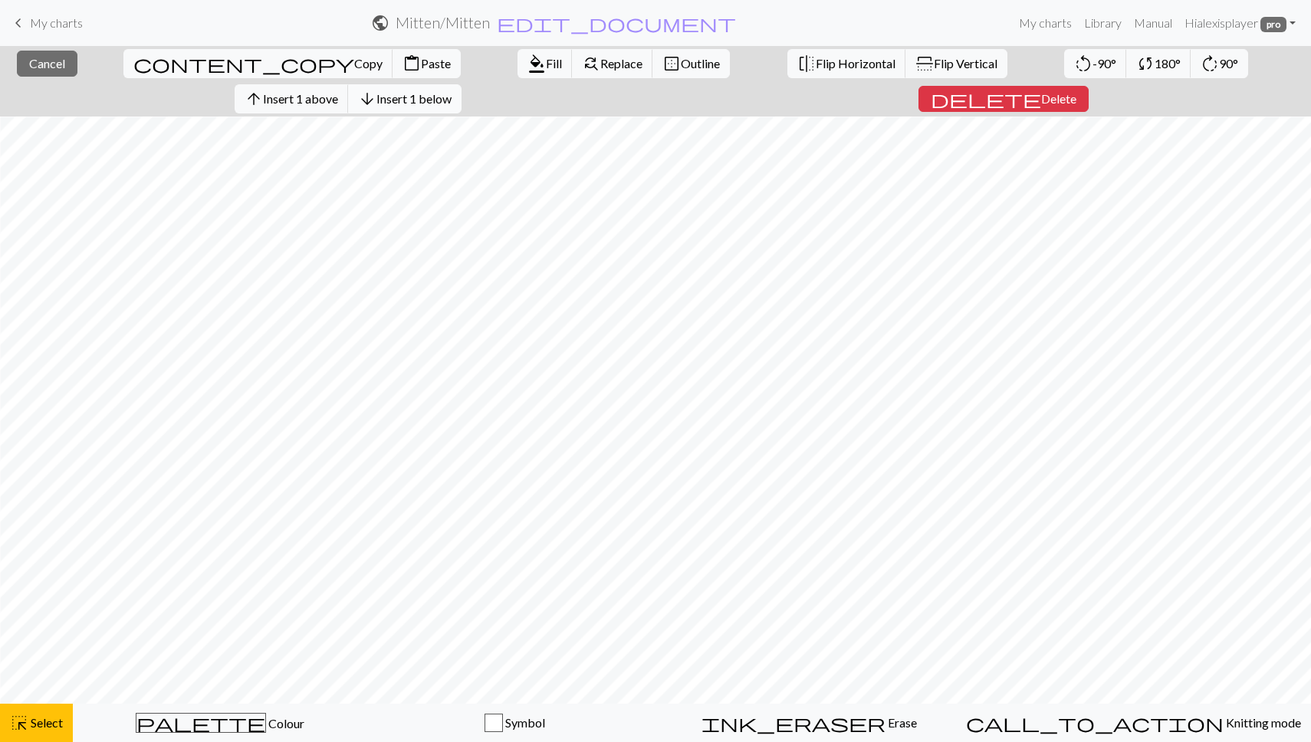
click at [451, 91] on span "Insert 1 below" at bounding box center [413, 98] width 75 height 15
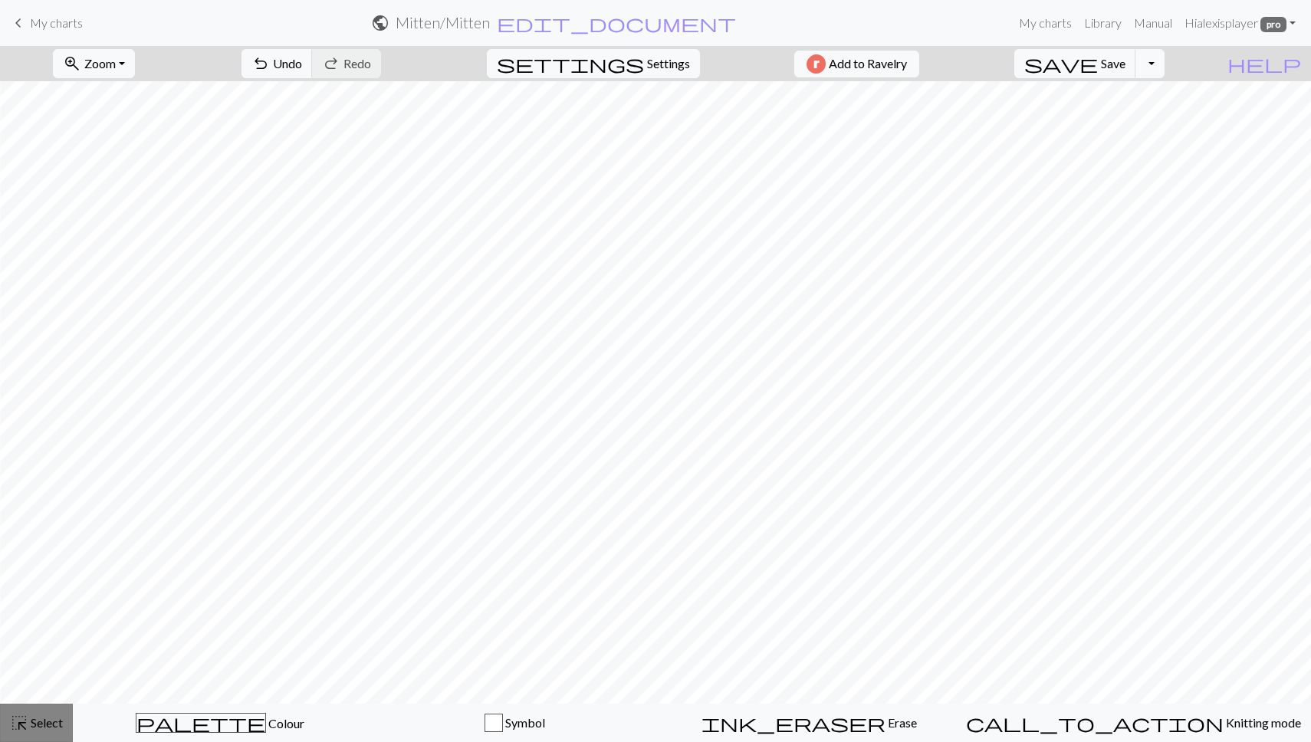
click at [16, 734] on button "highlight_alt Select Select" at bounding box center [36, 723] width 73 height 38
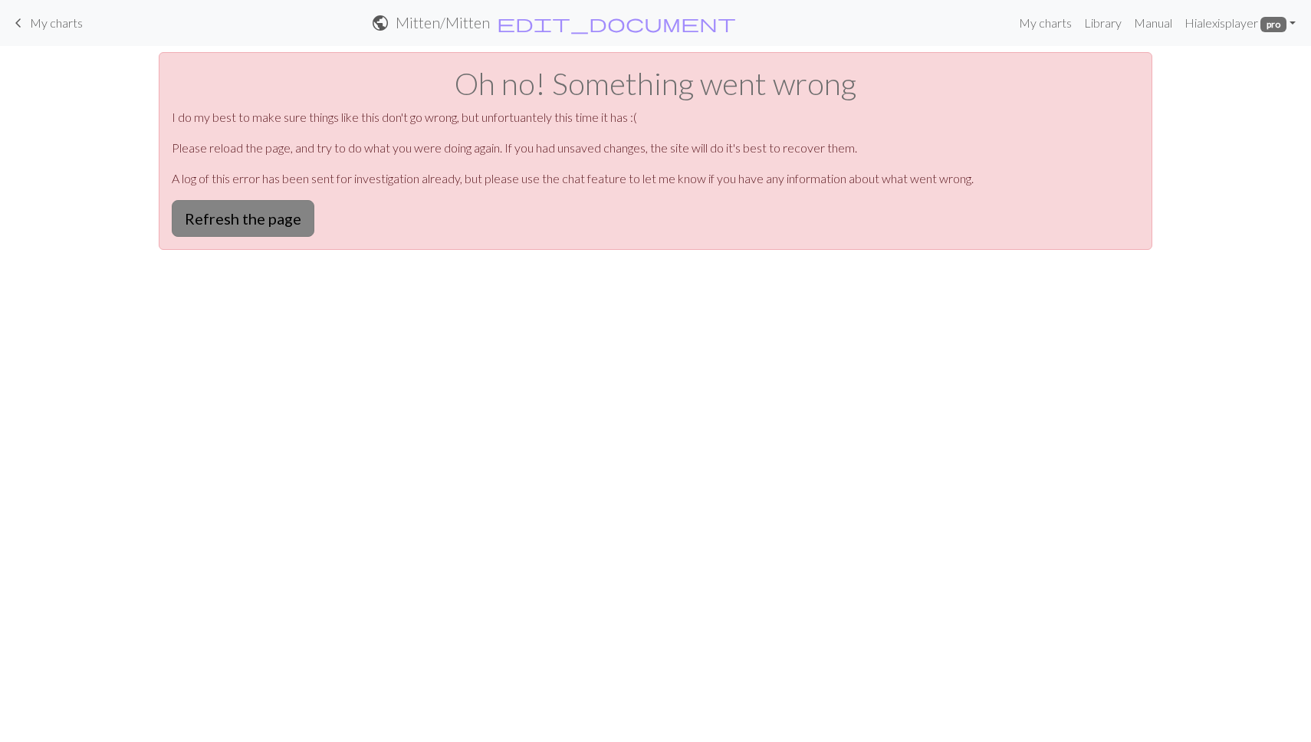
click at [213, 229] on button "Refresh the page" at bounding box center [243, 218] width 143 height 37
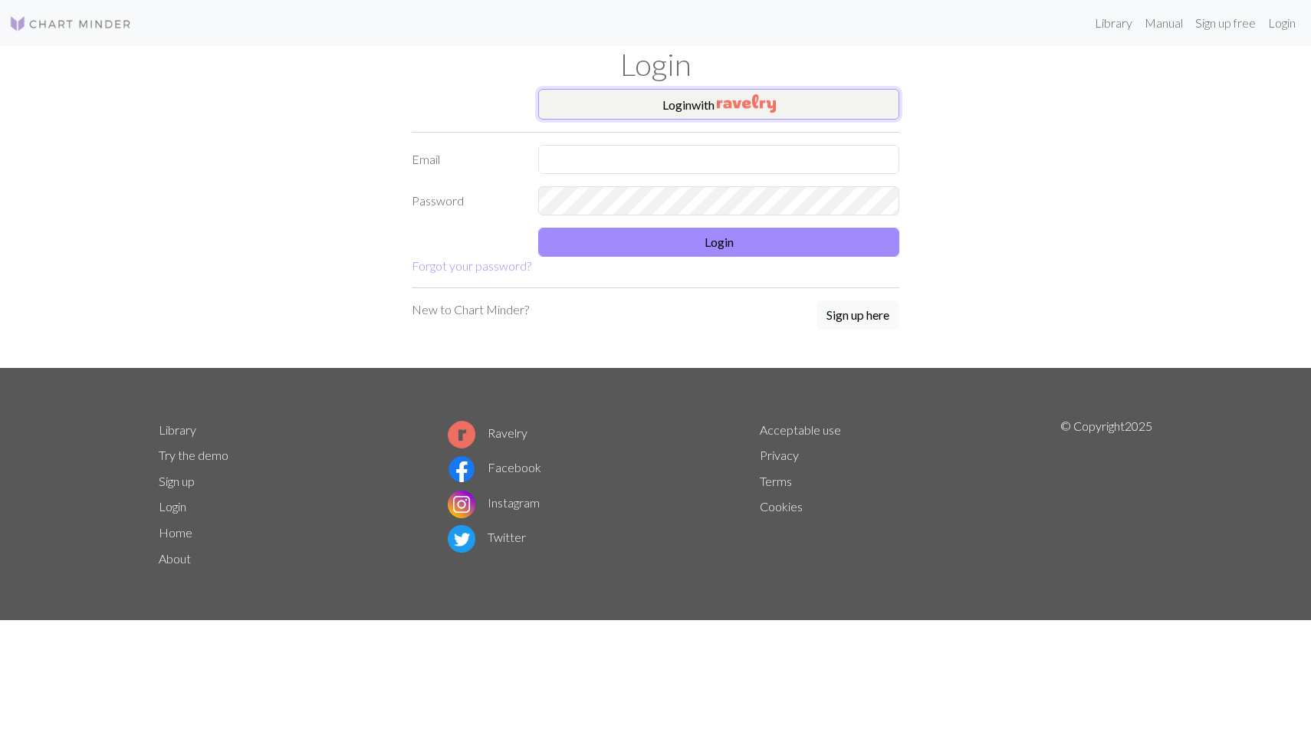
click at [719, 94] on button "Login with" at bounding box center [718, 104] width 361 height 31
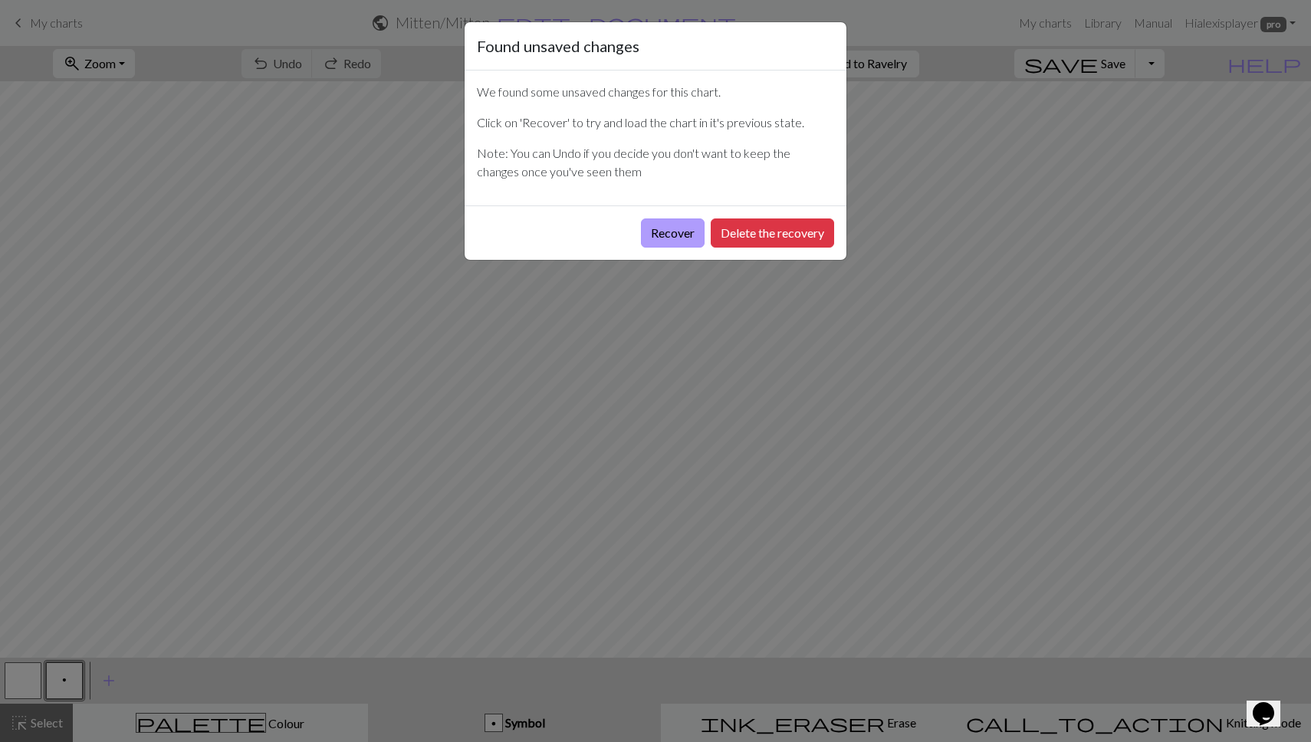
click at [651, 239] on button "Recover" at bounding box center [673, 232] width 64 height 29
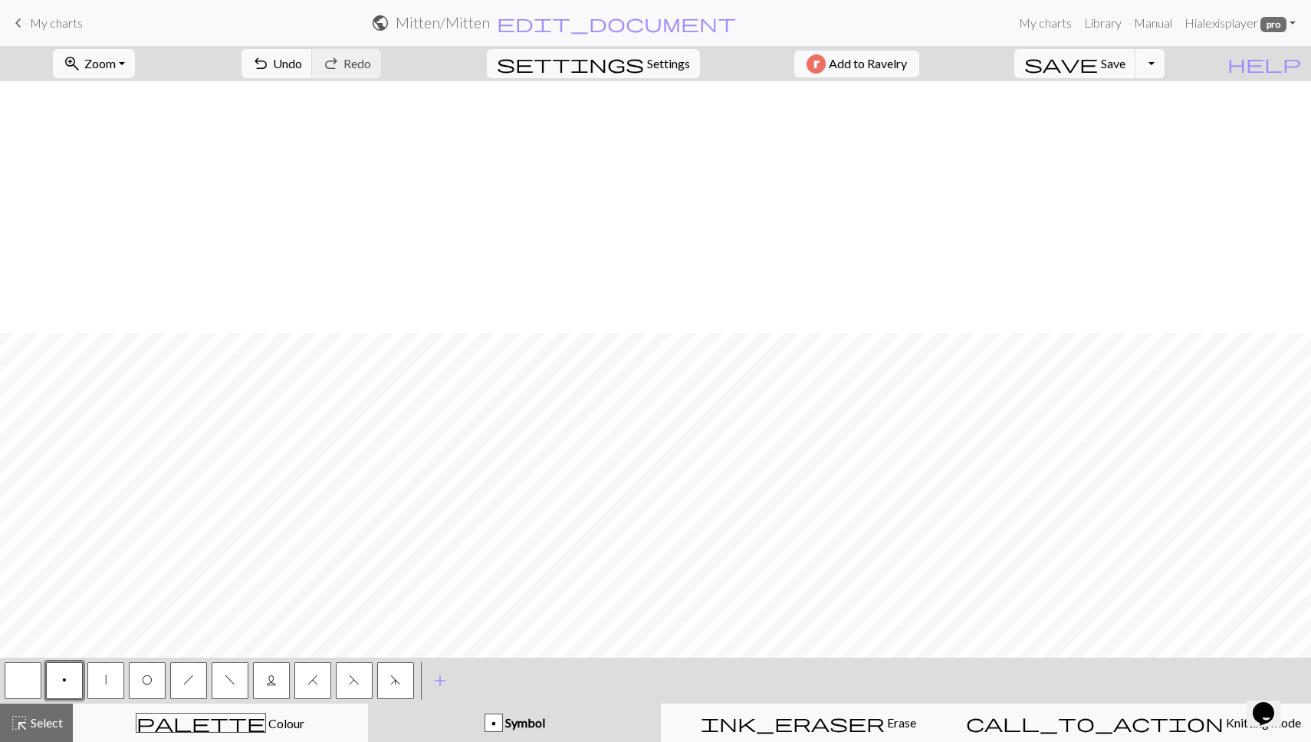
scroll to position [1041, 751]
click at [19, 726] on span "highlight_alt" at bounding box center [19, 722] width 18 height 21
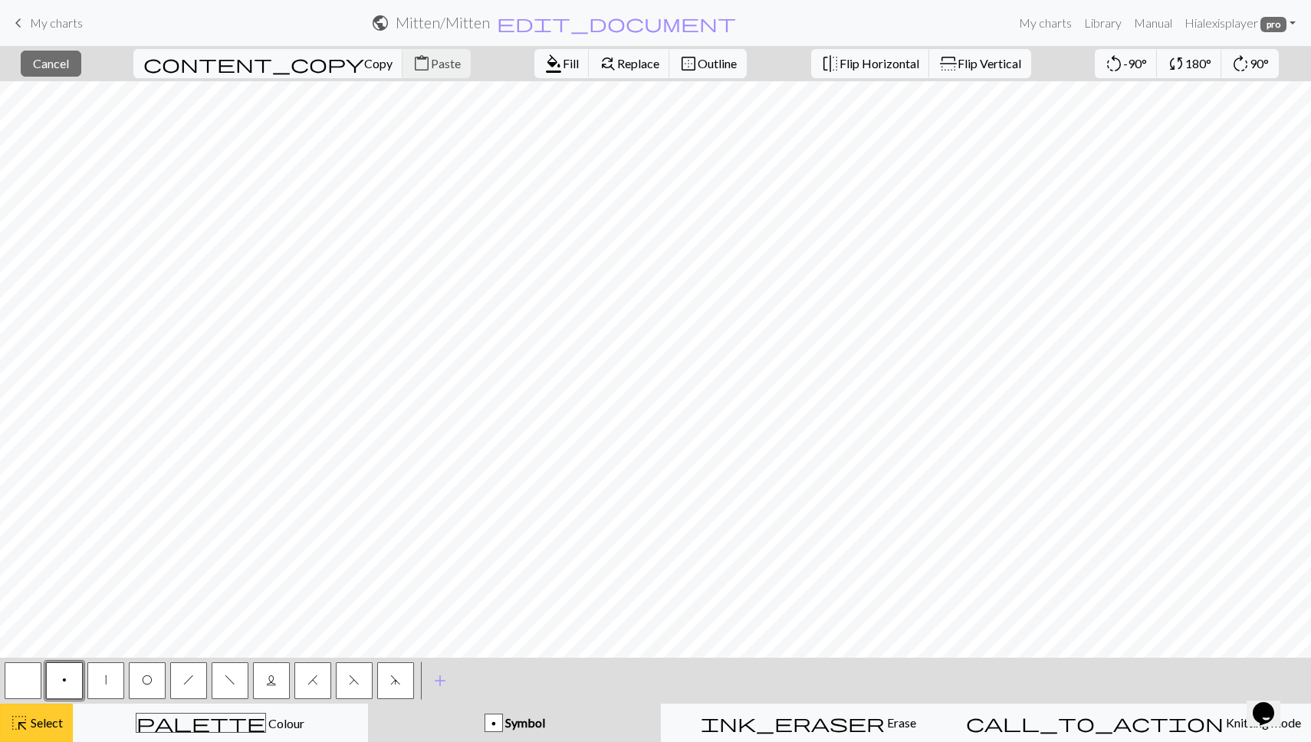
click at [43, 720] on span "Select" at bounding box center [45, 722] width 34 height 15
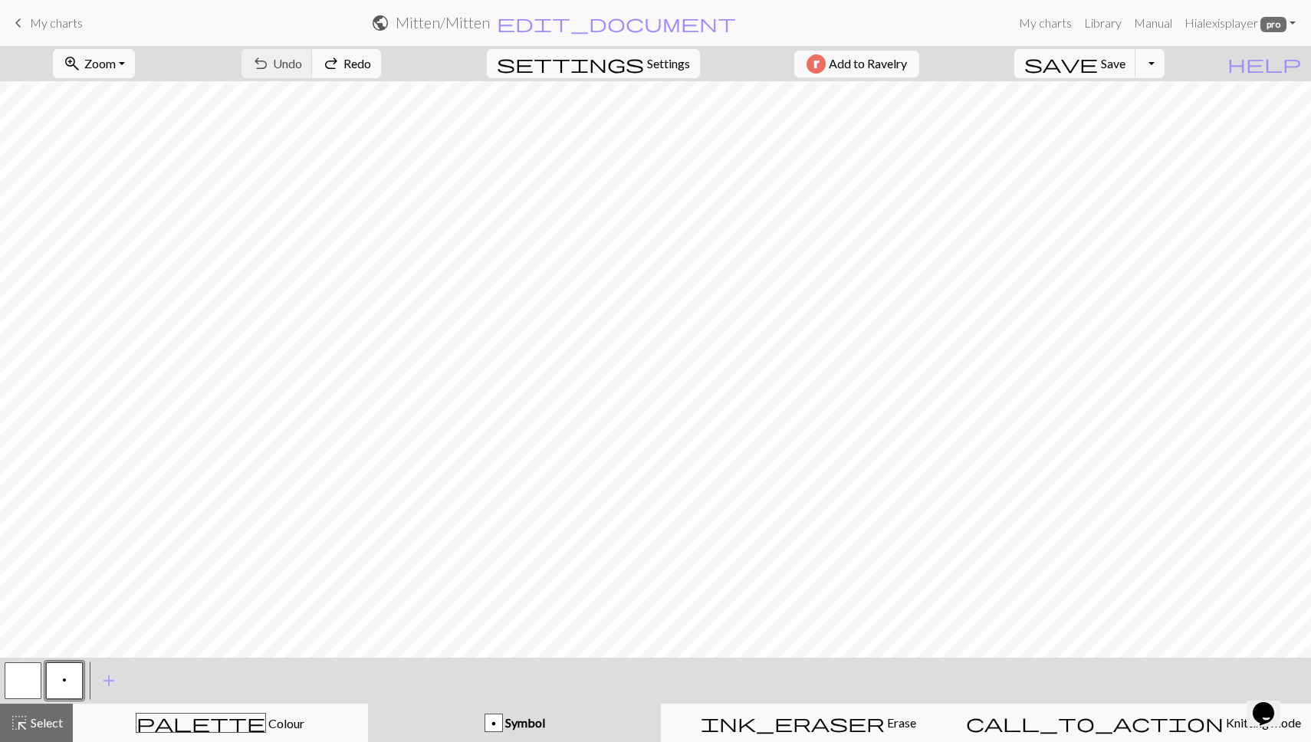
scroll to position [1026, 751]
click at [381, 67] on button "redo Redo Redo" at bounding box center [346, 63] width 69 height 29
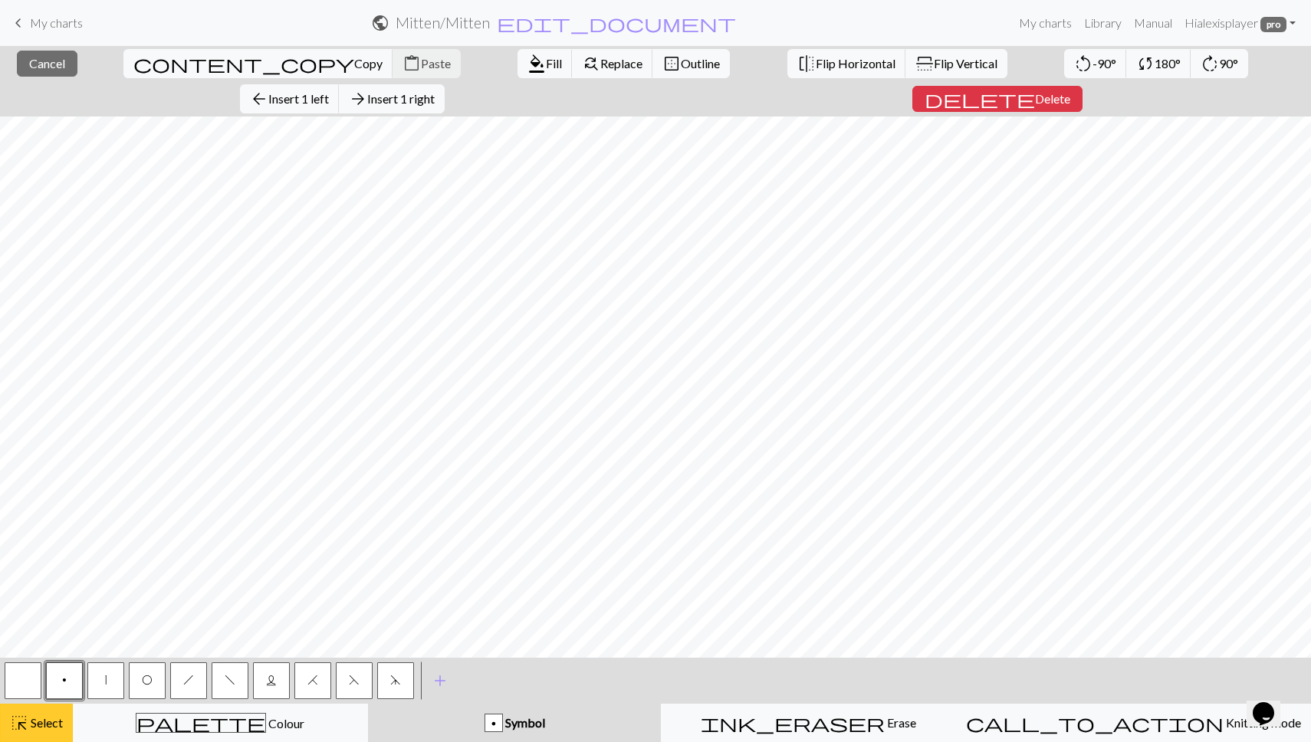
click at [41, 730] on div "highlight_alt Select Select" at bounding box center [36, 723] width 53 height 18
click at [49, 727] on span "Select" at bounding box center [45, 722] width 34 height 15
click at [36, 720] on span "Select" at bounding box center [45, 722] width 34 height 15
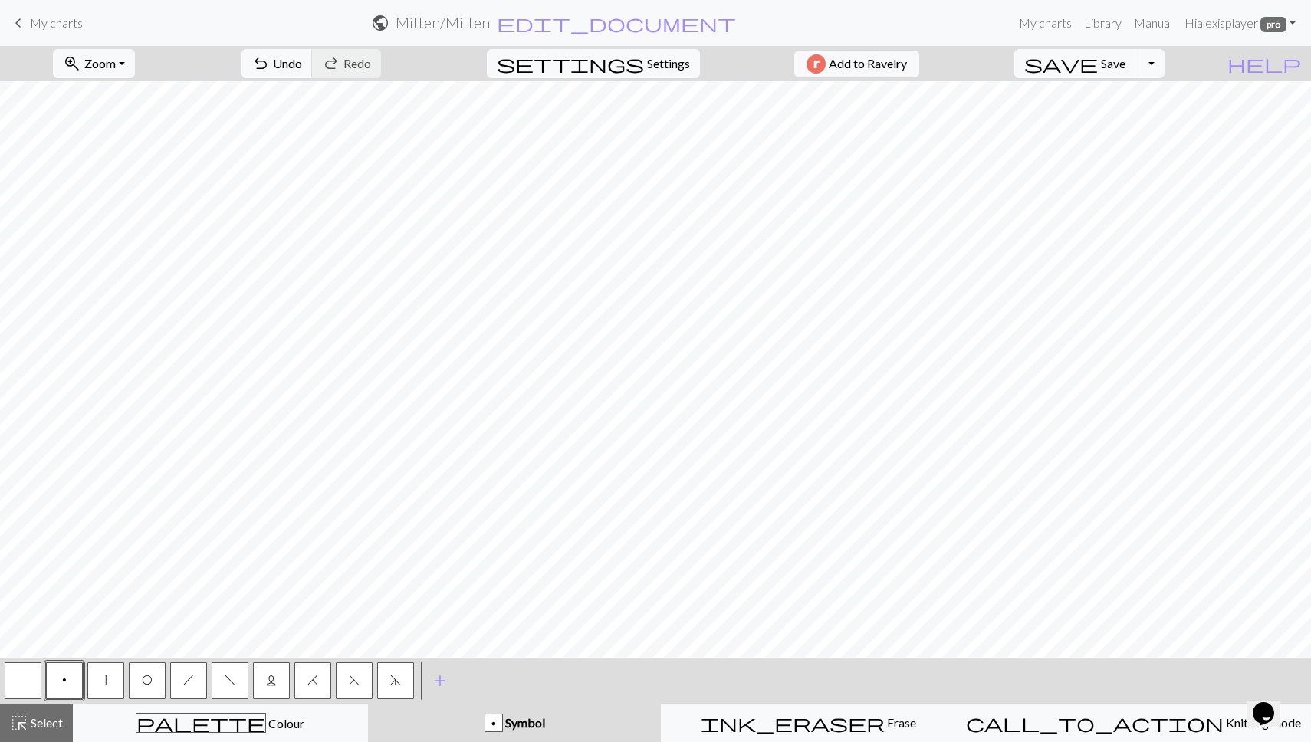
drag, startPoint x: 15, startPoint y: 658, endPoint x: 10, endPoint y: 621, distance: 37.8
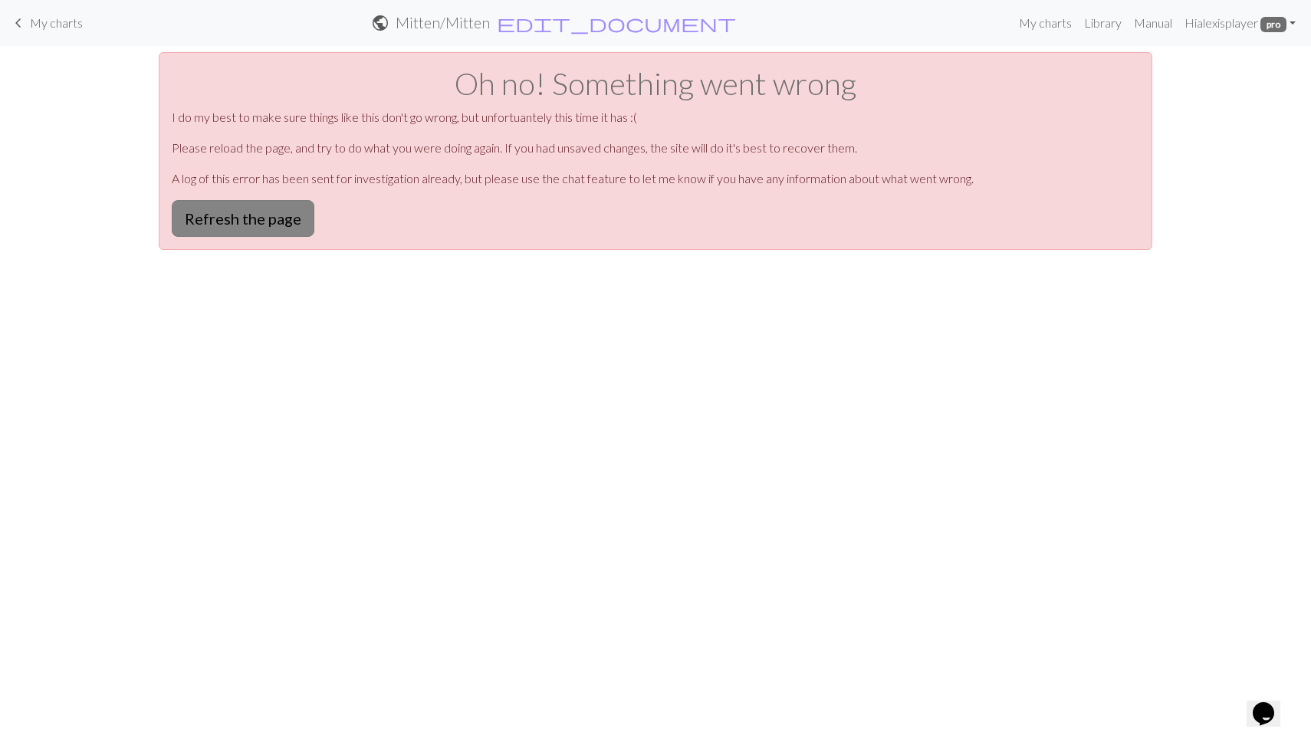
click at [253, 234] on button "Refresh the page" at bounding box center [243, 218] width 143 height 37
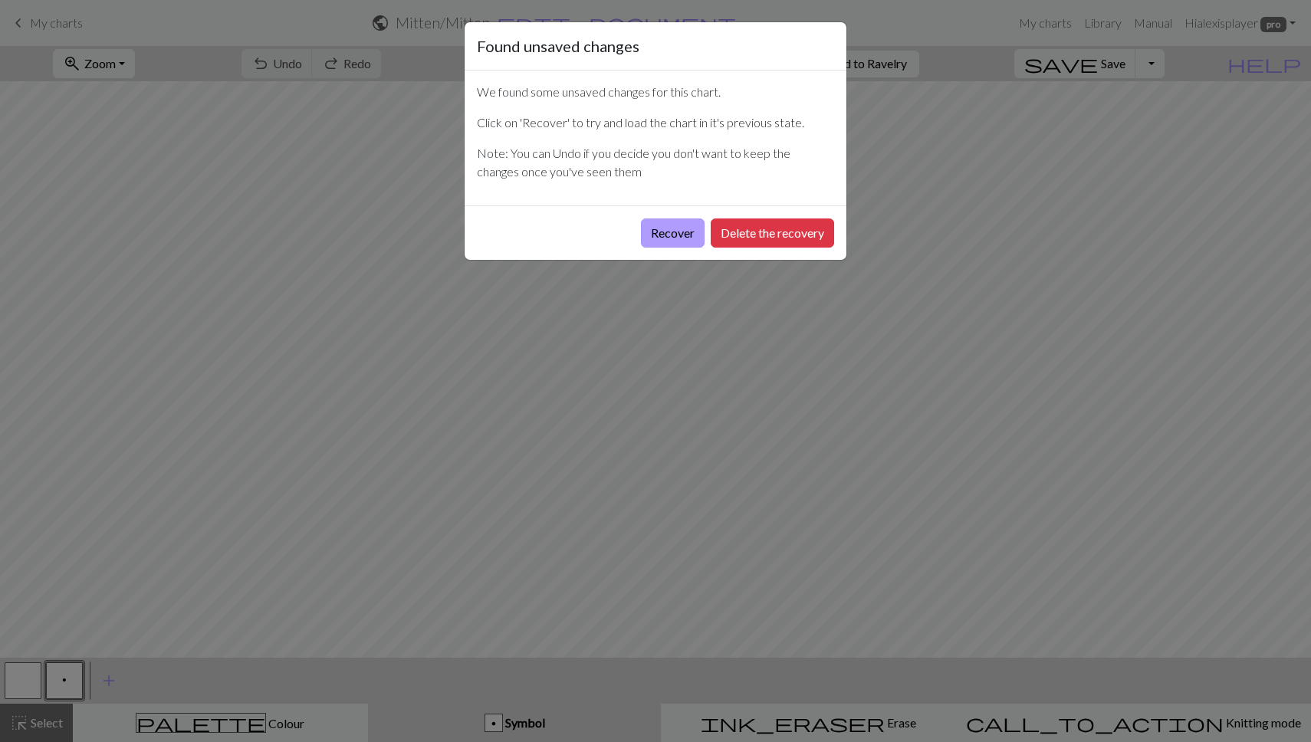
click at [655, 241] on button "Recover" at bounding box center [673, 232] width 64 height 29
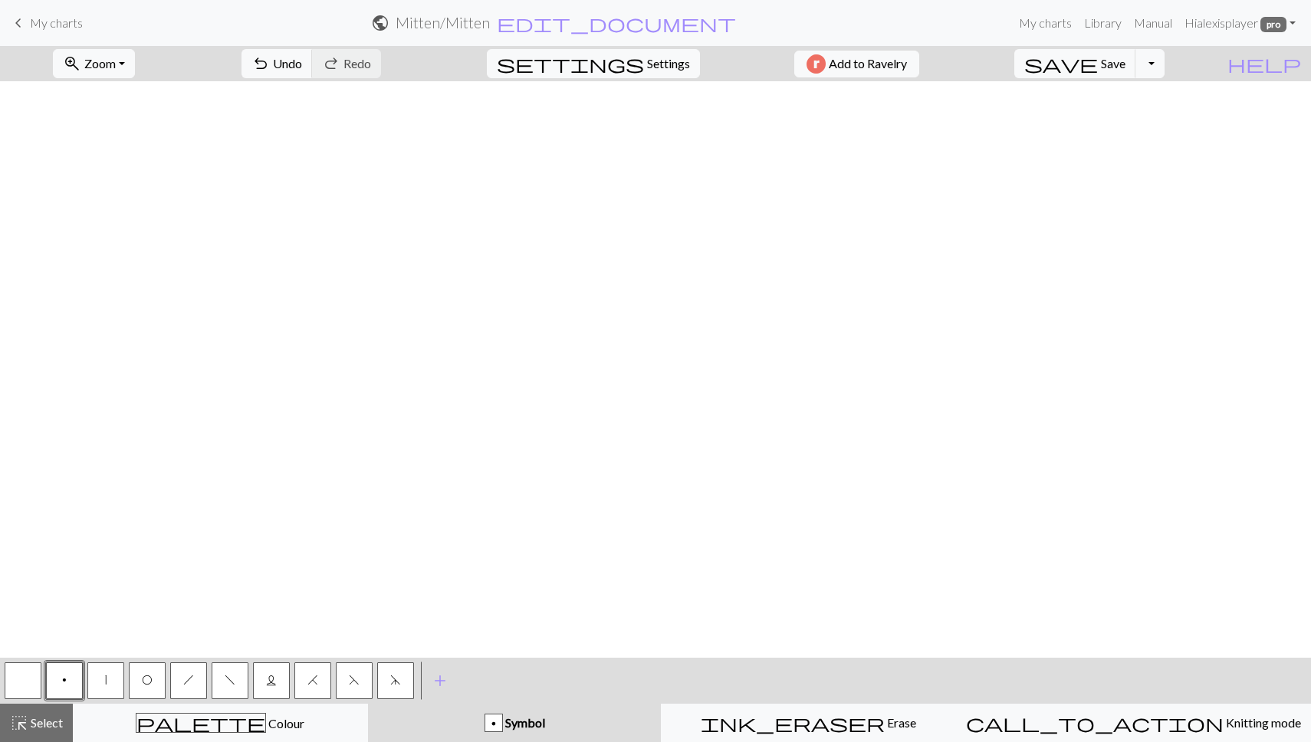
scroll to position [1041, 751]
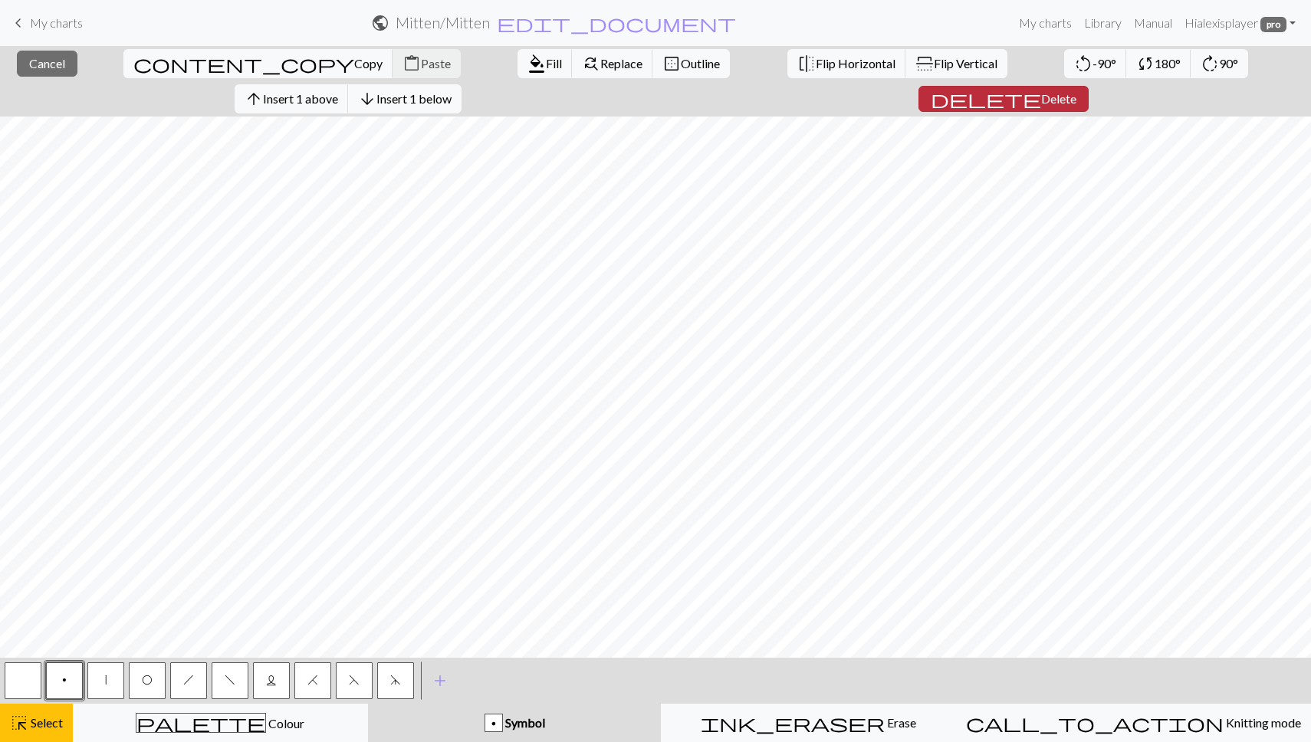
click at [1076, 91] on span "Delete" at bounding box center [1058, 98] width 35 height 15
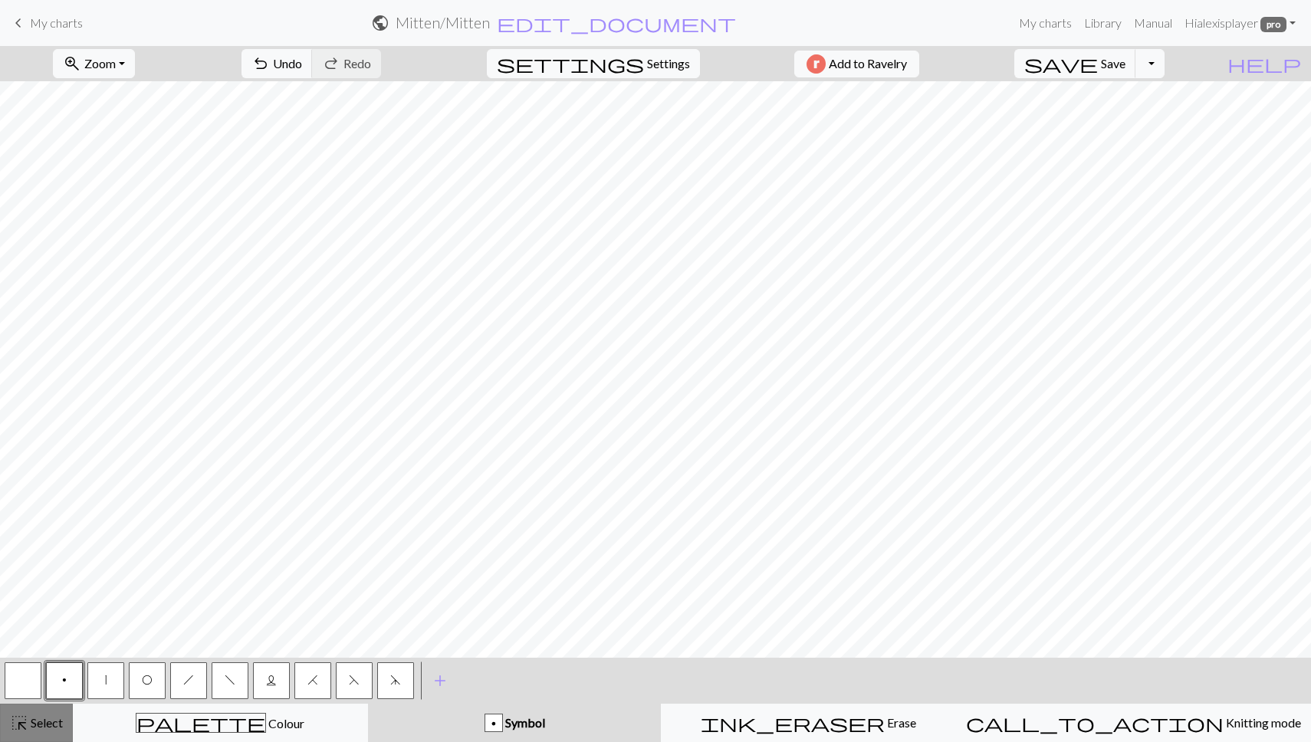
click at [41, 721] on span "Select" at bounding box center [45, 722] width 34 height 15
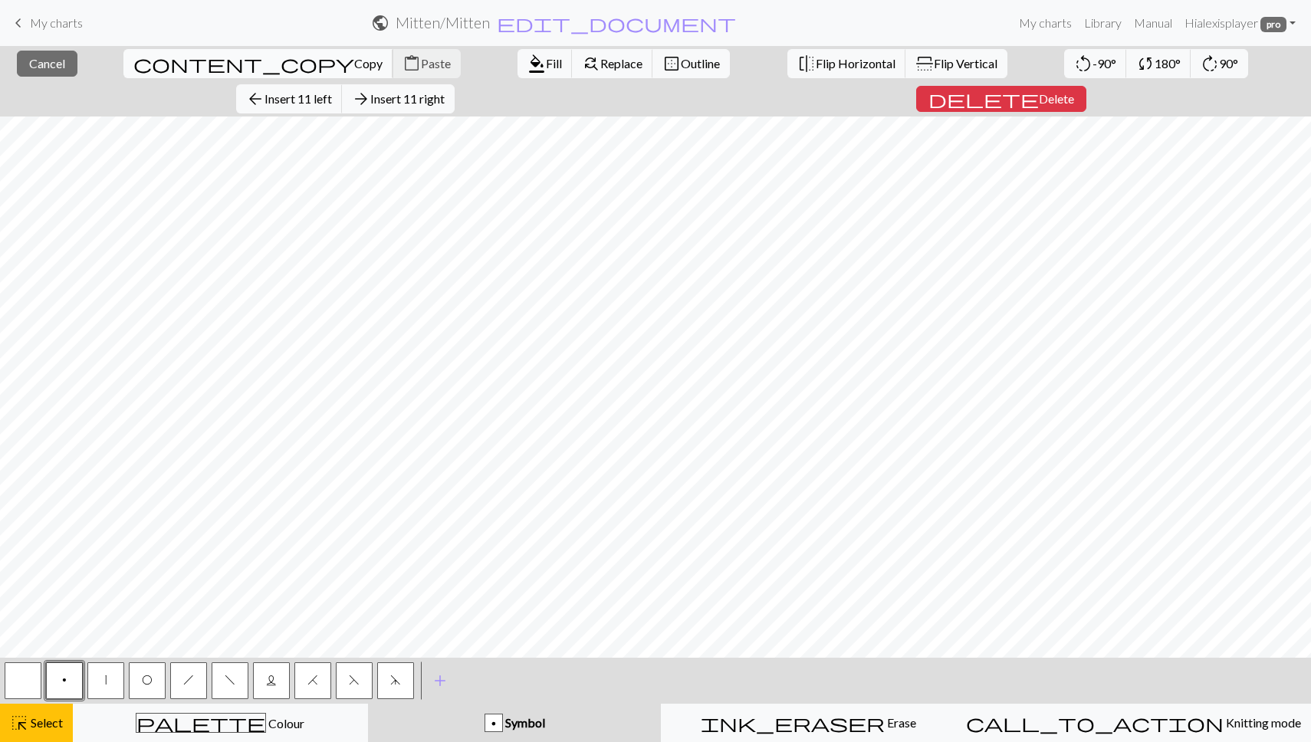
click at [354, 66] on span "Copy" at bounding box center [368, 63] width 28 height 15
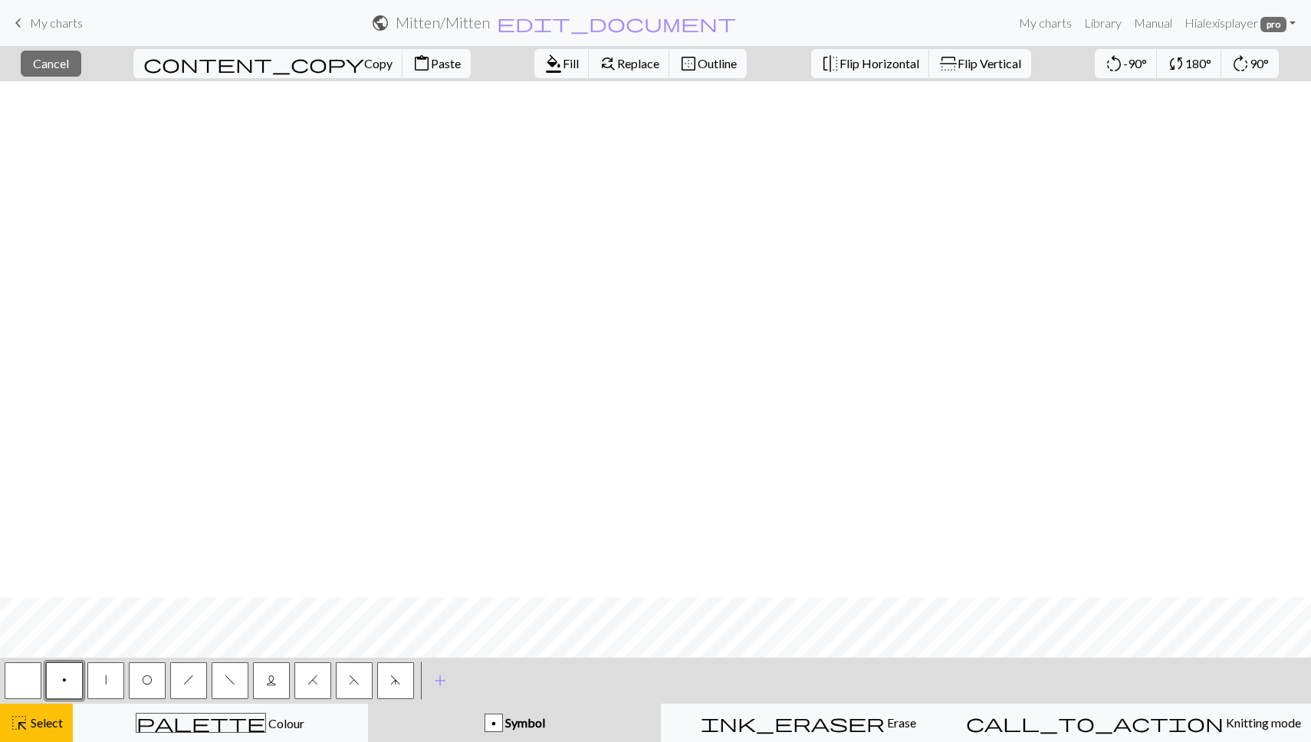
scroll to position [885, 569]
click at [19, 733] on span "highlight_alt" at bounding box center [19, 722] width 18 height 21
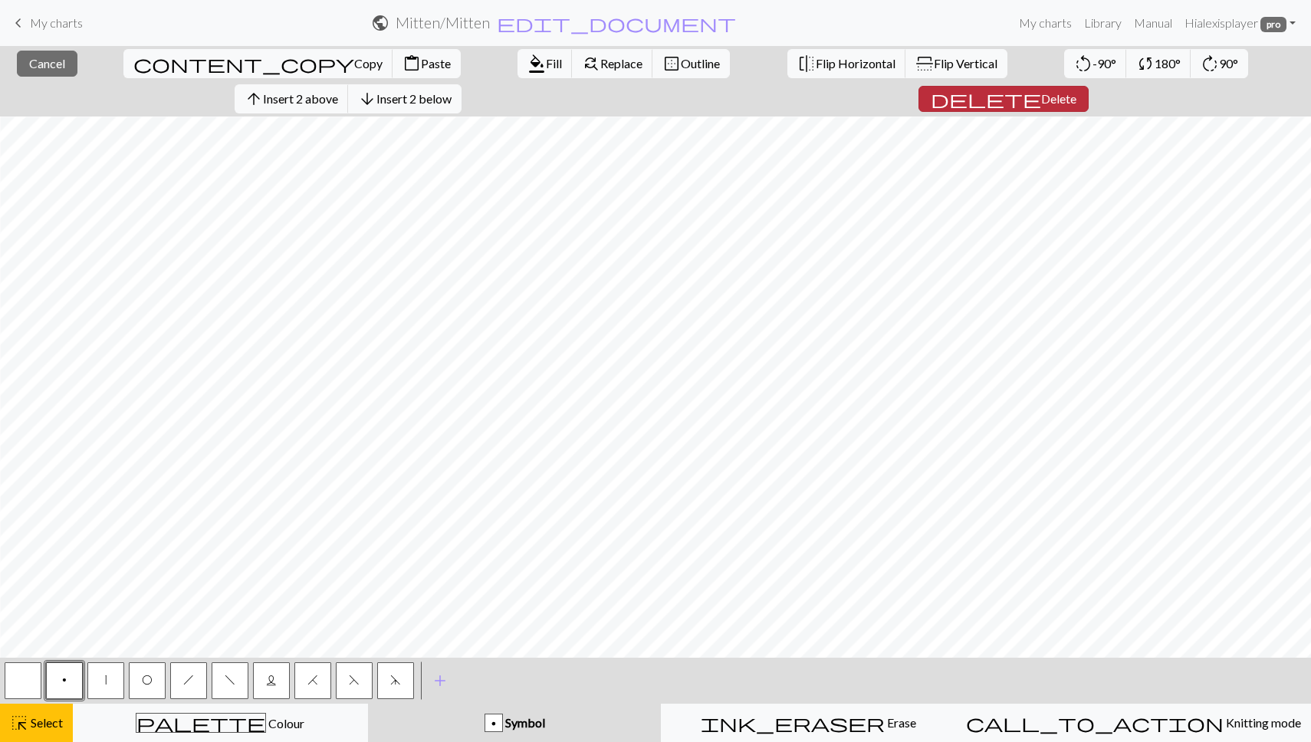
click at [1076, 91] on span "Delete" at bounding box center [1058, 98] width 35 height 15
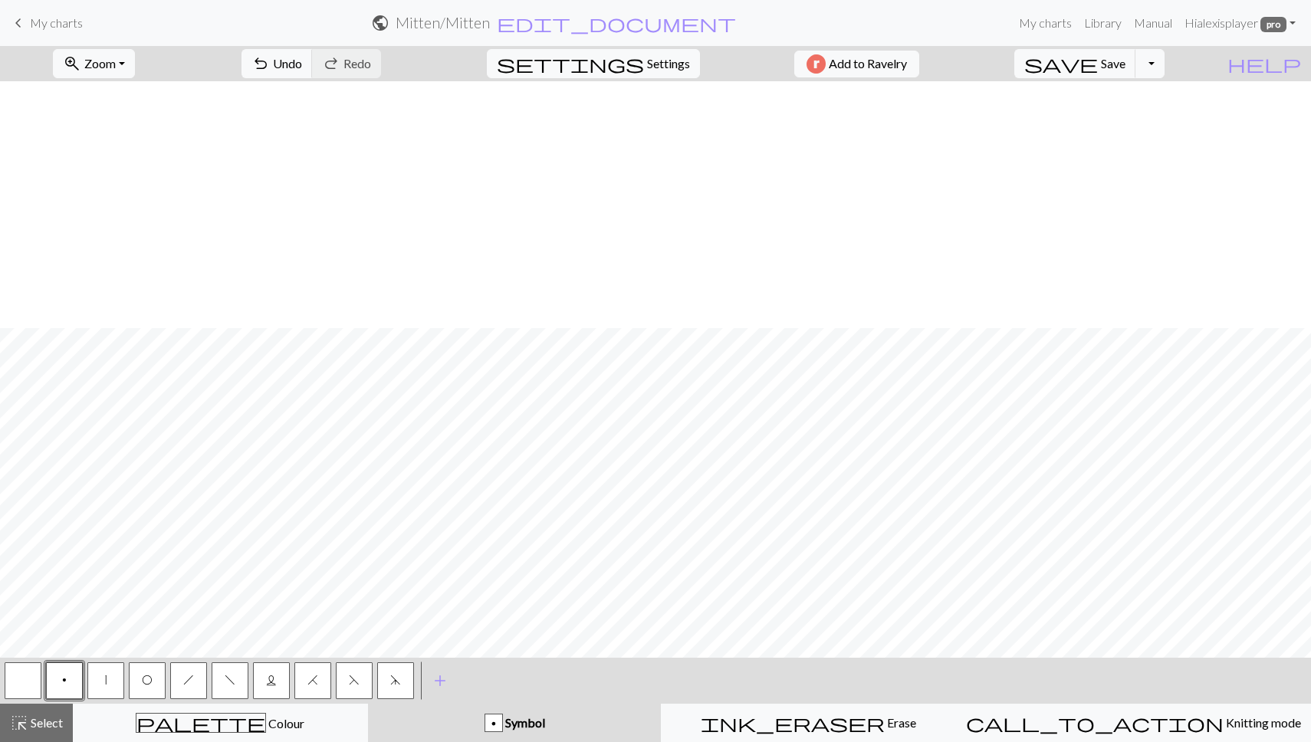
scroll to position [1225, 1055]
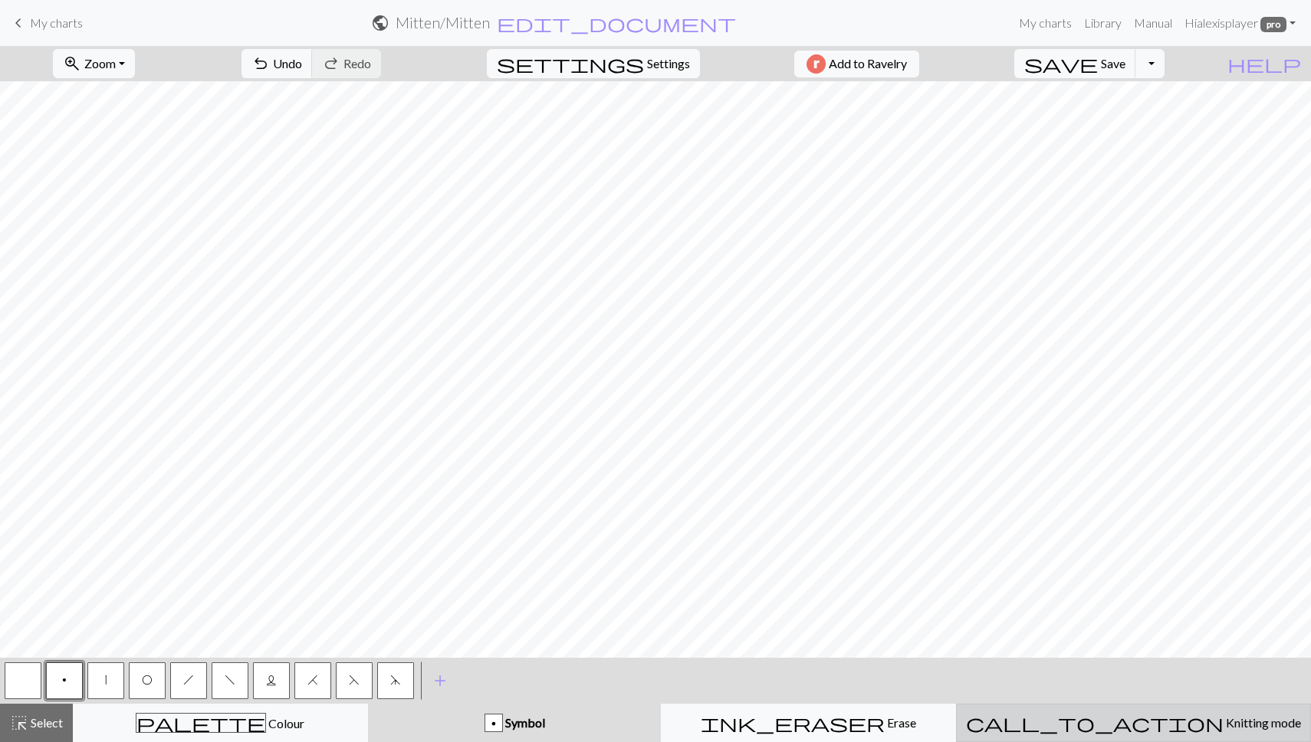
click at [1223, 715] on span "Knitting mode" at bounding box center [1261, 722] width 77 height 15
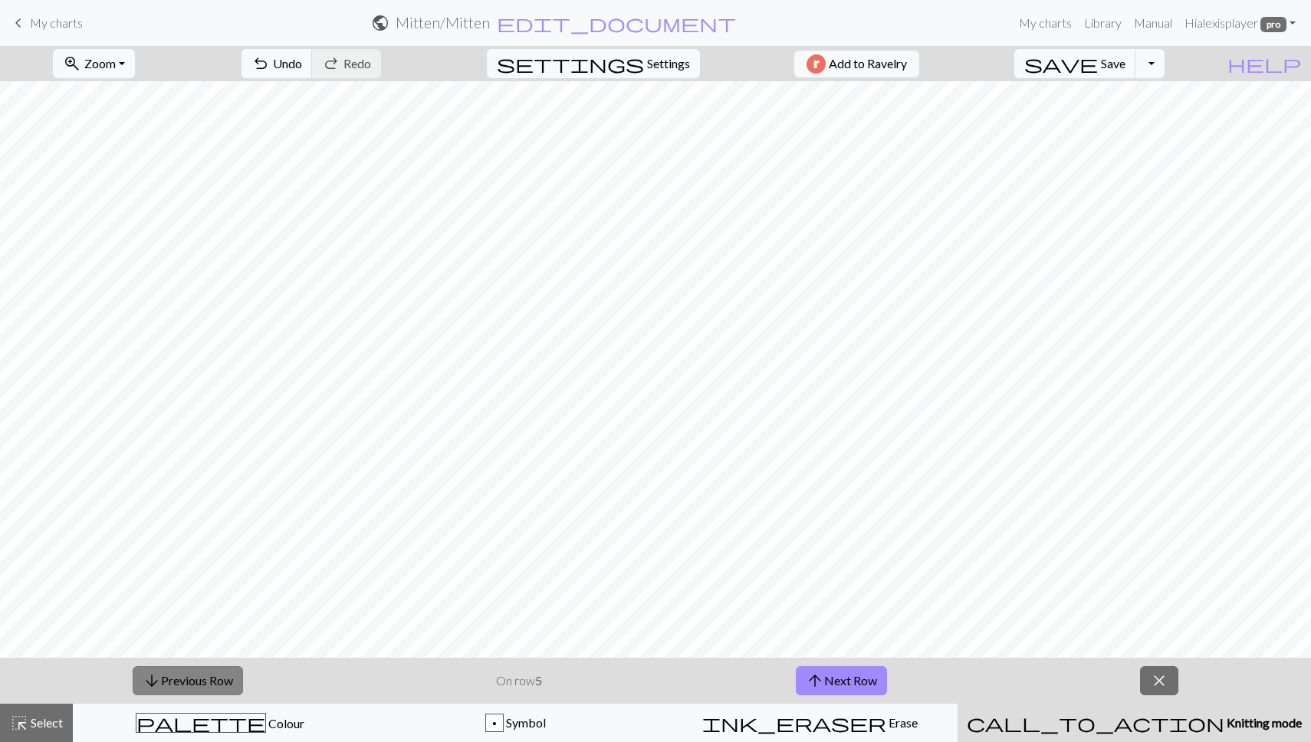
click at [166, 687] on button "arrow_downward Previous Row" at bounding box center [188, 680] width 110 height 29
click at [853, 678] on button "arrow_upward Next Row" at bounding box center [841, 680] width 91 height 29
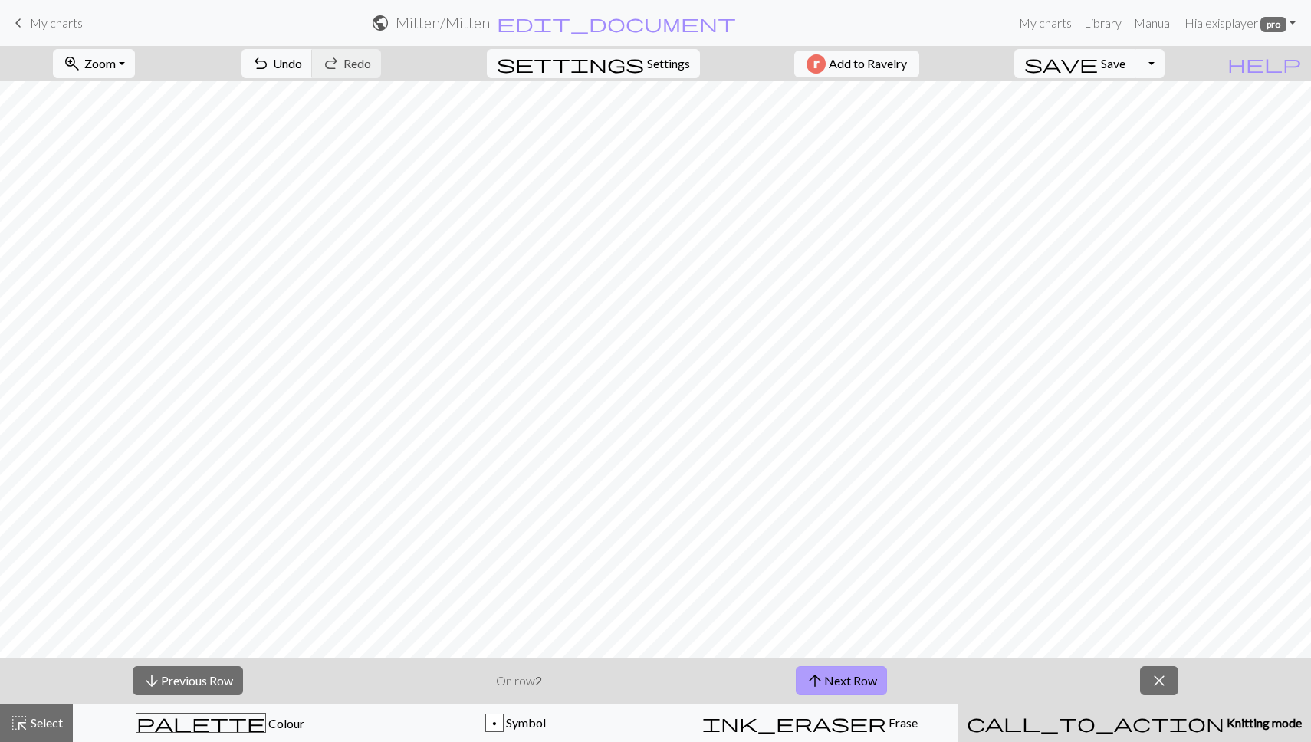
click at [853, 678] on button "arrow_upward Next Row" at bounding box center [841, 680] width 91 height 29
